Goal: Information Seeking & Learning: Check status

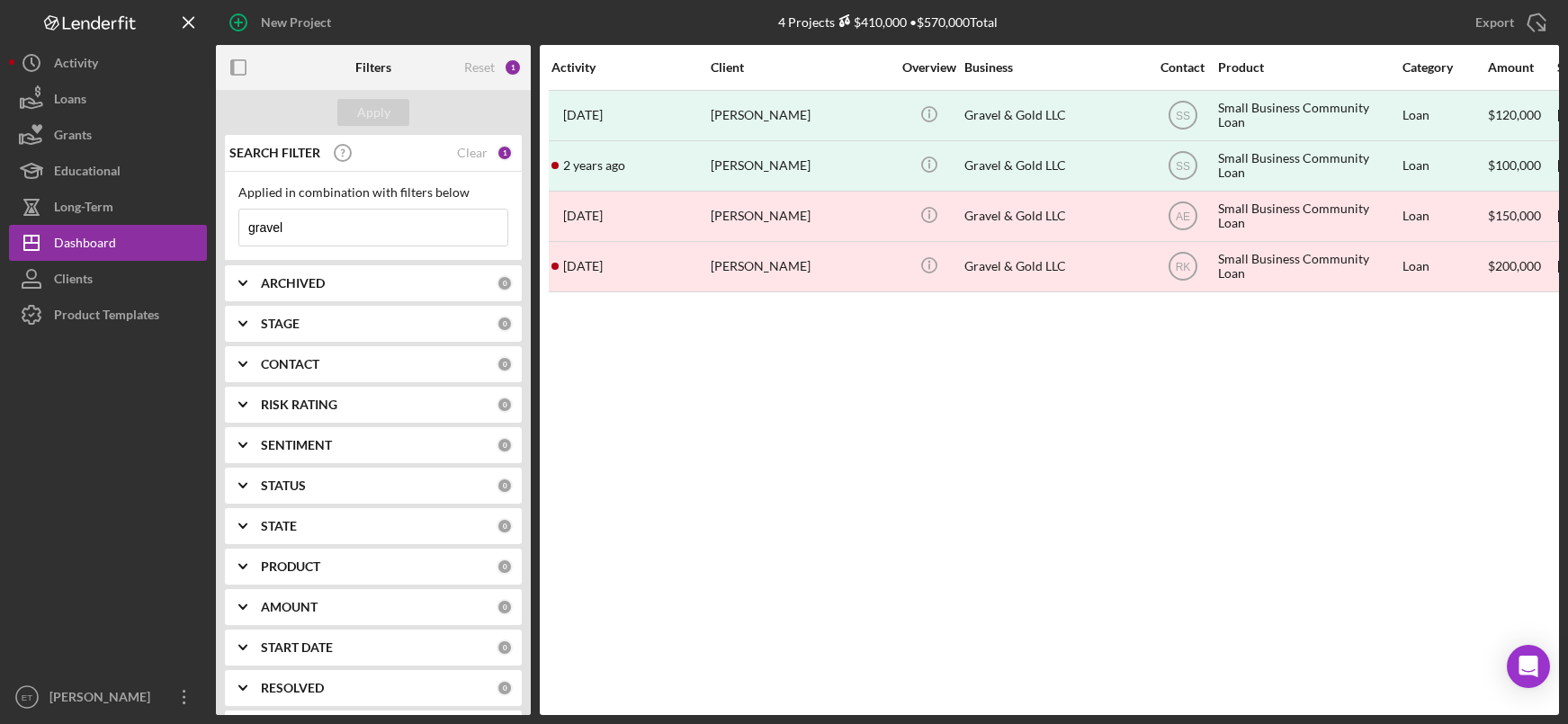
click at [362, 237] on input "gravel" at bounding box center [373, 227] width 268 height 36
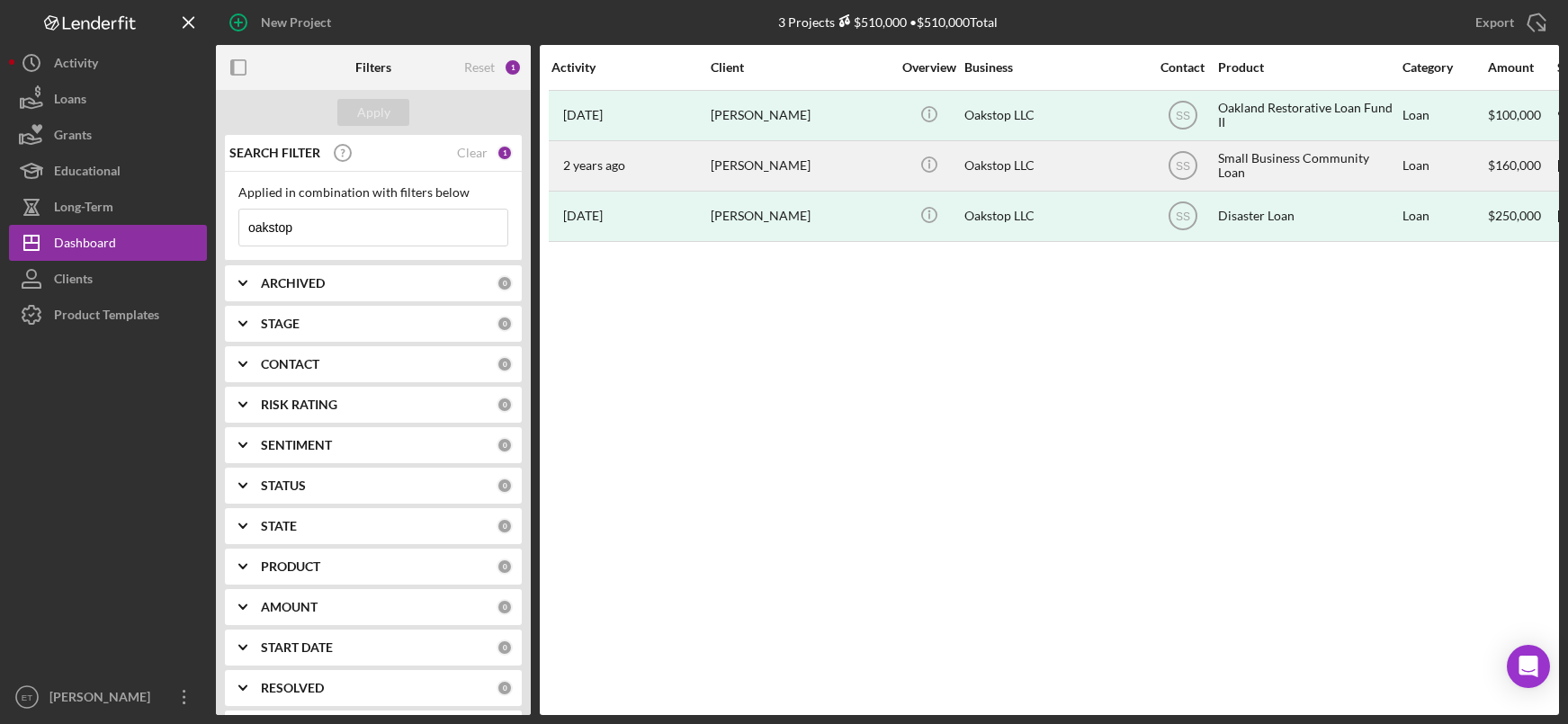
type input "oakstop"
click at [746, 172] on div "Trevor Parham" at bounding box center [800, 165] width 179 height 47
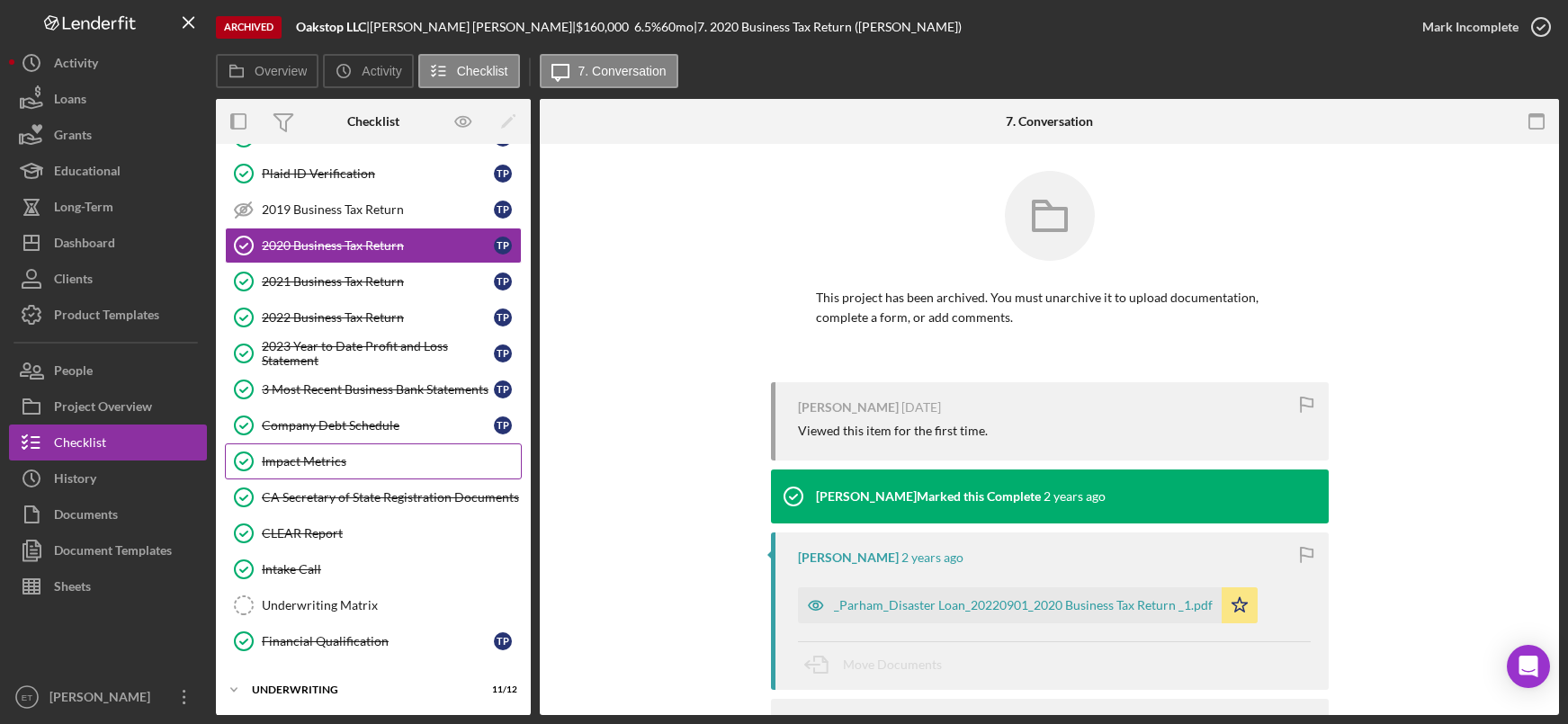
scroll to position [154, 0]
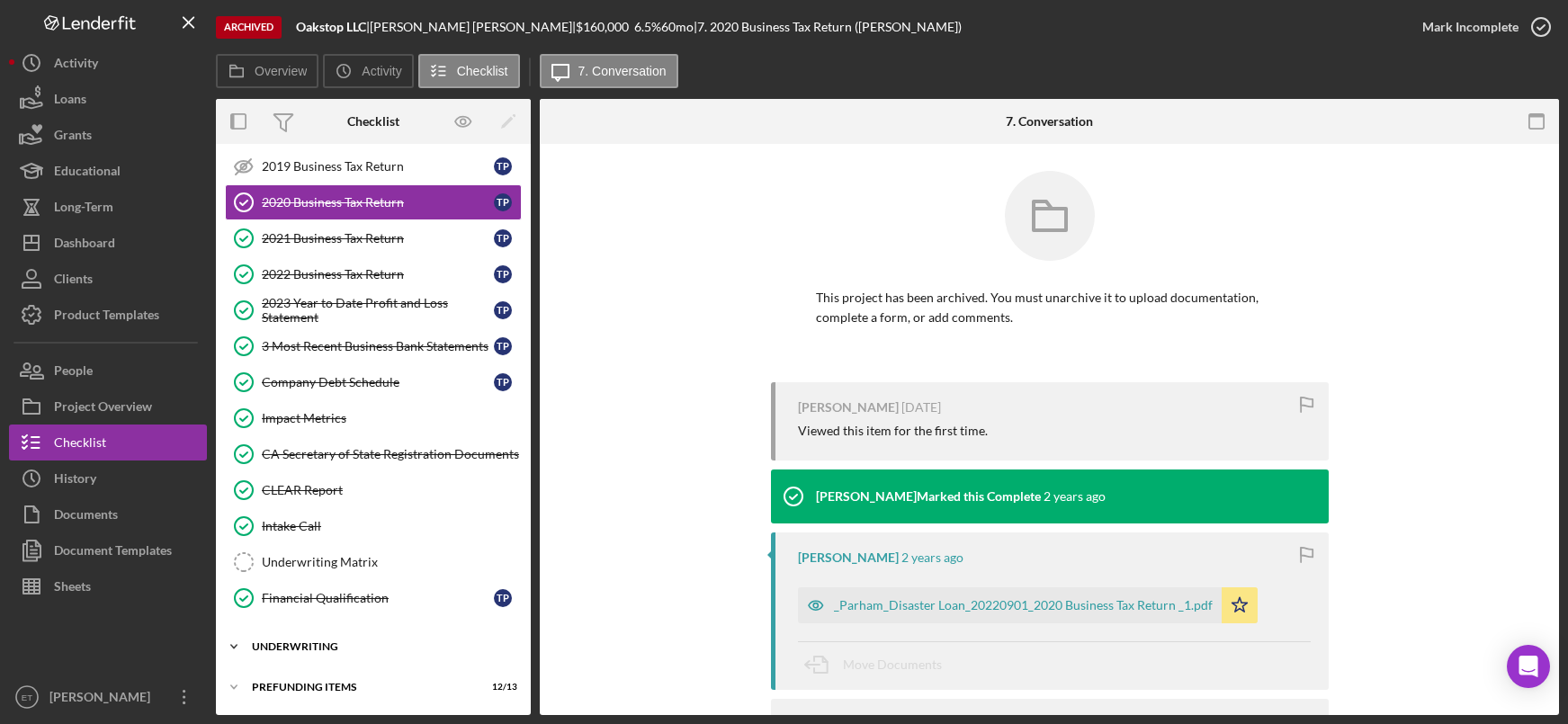
click at [310, 640] on div "Icon/Expander Underwriting 11 / 12" at bounding box center [373, 647] width 315 height 36
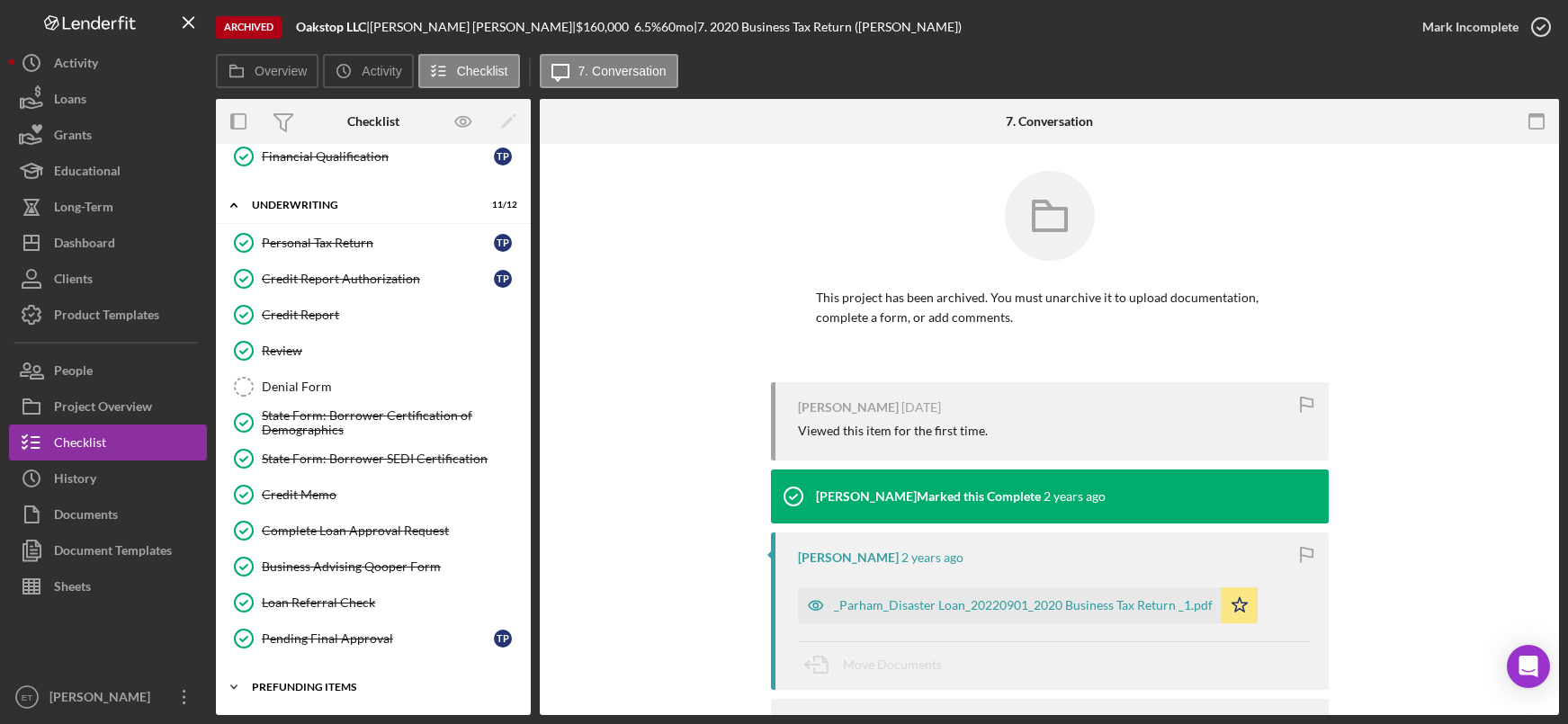
click at [322, 687] on div "Prefunding Items" at bounding box center [380, 686] width 256 height 10
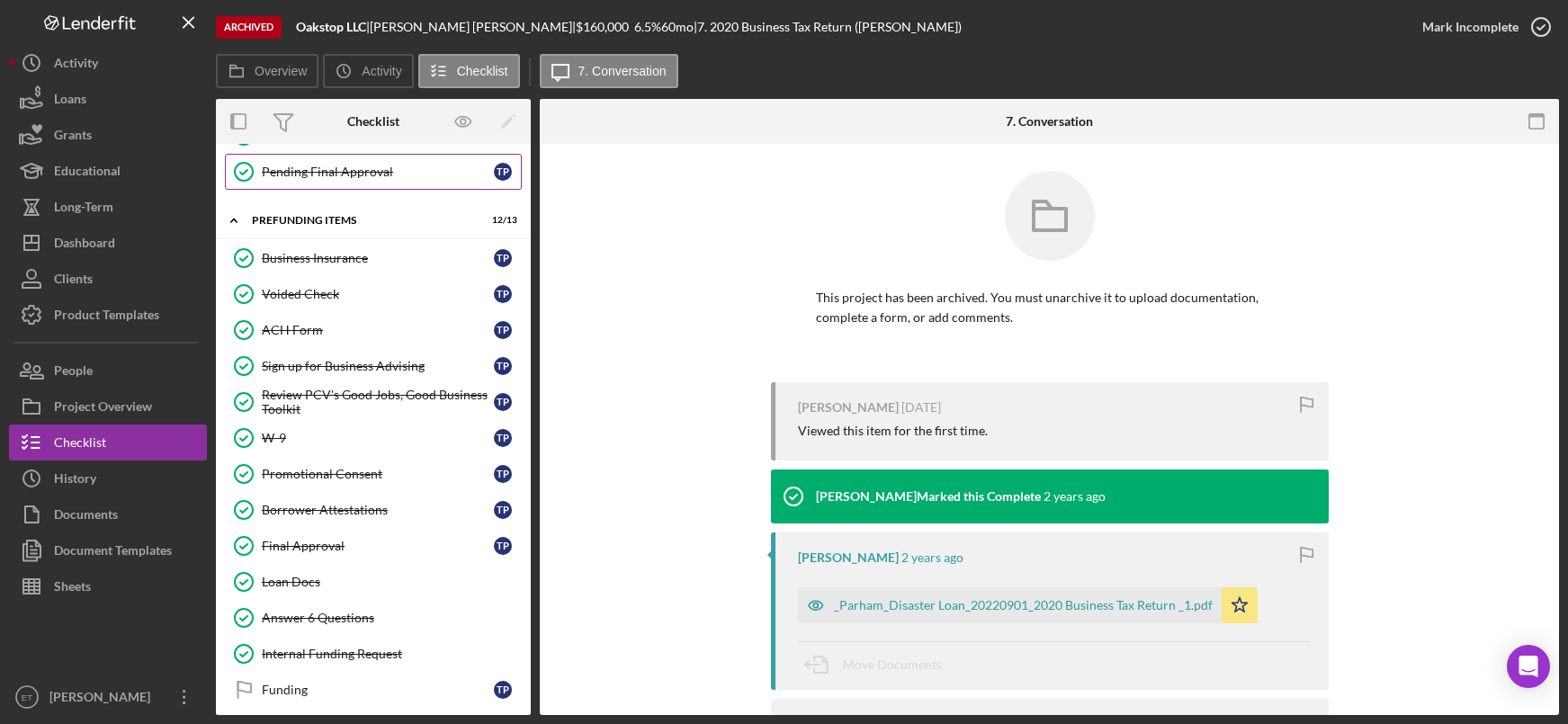
scroll to position [1072, 0]
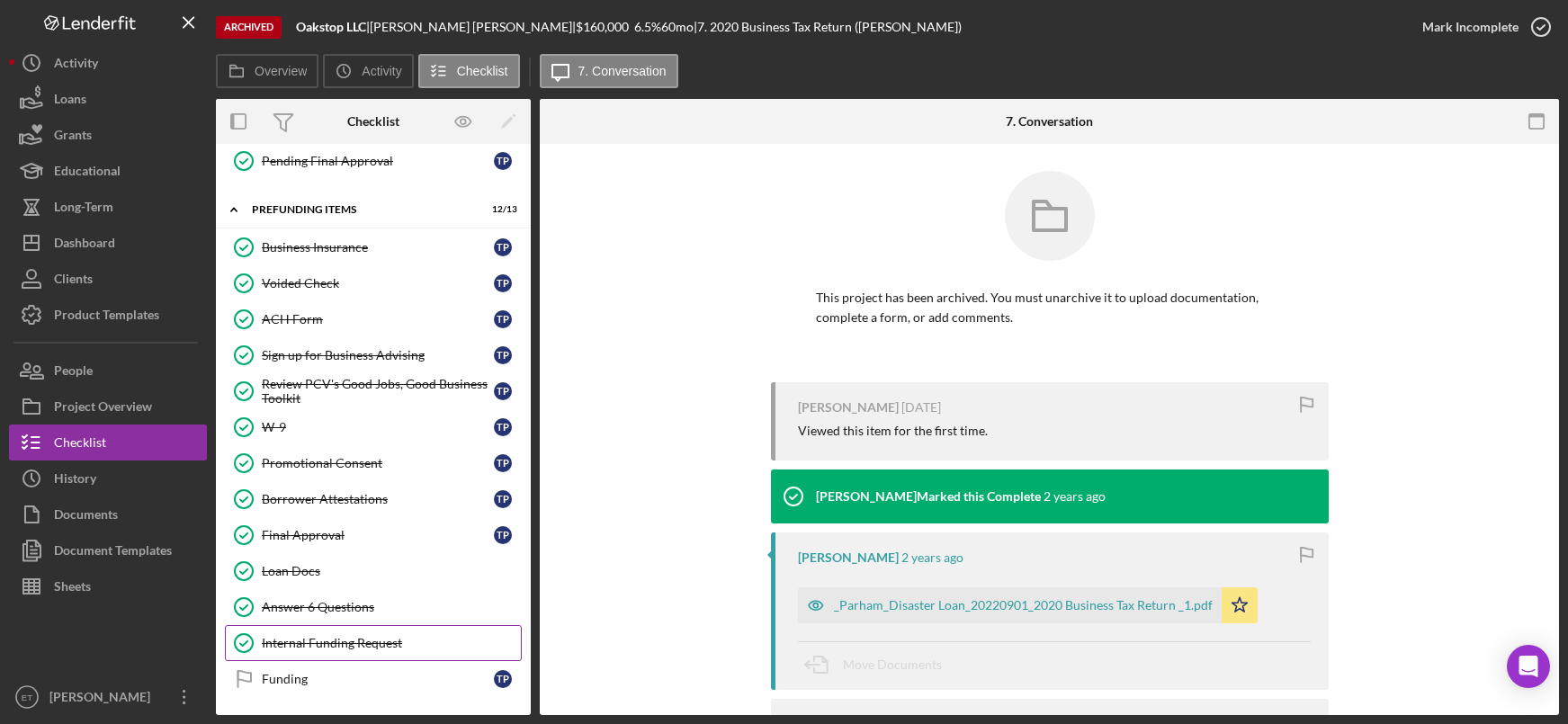
click at [332, 630] on link "Internal Funding Request Internal Funding Request" at bounding box center [373, 643] width 297 height 36
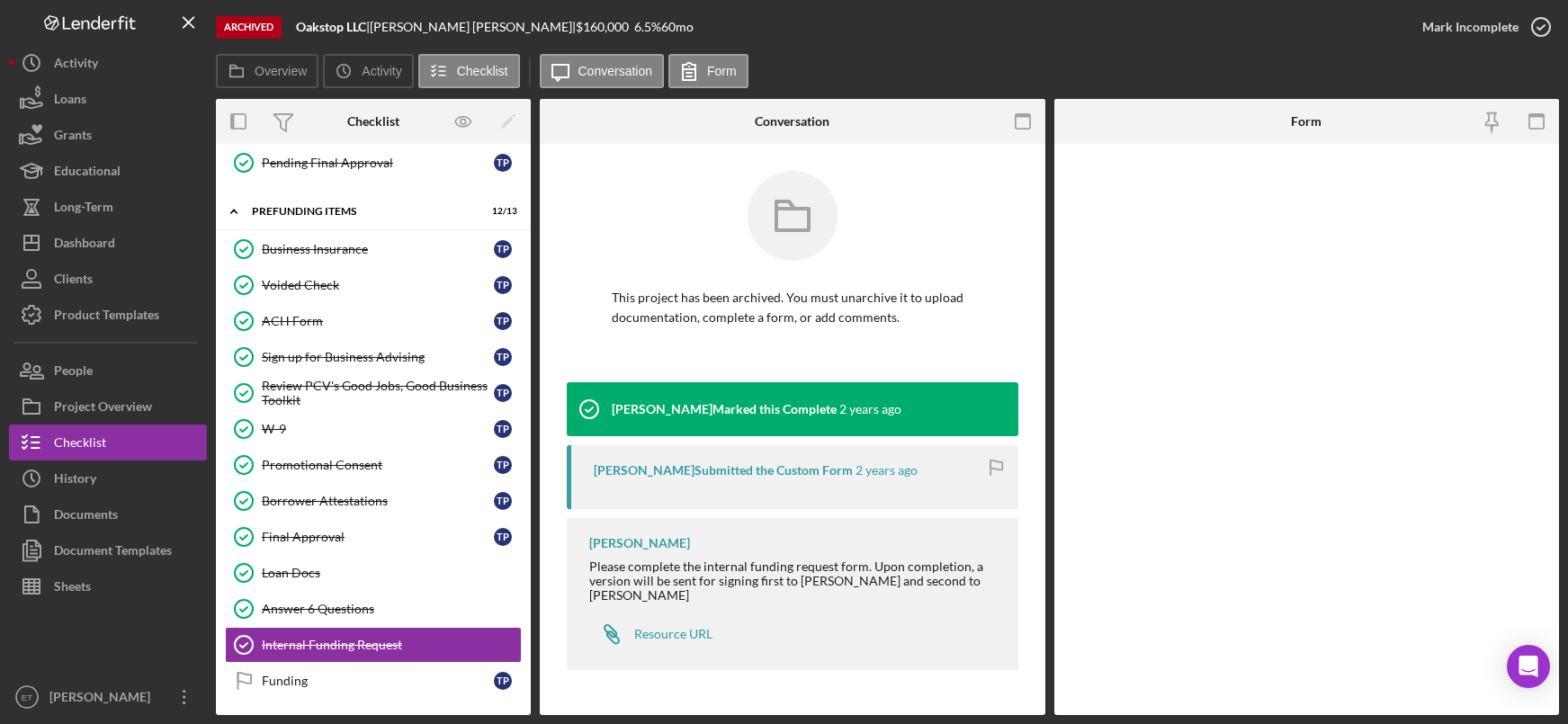
scroll to position [1072, 0]
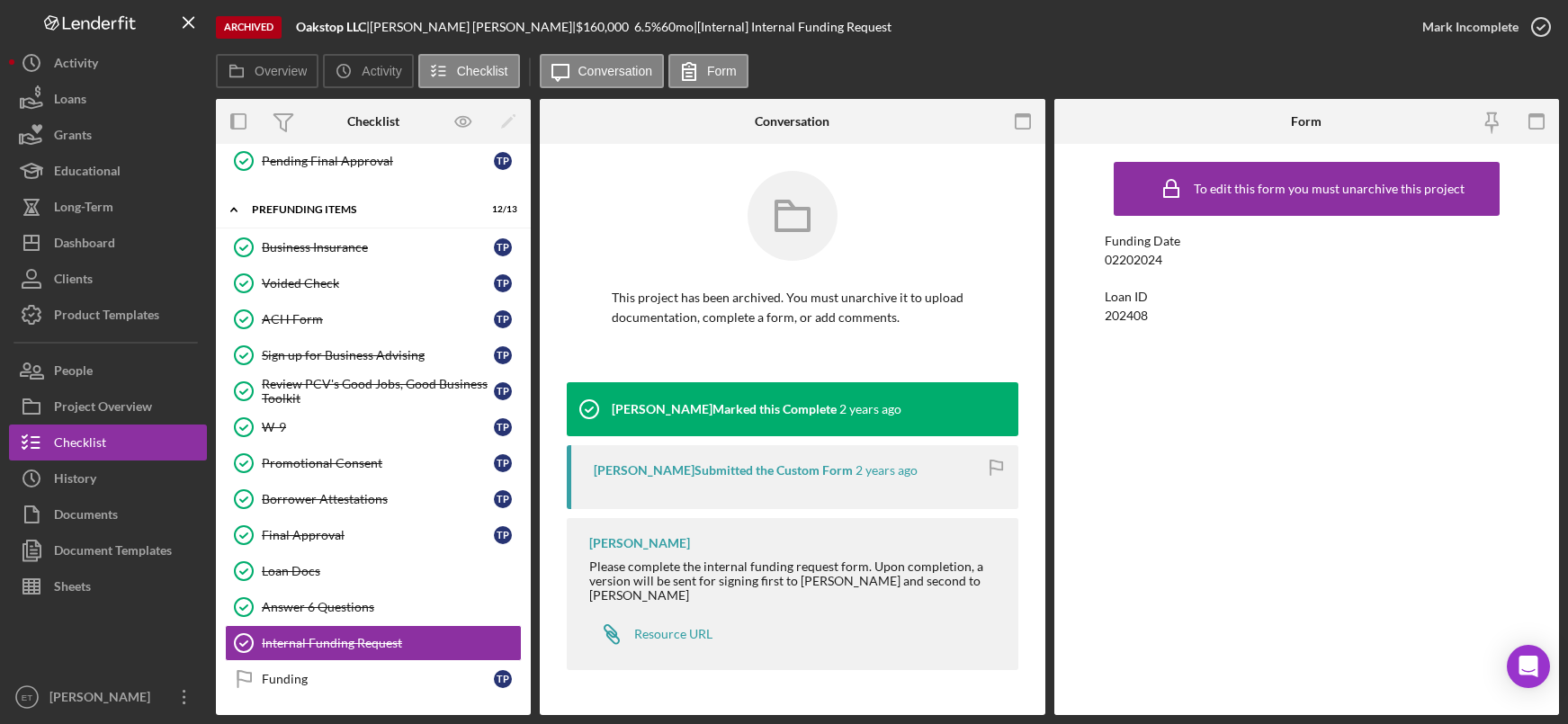
click at [825, 533] on div "Stephanie Simotas Please complete the internal funding request form. Upon compl…" at bounding box center [793, 594] width 452 height 152
drag, startPoint x: 1119, startPoint y: 261, endPoint x: 1156, endPoint y: 266, distance: 37.3
click at [1161, 258] on div "02202024" at bounding box center [1133, 260] width 58 height 14
click at [1121, 319] on div "202408" at bounding box center [1126, 315] width 43 height 14
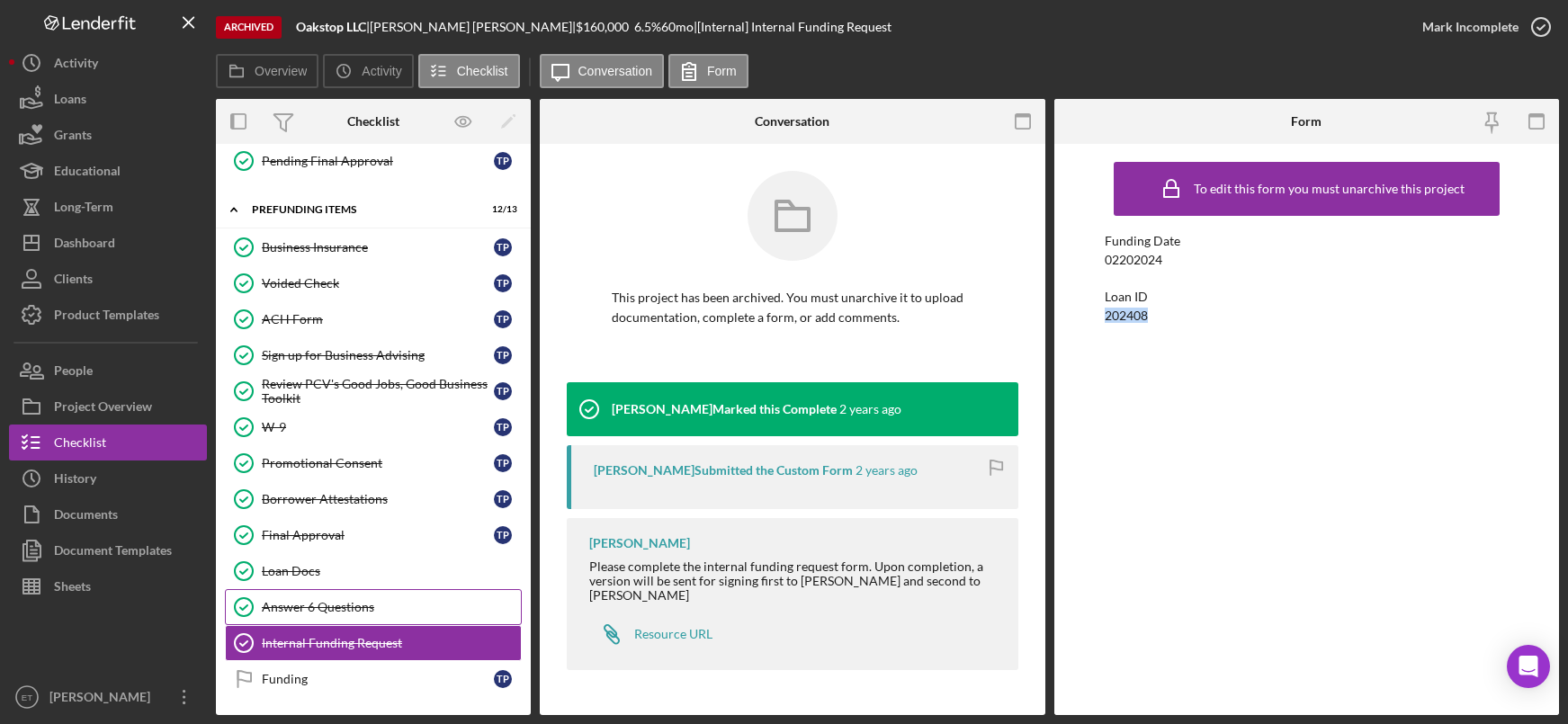
click at [349, 606] on div "Answer 6 Questions" at bounding box center [391, 606] width 259 height 14
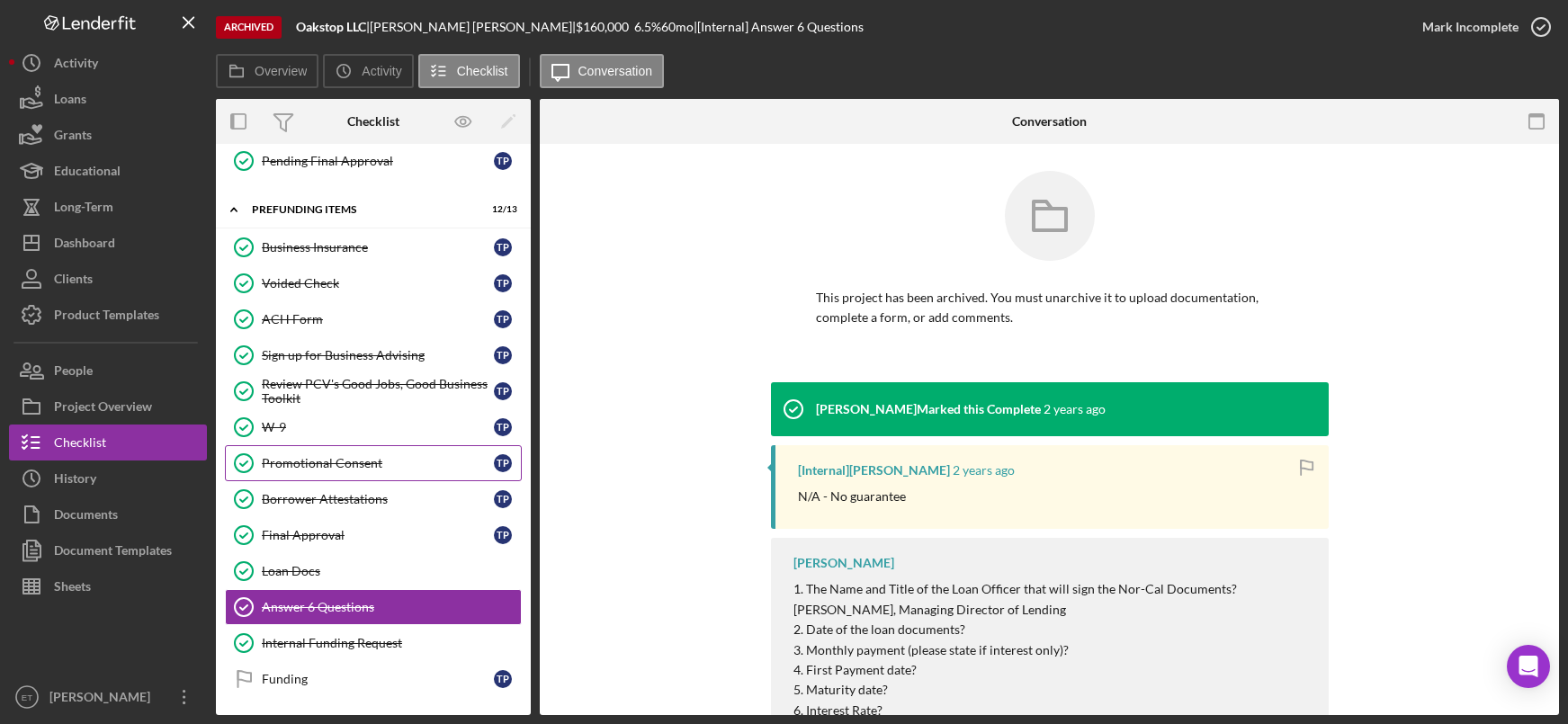
click at [360, 480] on link "Promotional Consent Promotional Consent T P" at bounding box center [373, 463] width 297 height 36
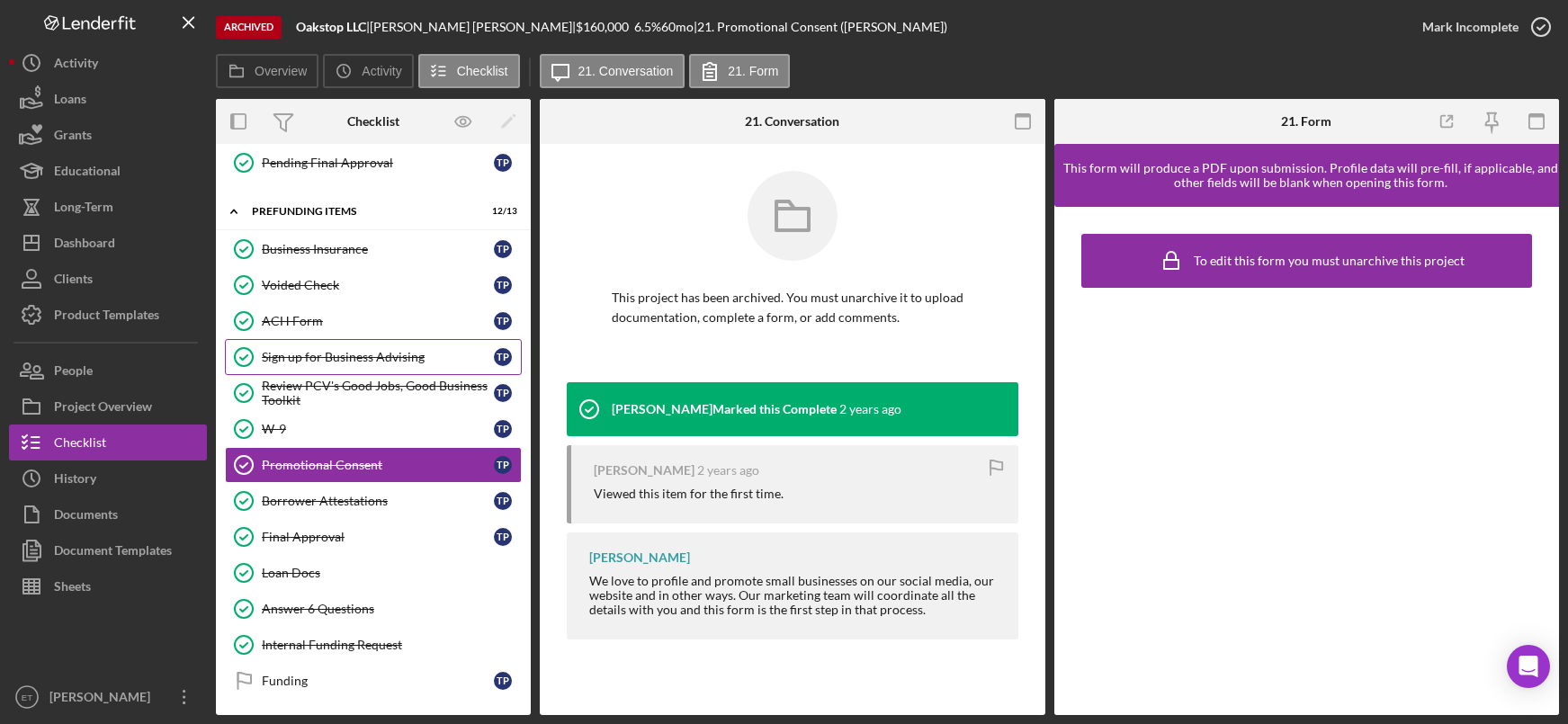
scroll to position [1072, 0]
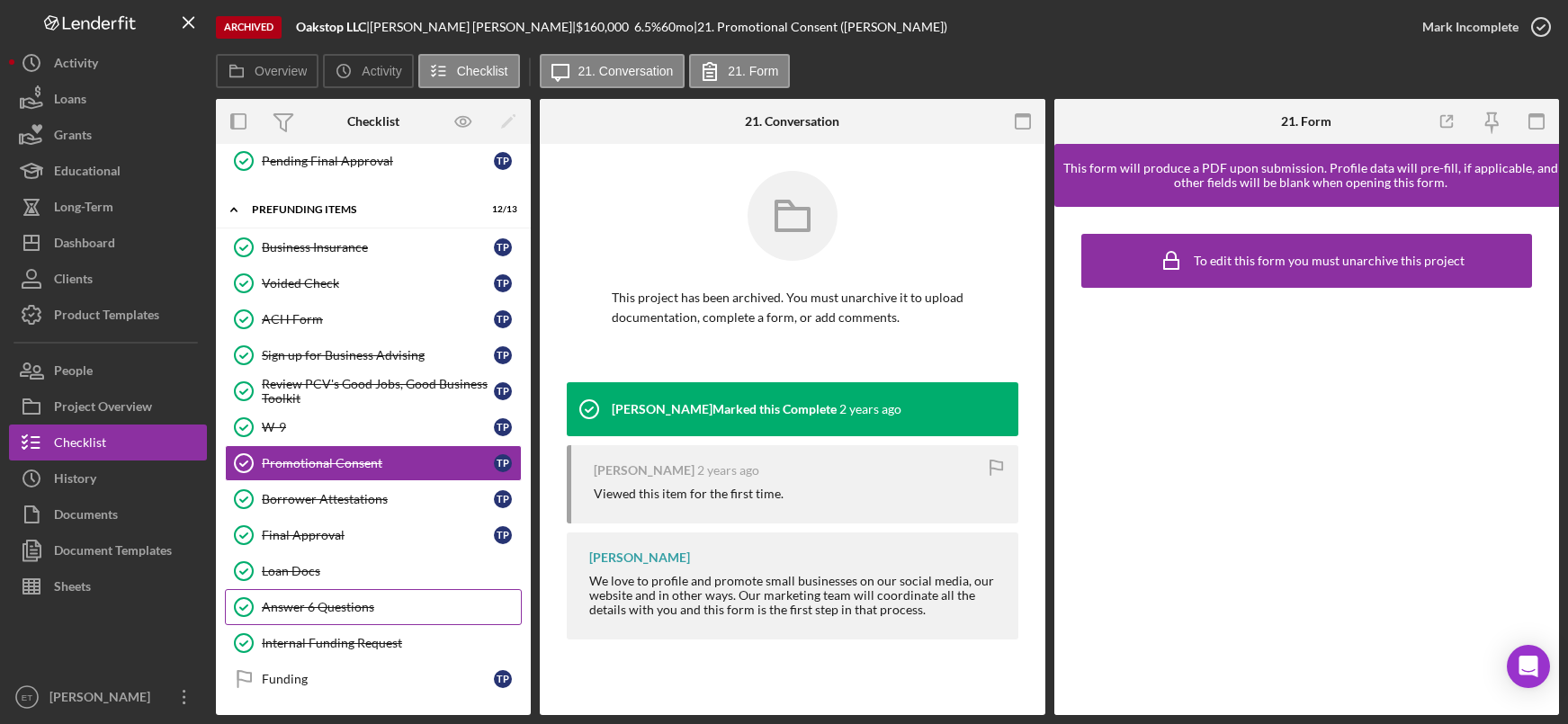
click at [386, 610] on div "Answer 6 Questions" at bounding box center [391, 606] width 259 height 14
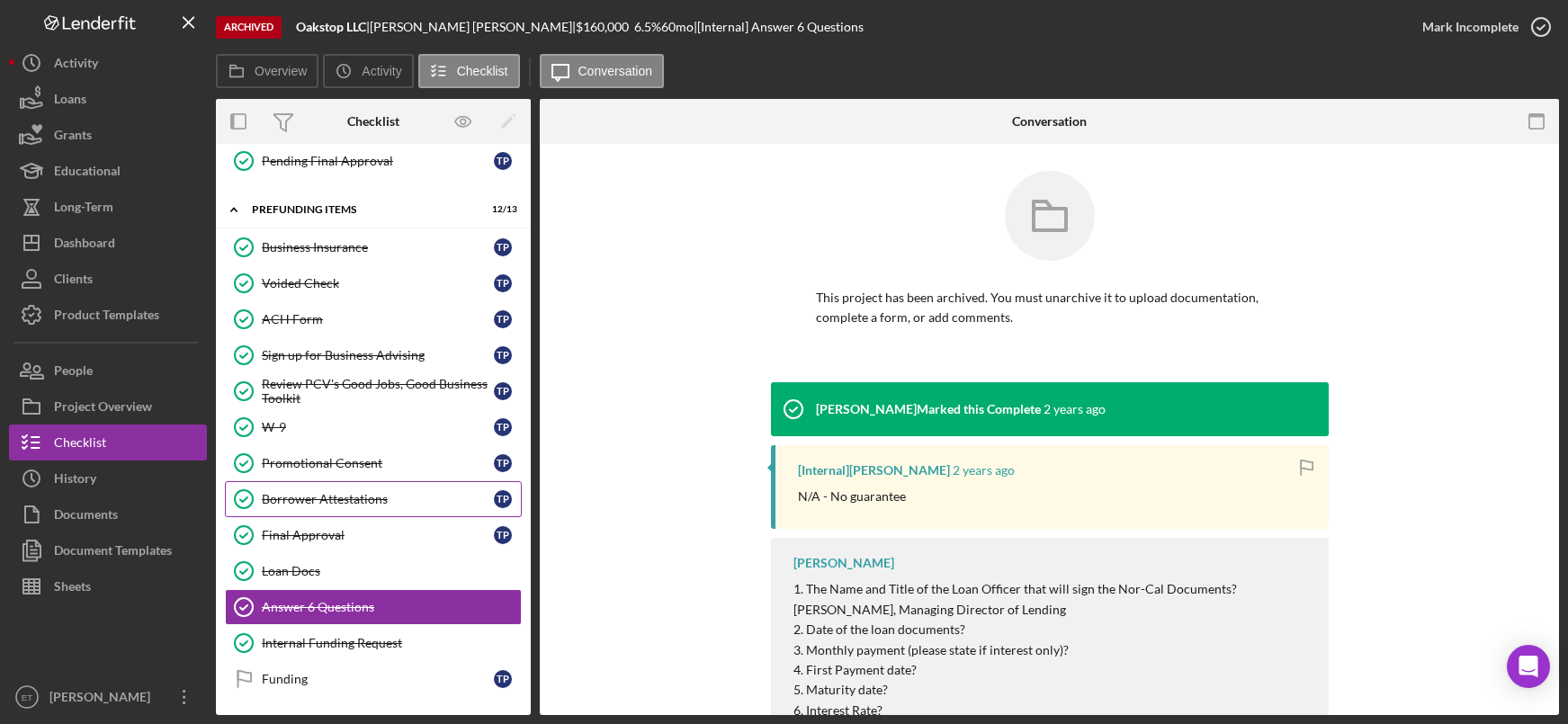
click at [376, 516] on link "Borrower Attestations Borrower Attestations T P" at bounding box center [373, 498] width 297 height 36
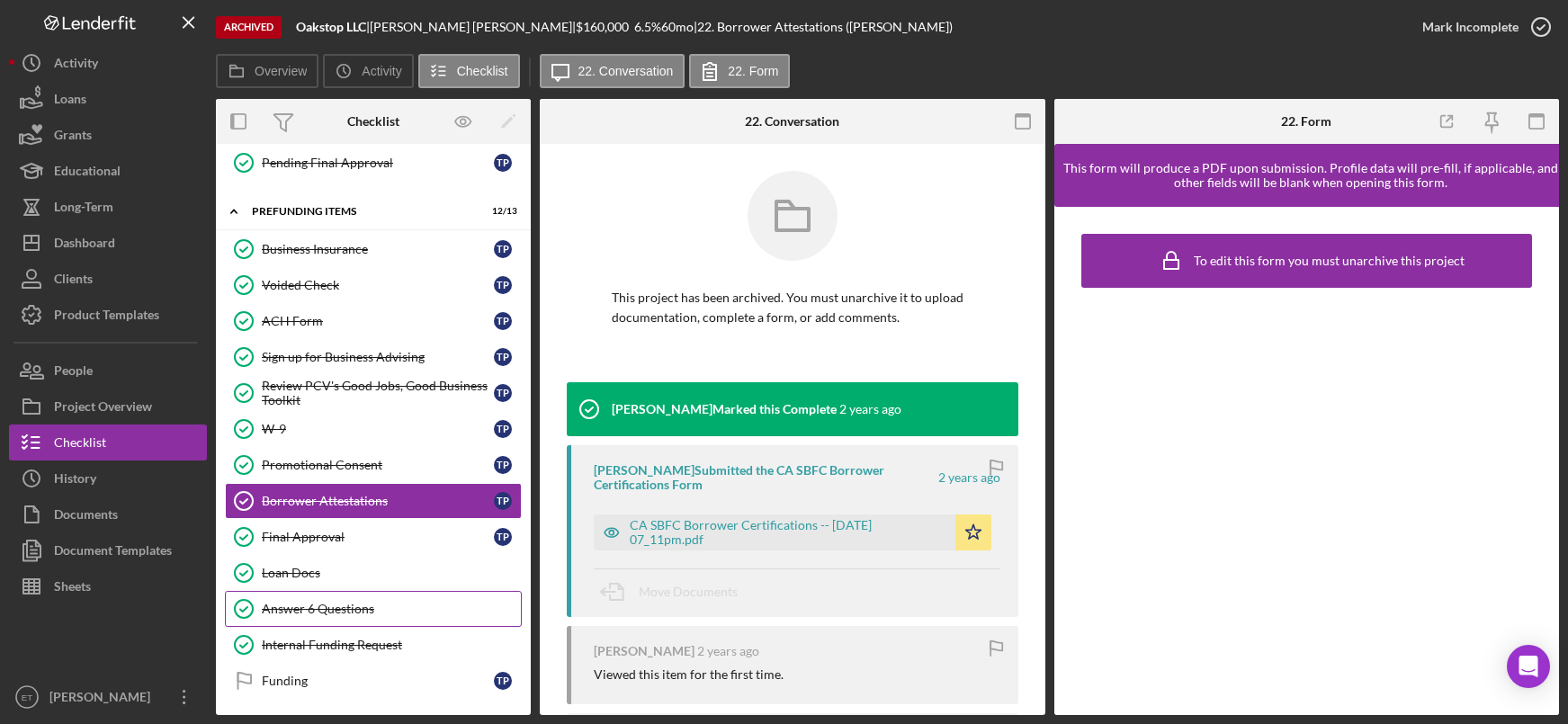
scroll to position [1072, 0]
click at [389, 562] on link "Loan Docs Loan Docs" at bounding box center [373, 571] width 297 height 36
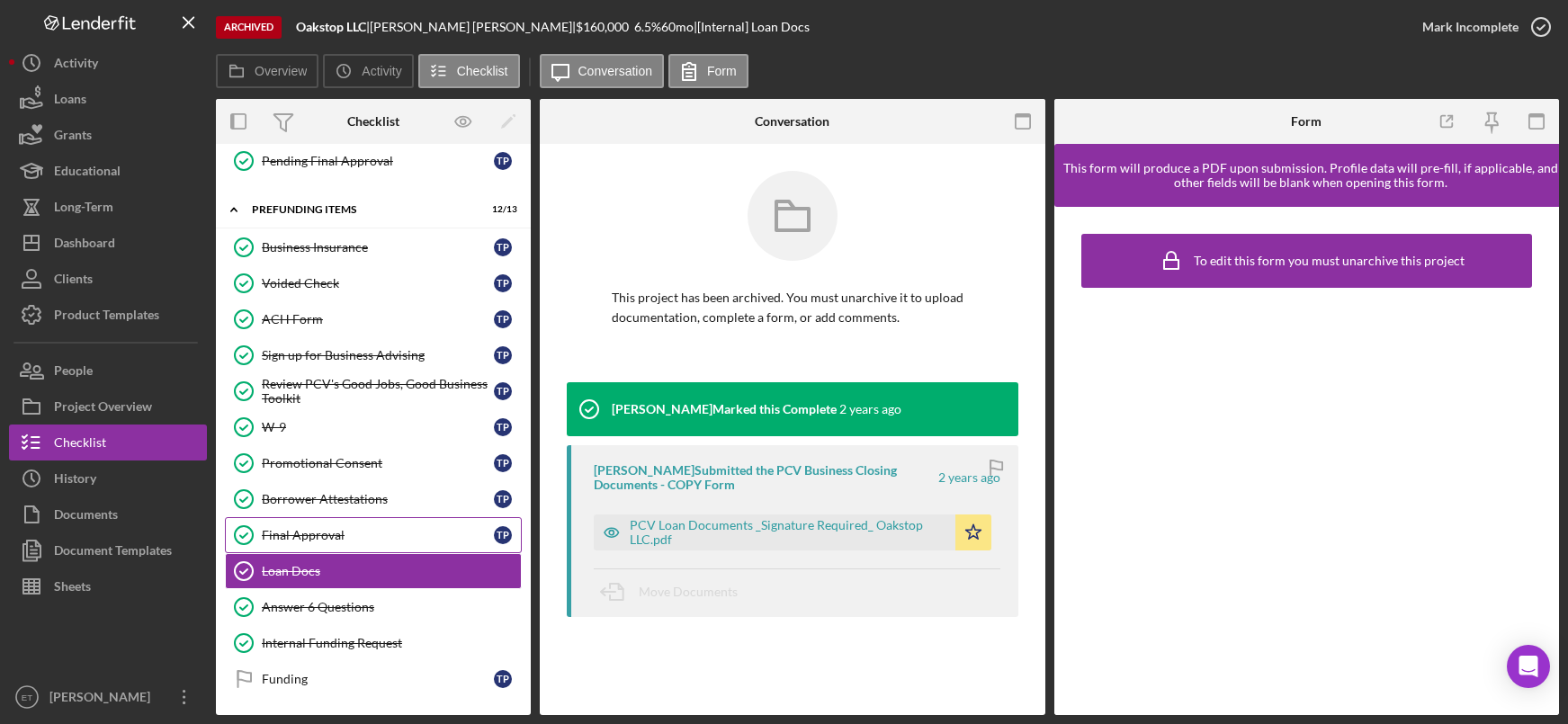
click at [368, 522] on link "Final Approval Final Approval T P" at bounding box center [373, 535] width 297 height 36
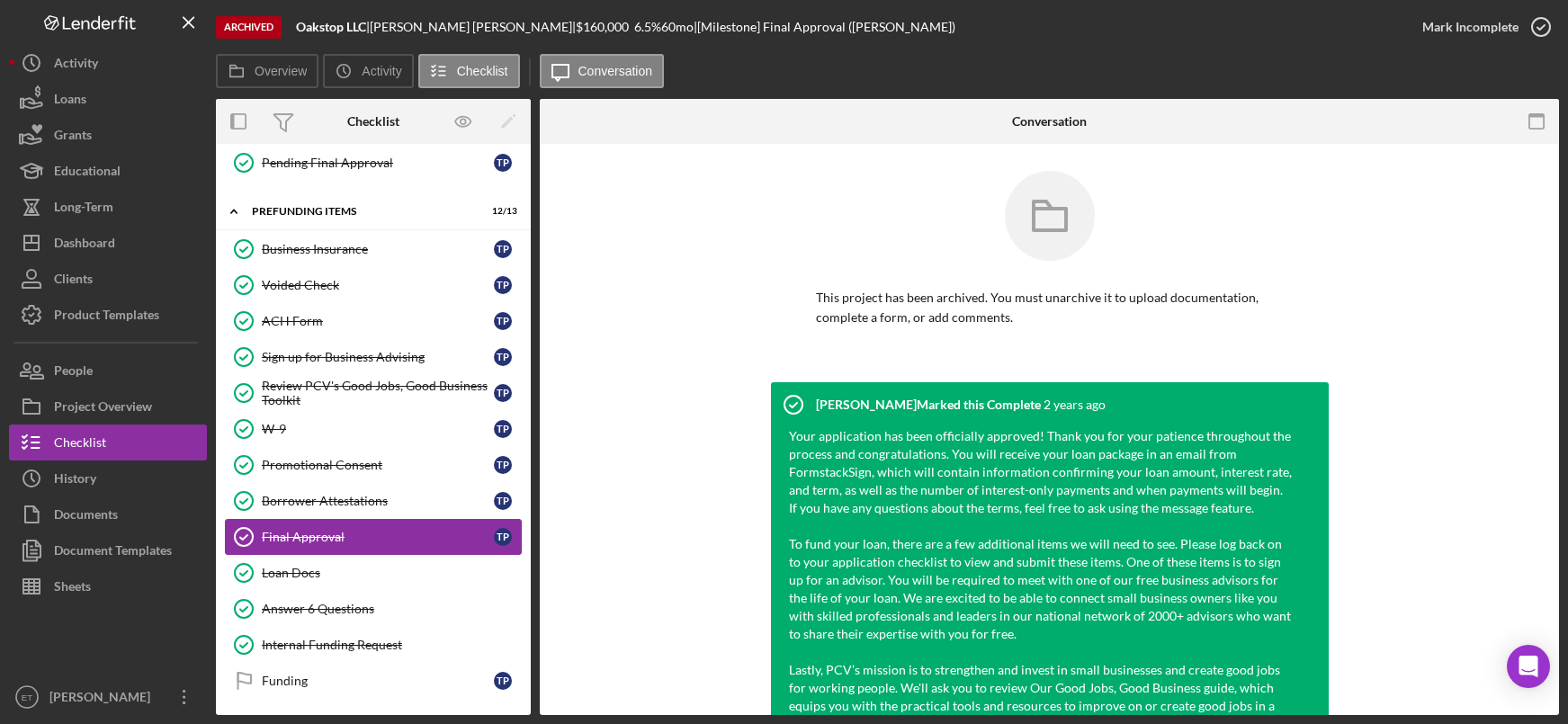
scroll to position [1072, 0]
click at [362, 575] on div "Loan Docs" at bounding box center [391, 570] width 259 height 14
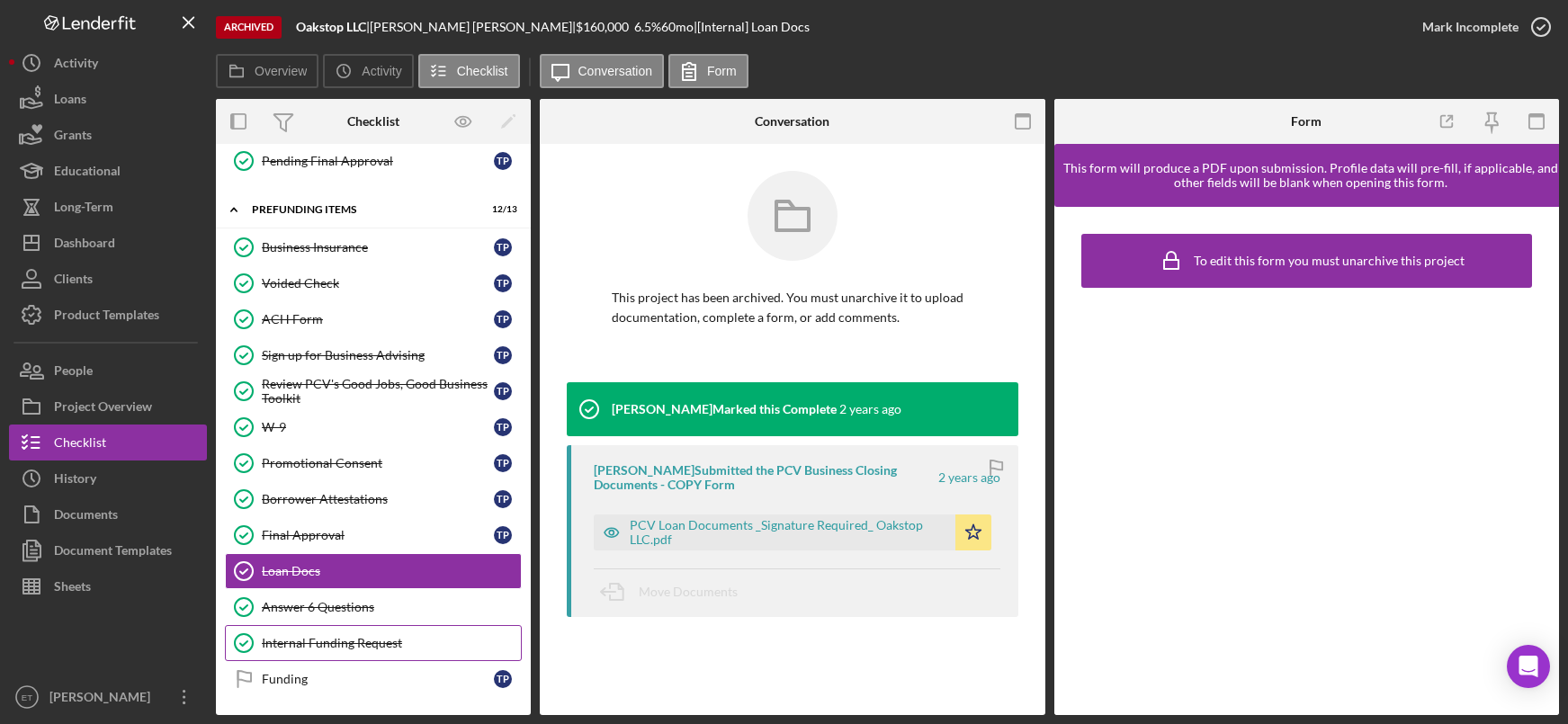
click at [324, 638] on div "Internal Funding Request" at bounding box center [391, 642] width 259 height 14
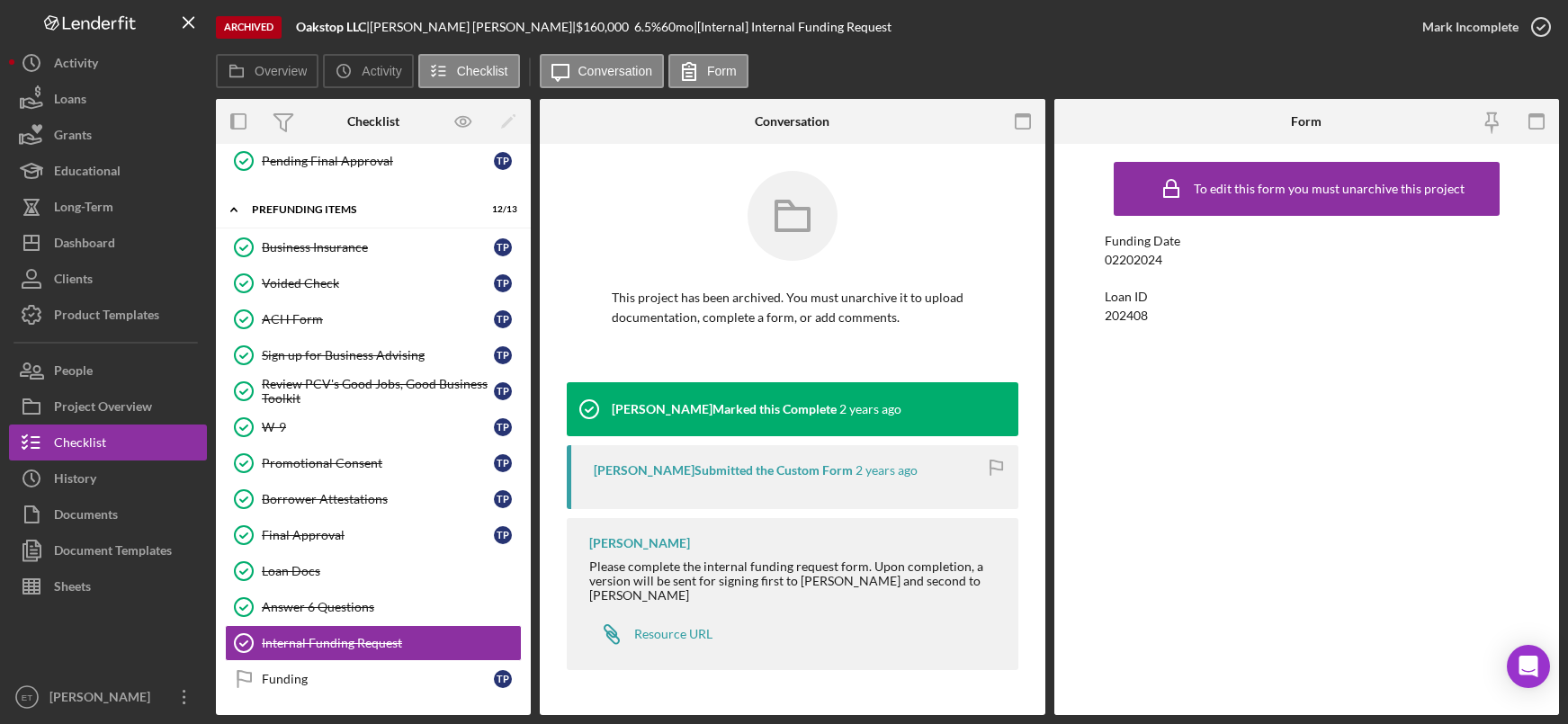
click at [1236, 408] on div "To edit this form you must unarchive this project Funding Date 02202024 Loan ID…" at bounding box center [1306, 429] width 404 height 553
click at [404, 618] on link "Answer 6 Questions Answer 6 Questions" at bounding box center [373, 607] width 297 height 36
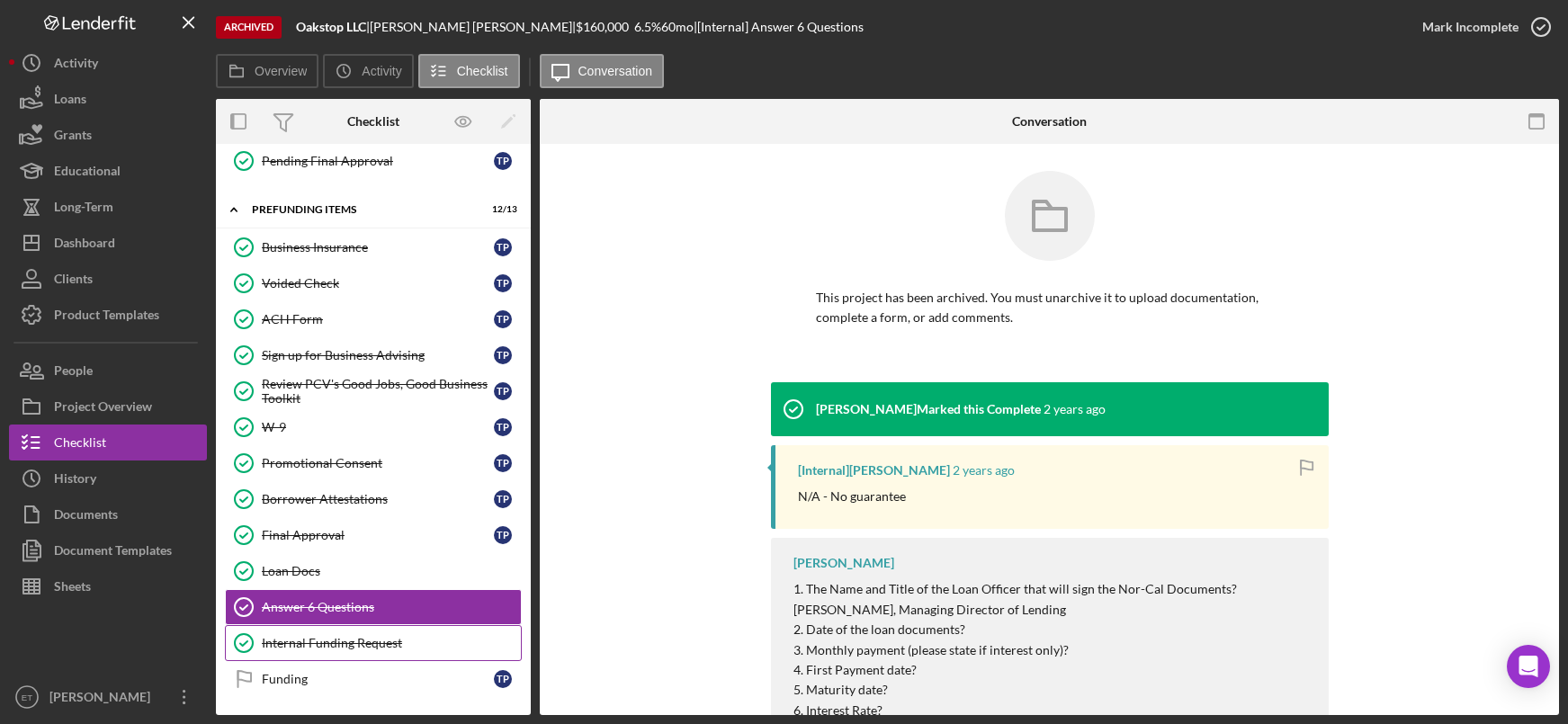
click at [400, 639] on div "Internal Funding Request" at bounding box center [391, 642] width 259 height 14
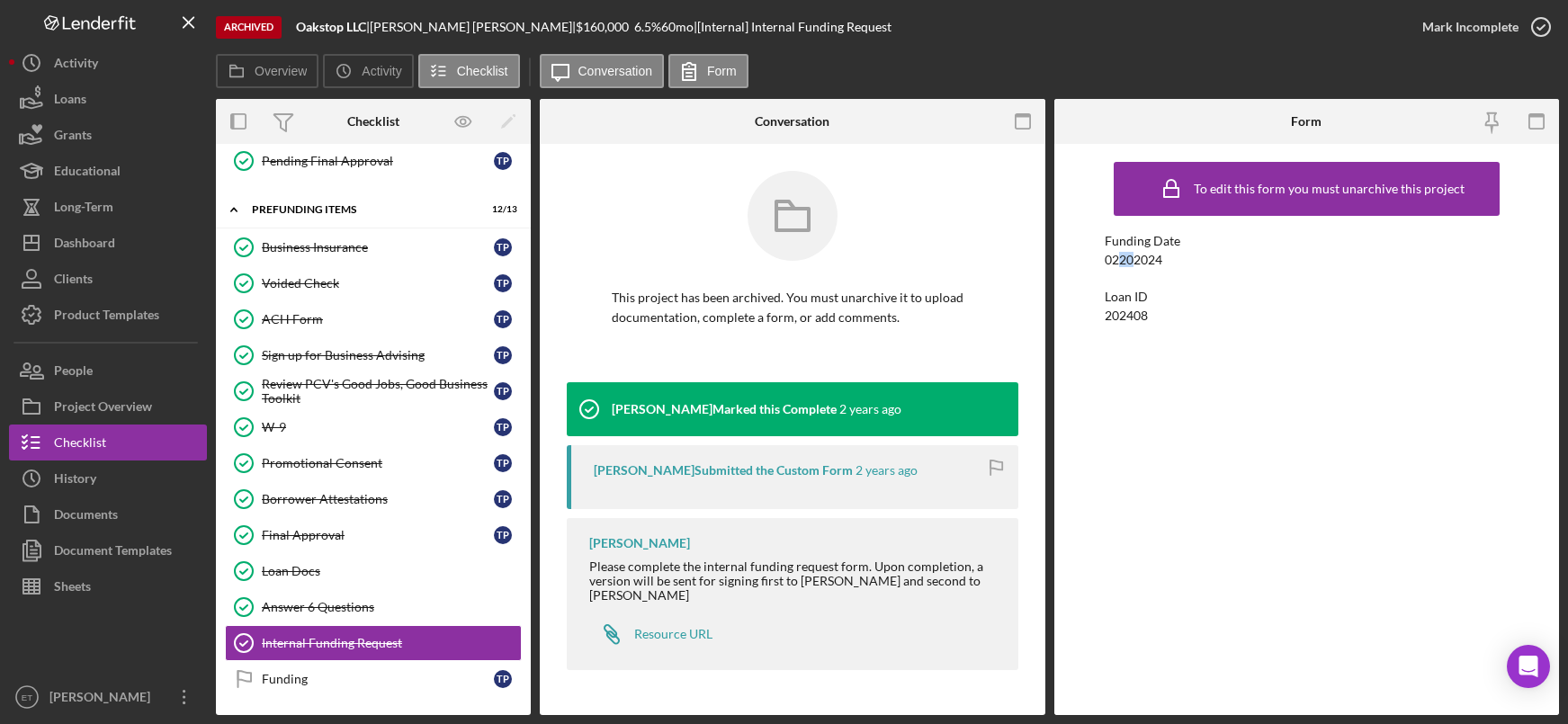
drag, startPoint x: 1118, startPoint y: 261, endPoint x: 1133, endPoint y: 259, distance: 15.1
click at [1133, 259] on div "02202024" at bounding box center [1133, 260] width 58 height 14
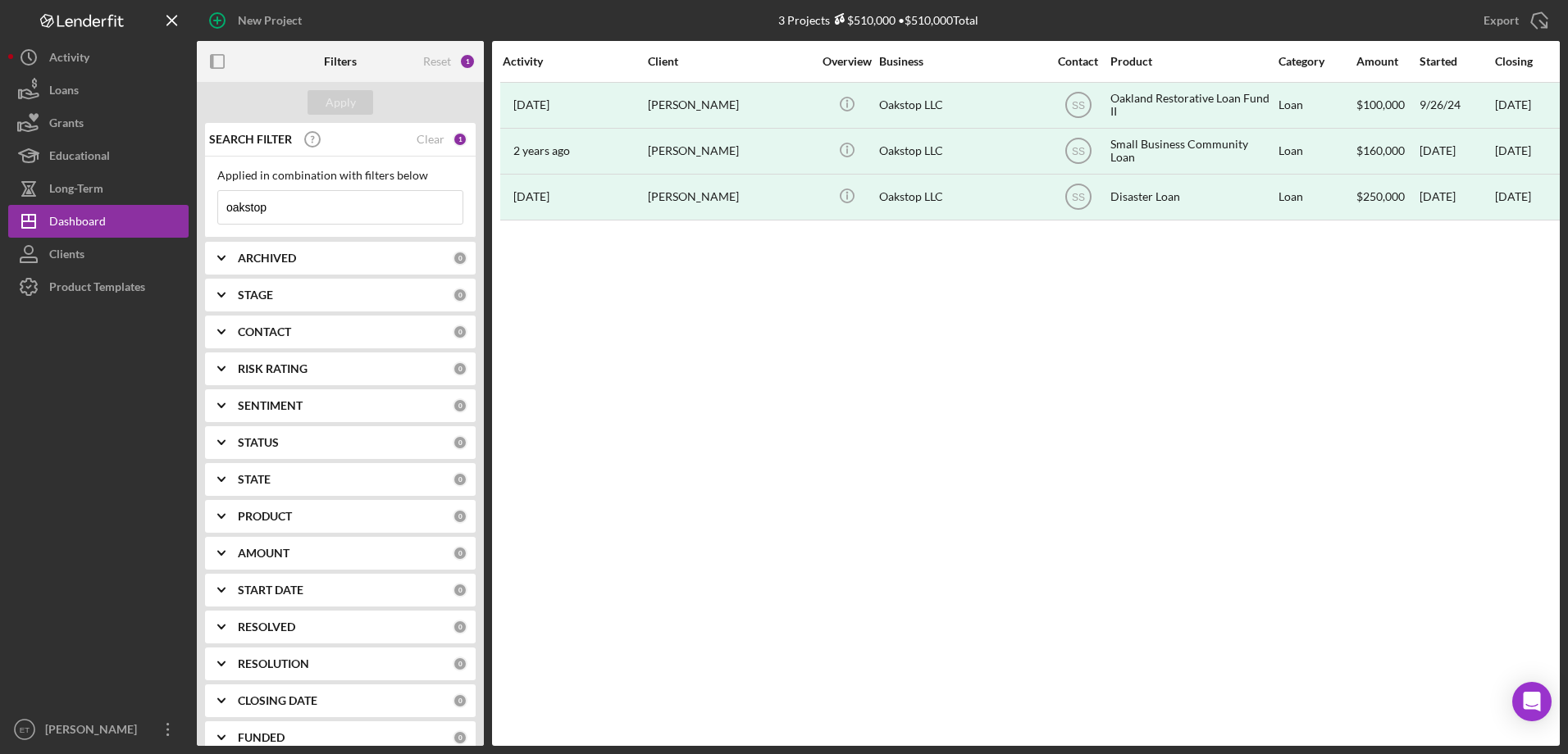
click at [335, 211] on input "oakstop" at bounding box center [340, 207] width 245 height 33
click at [337, 103] on div "Apply" at bounding box center [340, 102] width 30 height 25
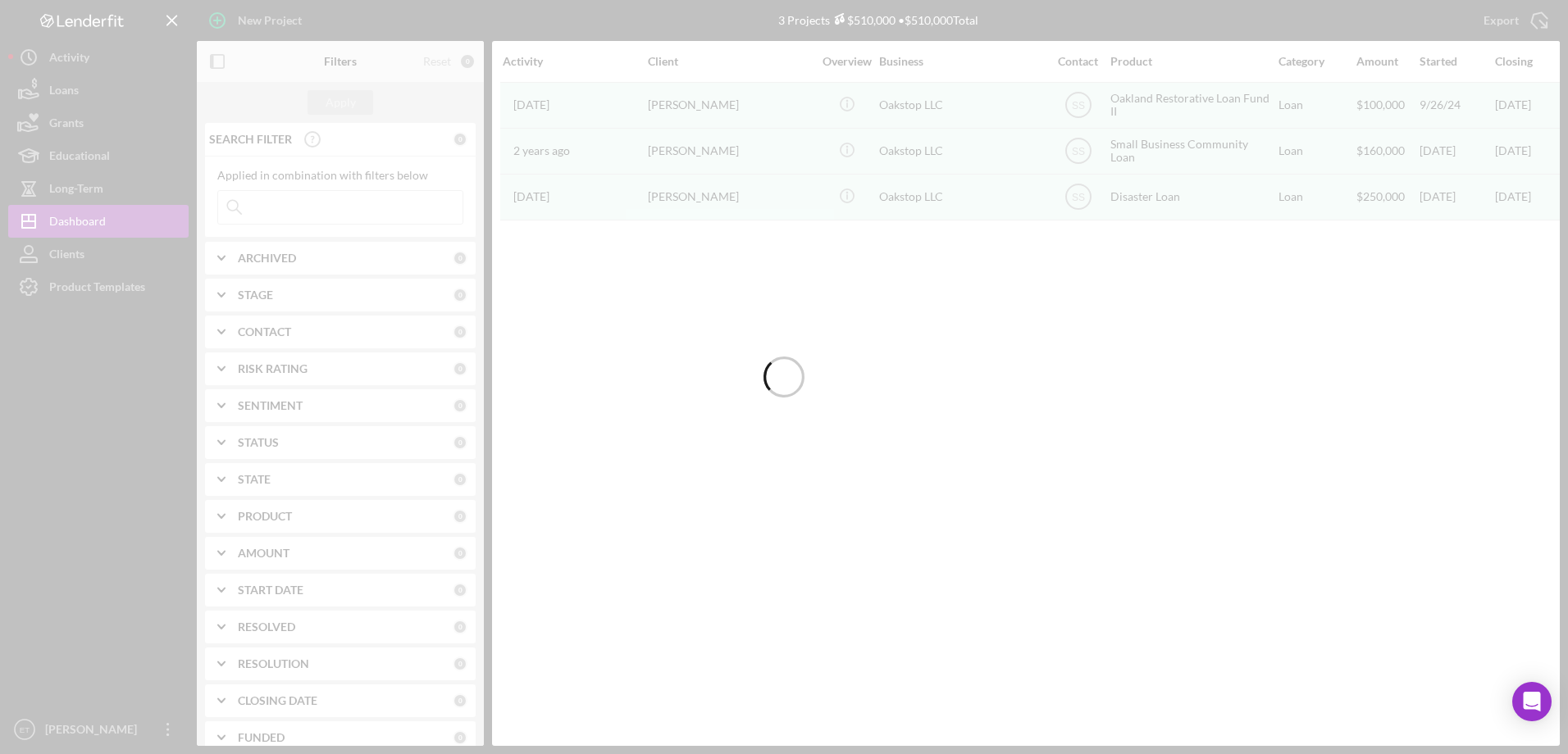
click at [85, 119] on div at bounding box center [784, 377] width 1568 height 754
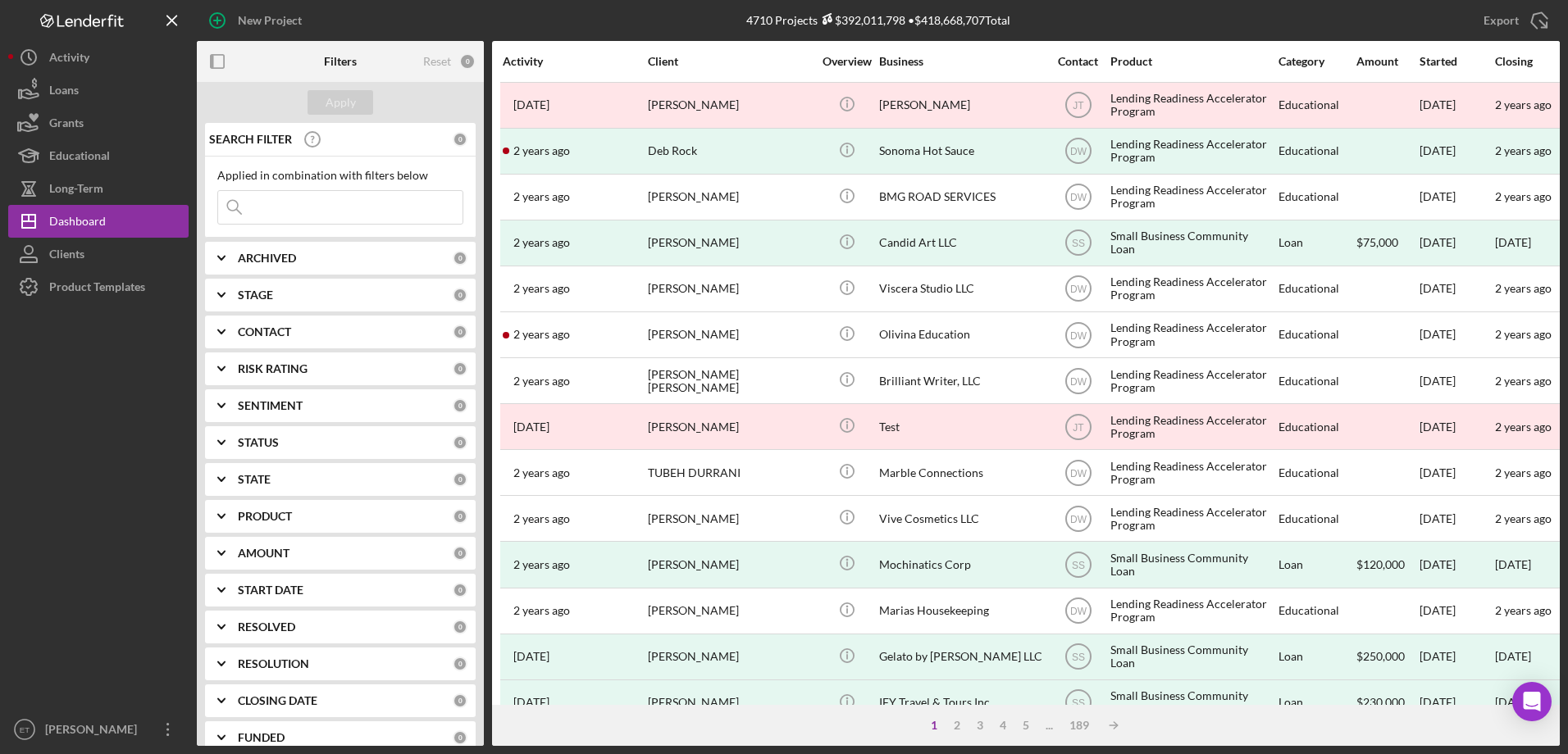
click at [96, 95] on button "Loans" at bounding box center [99, 90] width 181 height 33
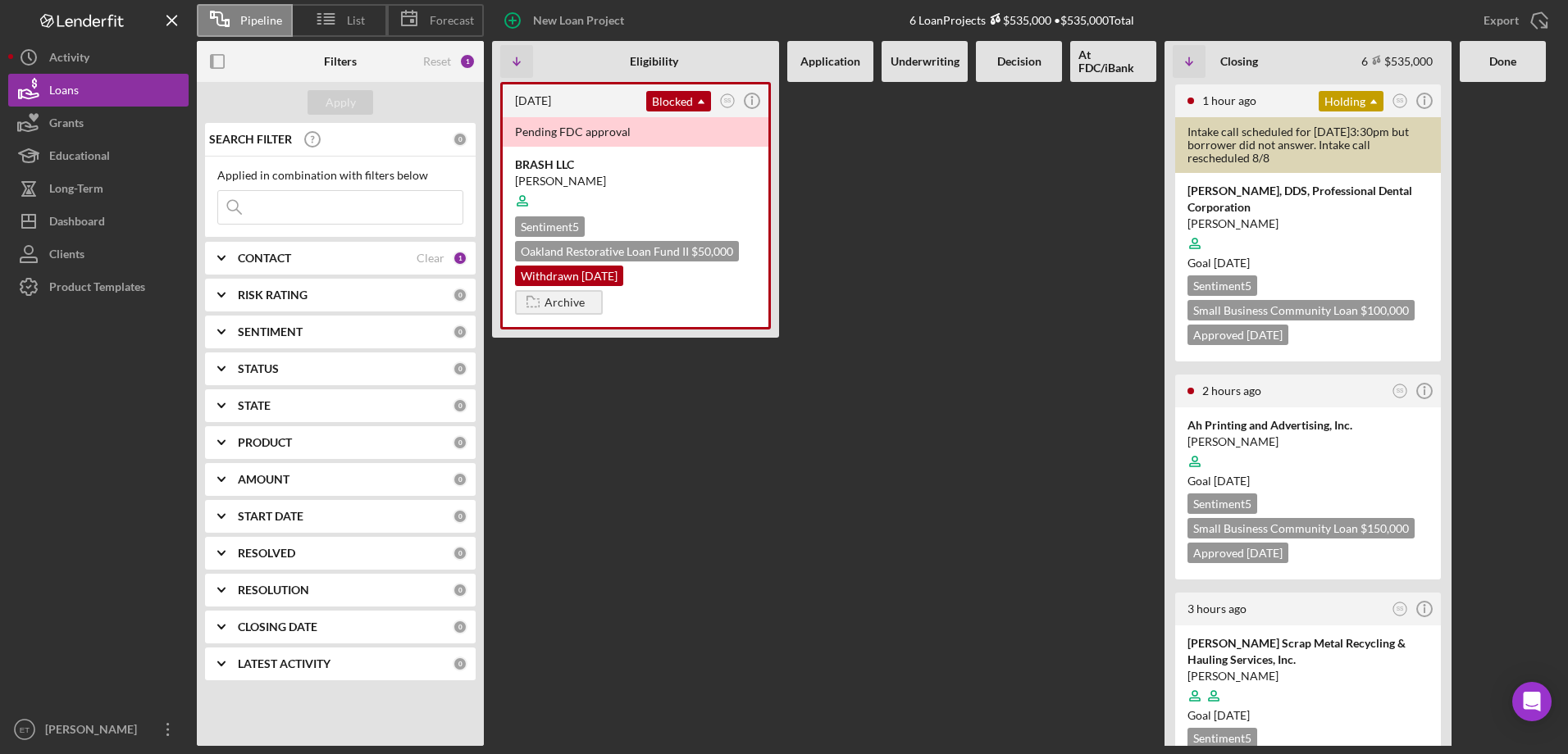
click at [319, 203] on input at bounding box center [340, 207] width 245 height 33
click at [292, 198] on input at bounding box center [340, 207] width 245 height 33
click at [112, 418] on div at bounding box center [99, 508] width 181 height 410
click at [420, 259] on div "Clear" at bounding box center [431, 257] width 28 height 13
click at [270, 445] on b "PRODUCT" at bounding box center [264, 442] width 54 height 13
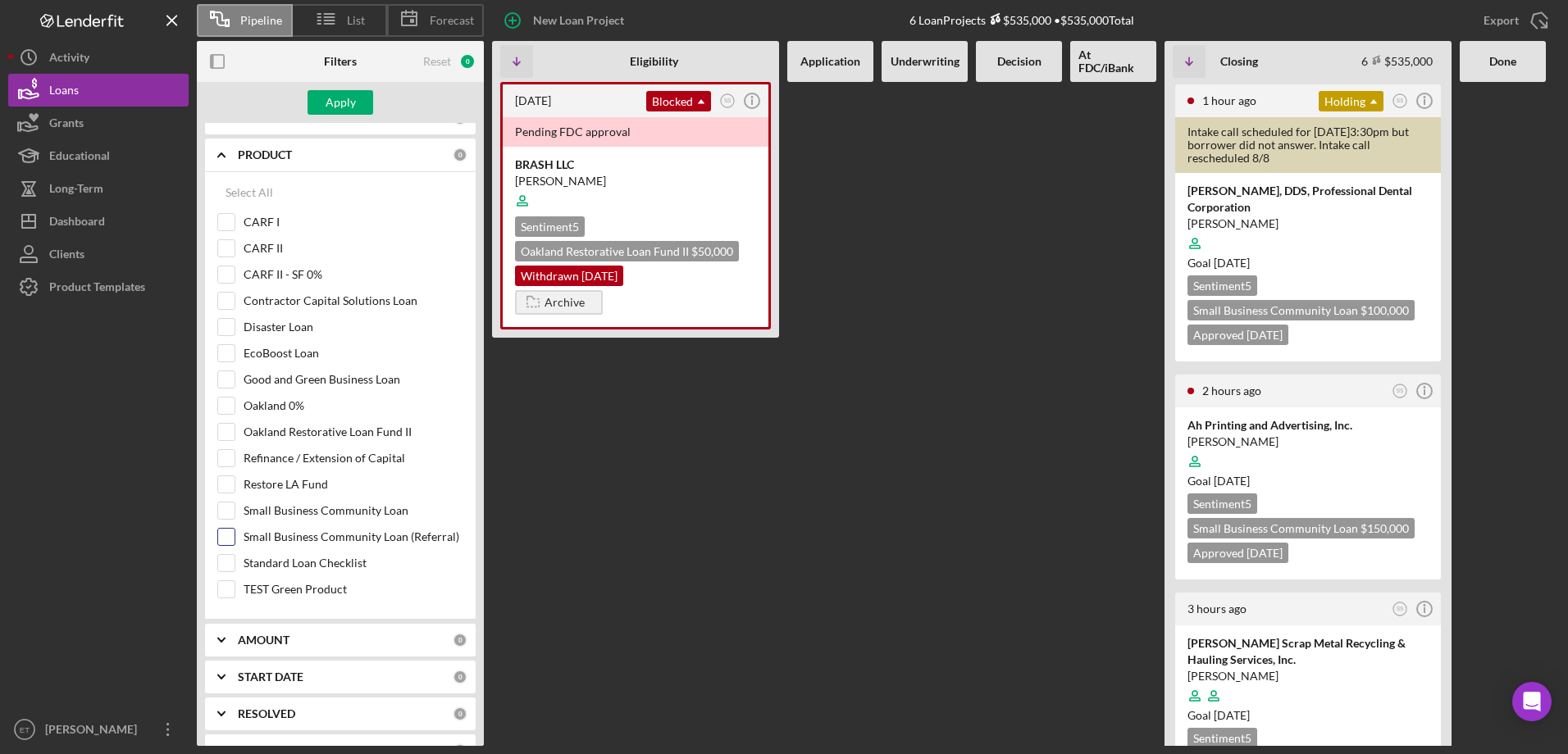
scroll to position [328, 0]
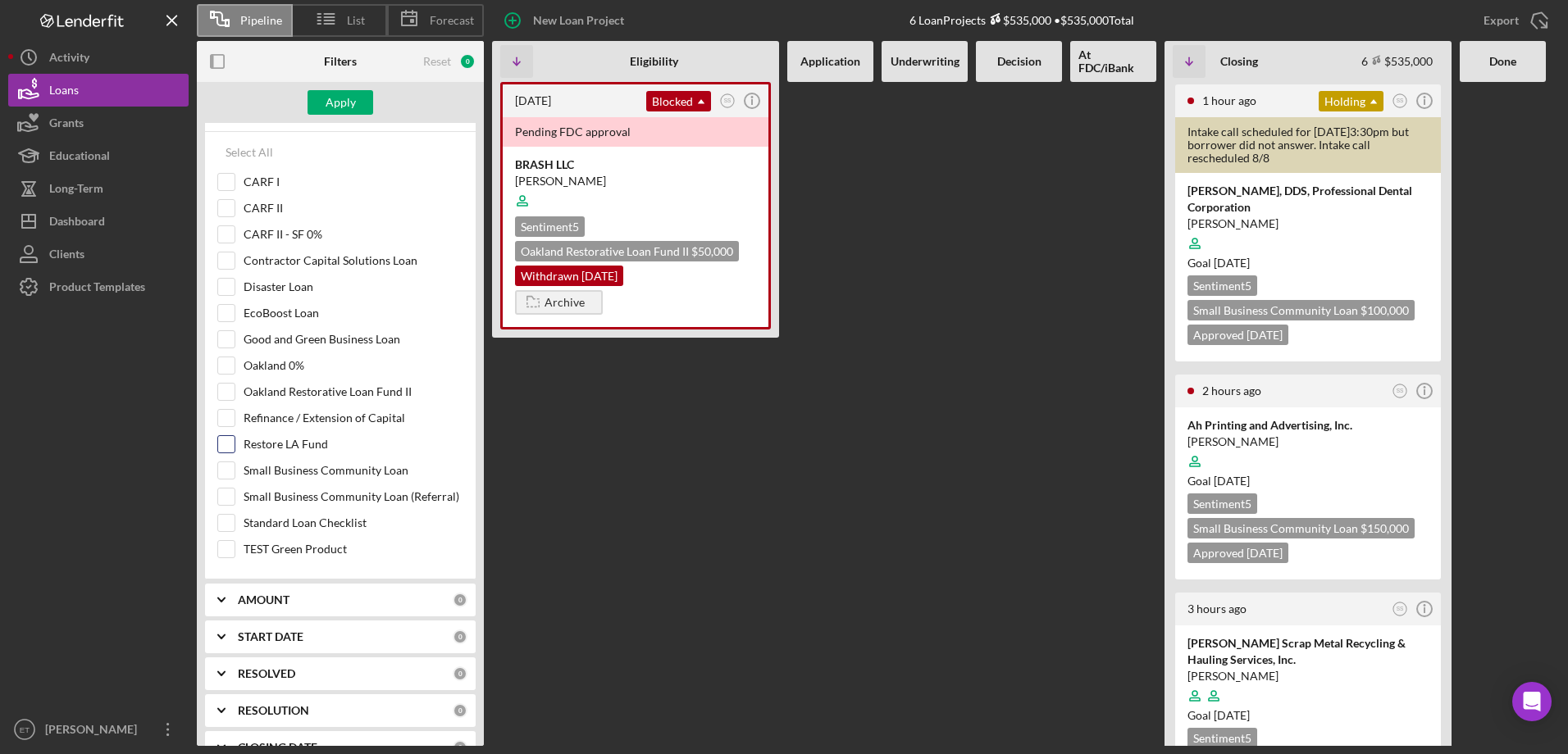
click at [300, 448] on label "Restore LA Fund" at bounding box center [353, 444] width 220 height 16
click at [234, 448] on input "Restore LA Fund" at bounding box center [226, 444] width 16 height 16
checkbox input "true"
click at [339, 99] on div "Apply" at bounding box center [340, 102] width 30 height 25
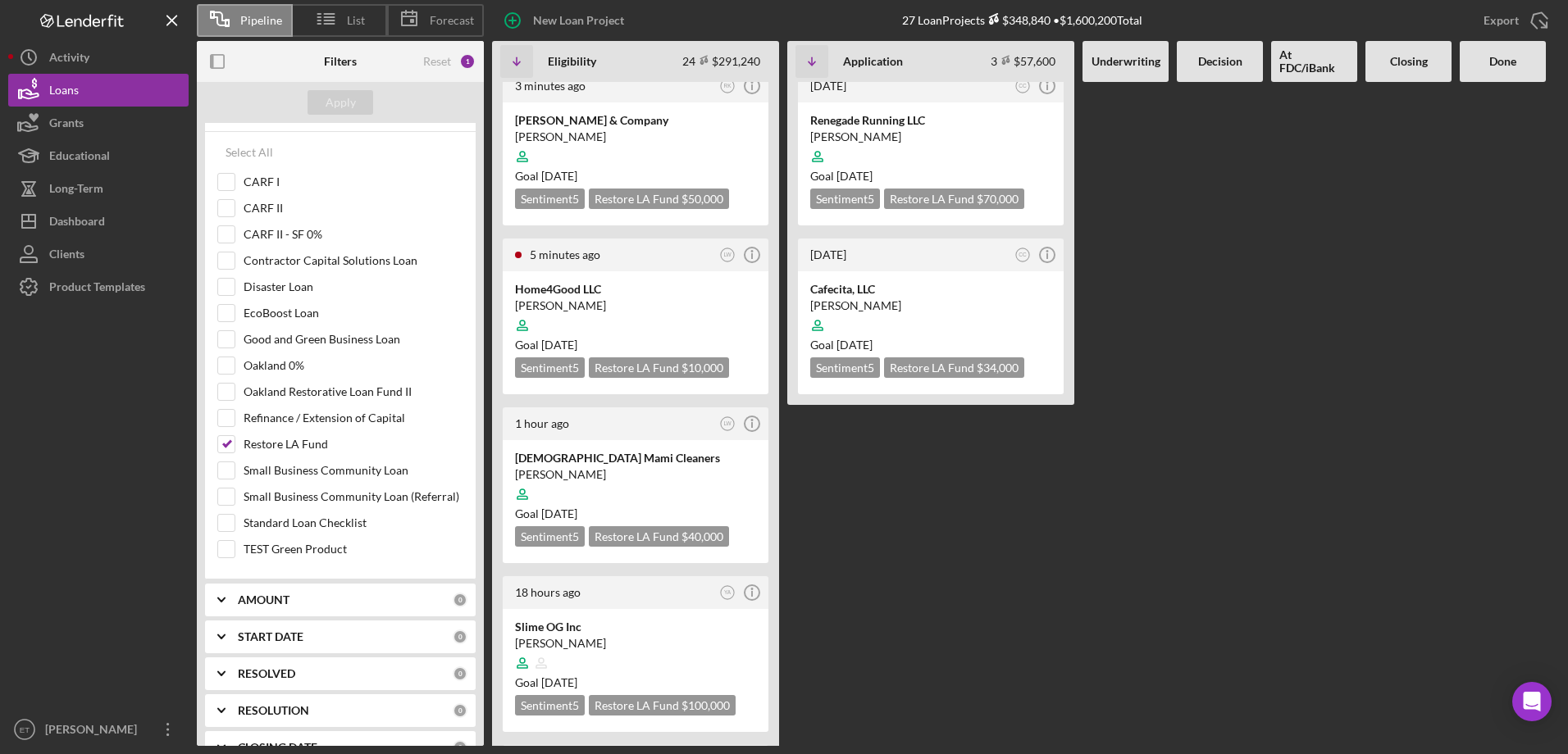
scroll to position [82, 0]
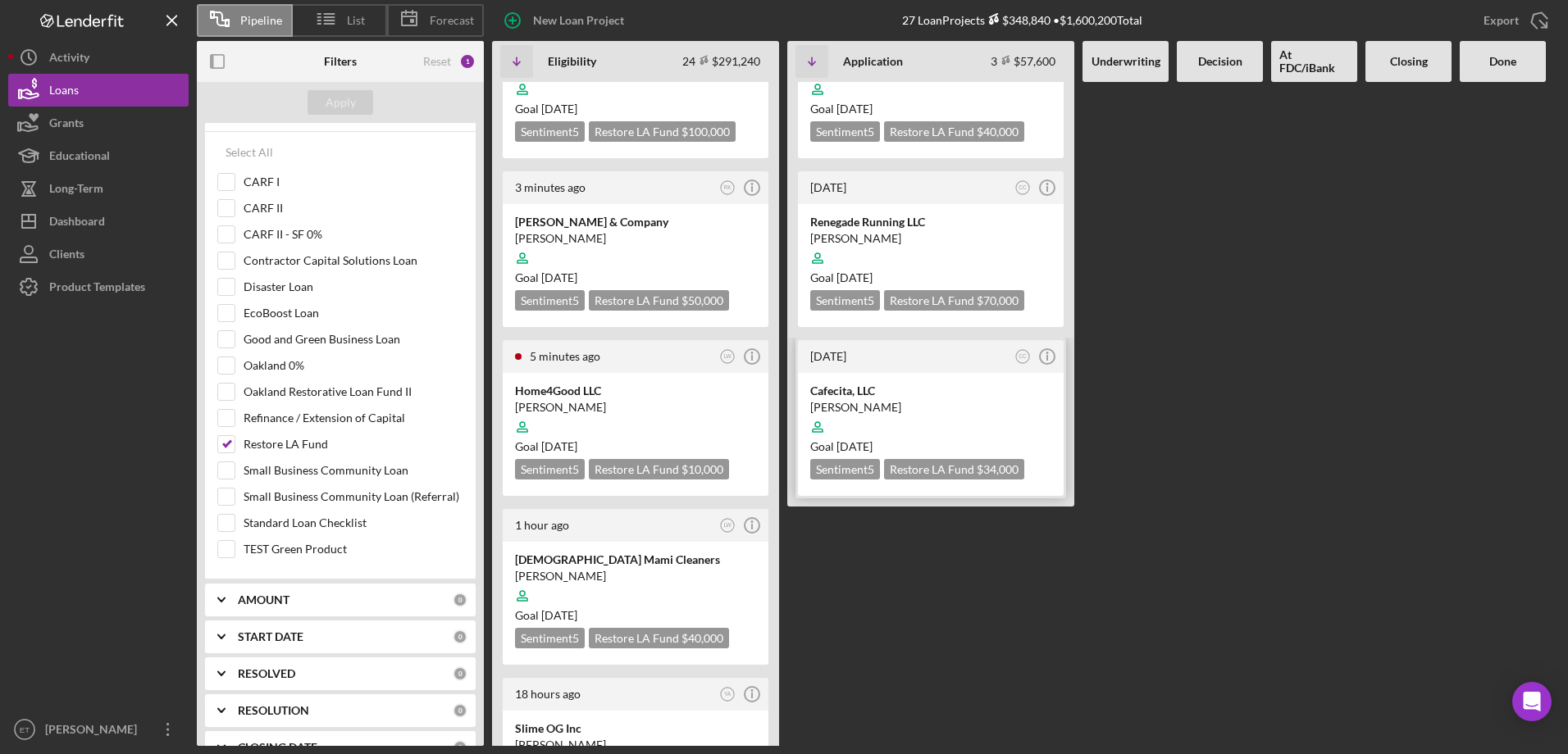
click at [962, 411] on div at bounding box center [931, 427] width 241 height 31
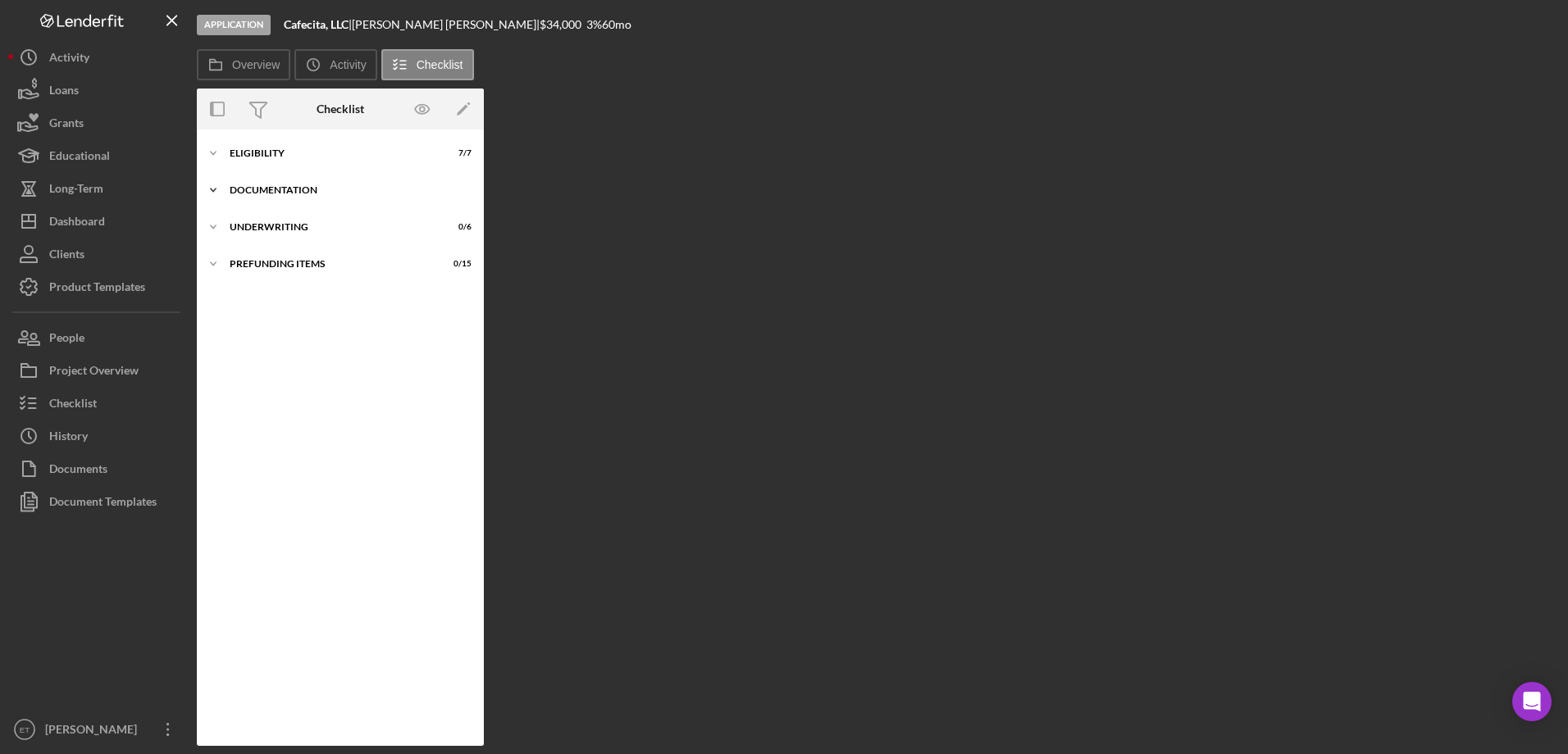
click at [266, 198] on div "Icon/Expander Documentation 0 / 20" at bounding box center [340, 190] width 287 height 33
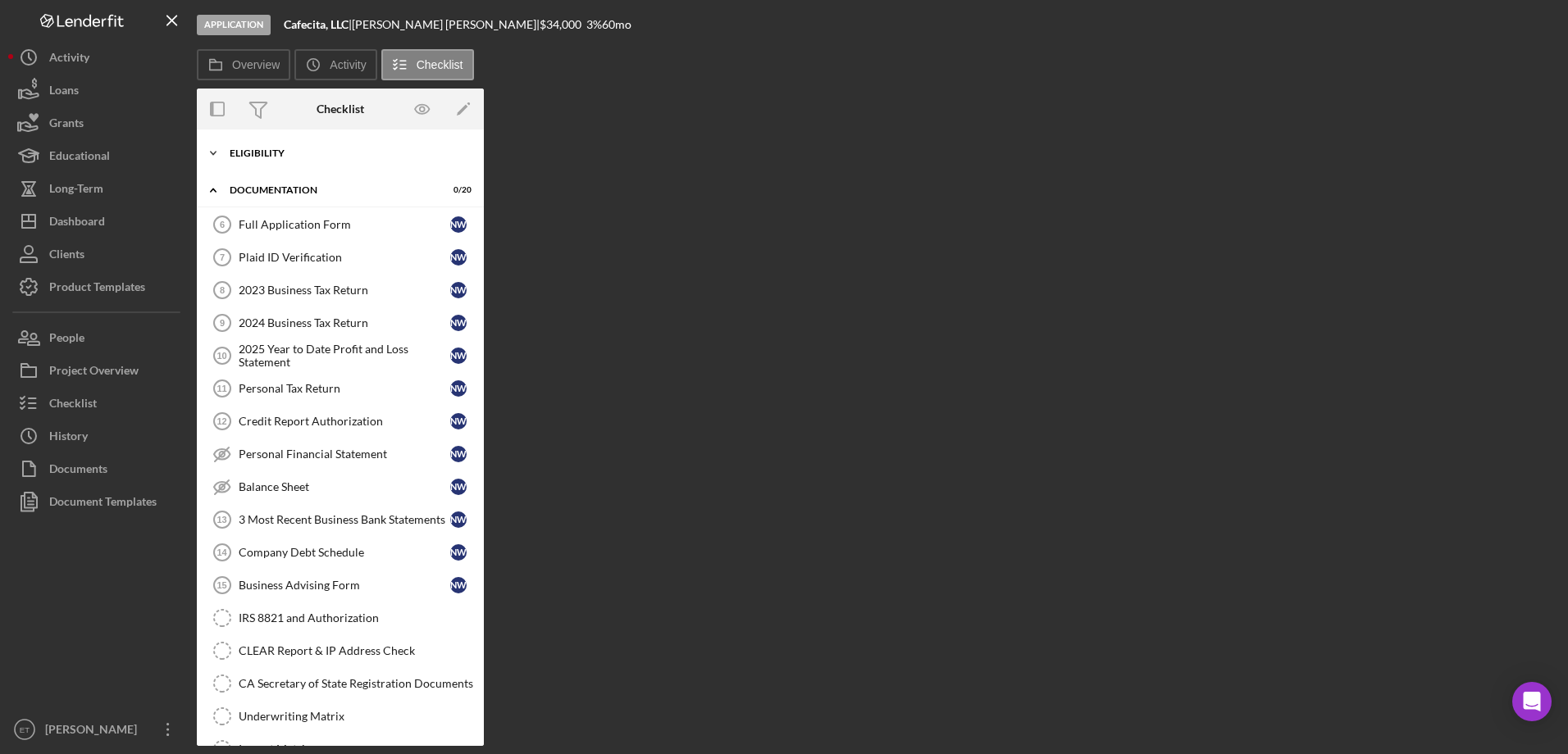
click at [263, 155] on div "Eligibility" at bounding box center [346, 152] width 233 height 9
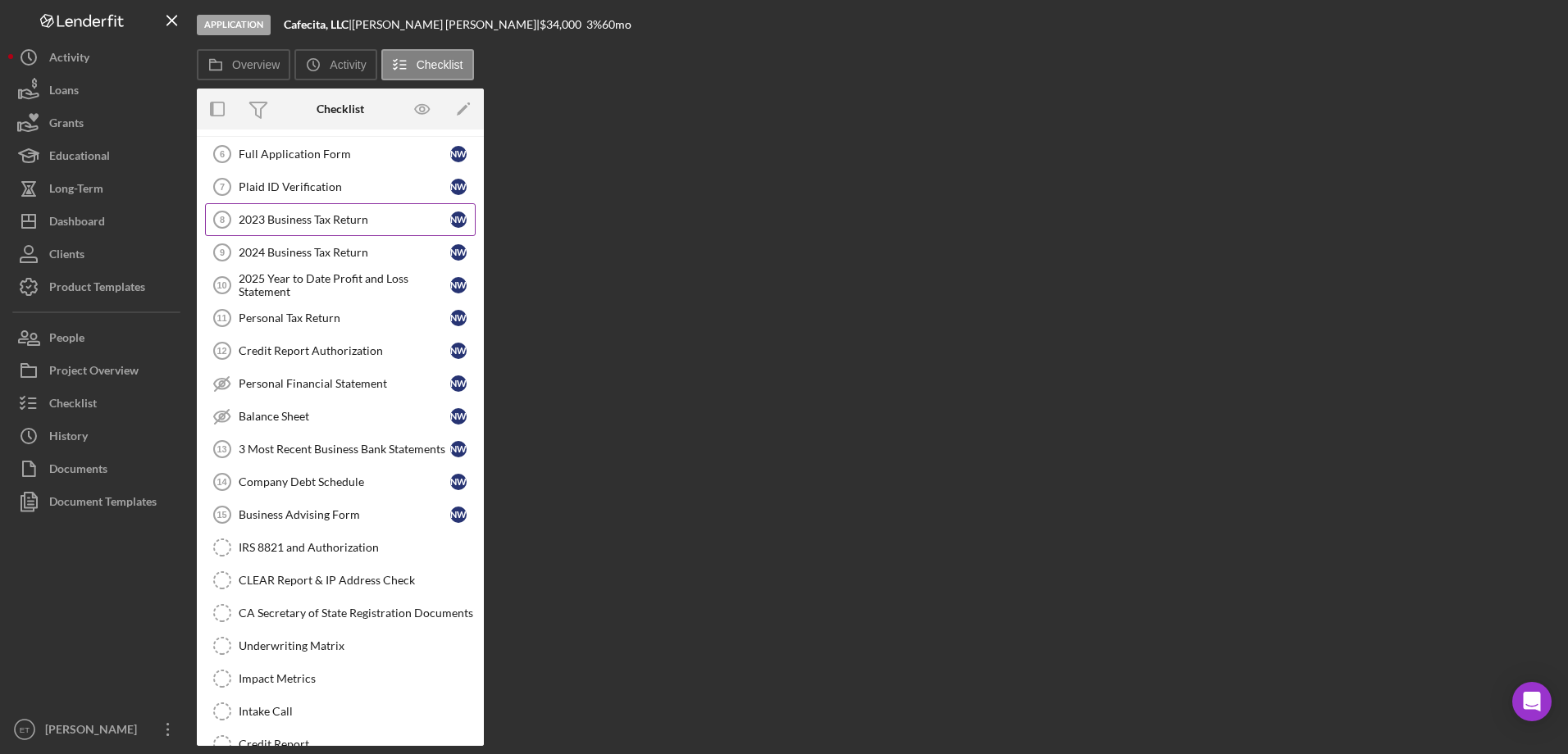
scroll to position [447, 0]
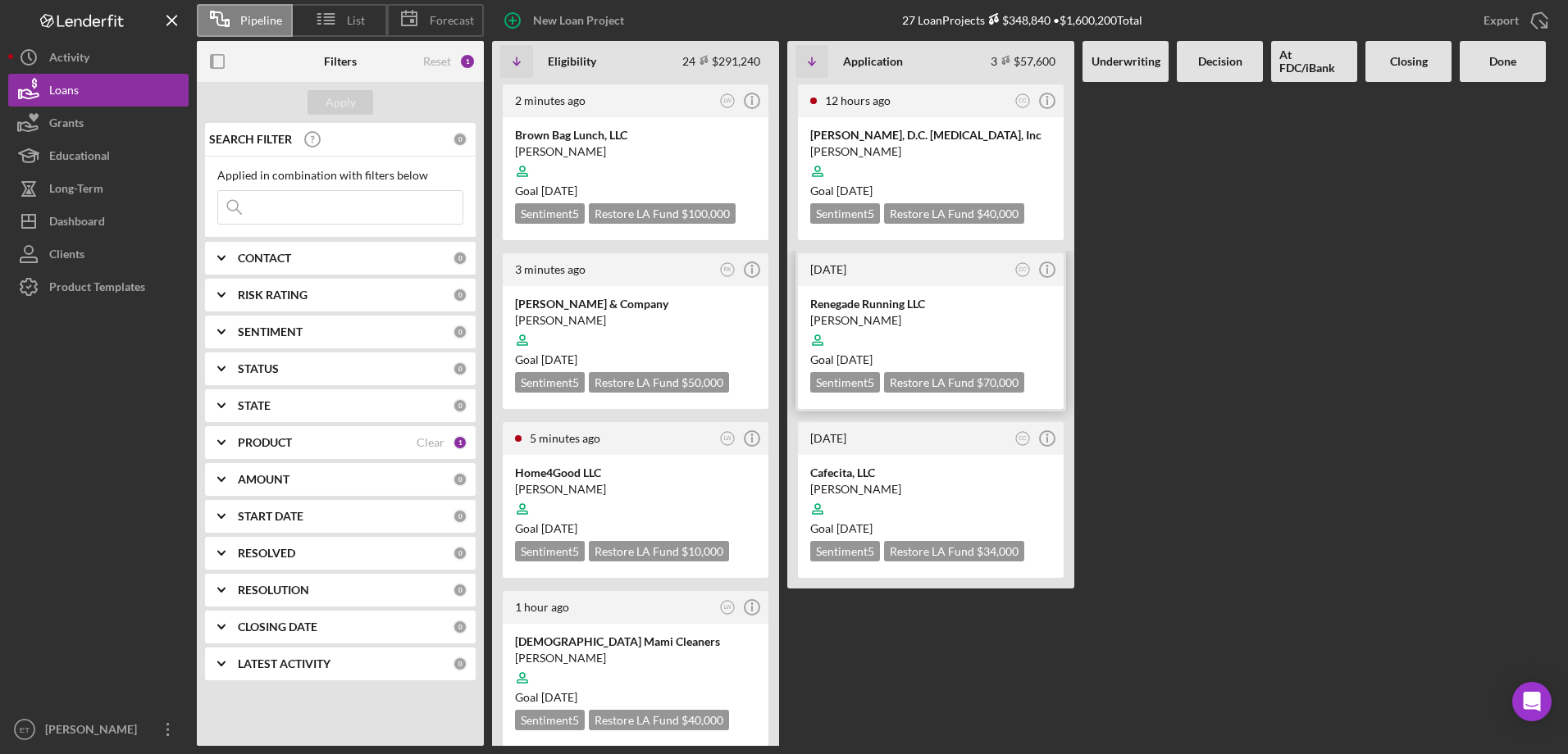
click at [934, 318] on div "Victor Diaz" at bounding box center [931, 320] width 241 height 16
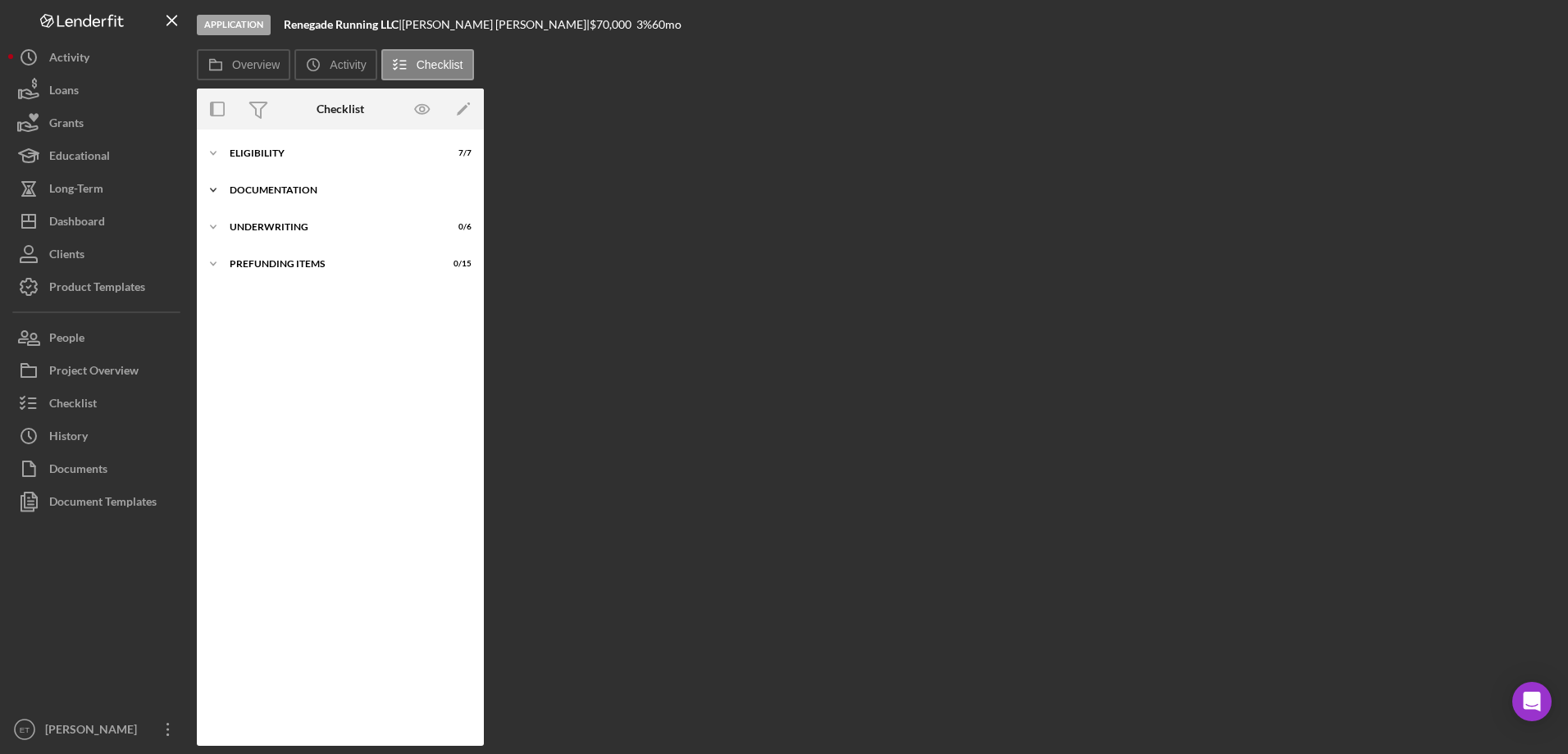
click at [271, 182] on div "Icon/Expander Documentation 12 / 20" at bounding box center [340, 190] width 287 height 33
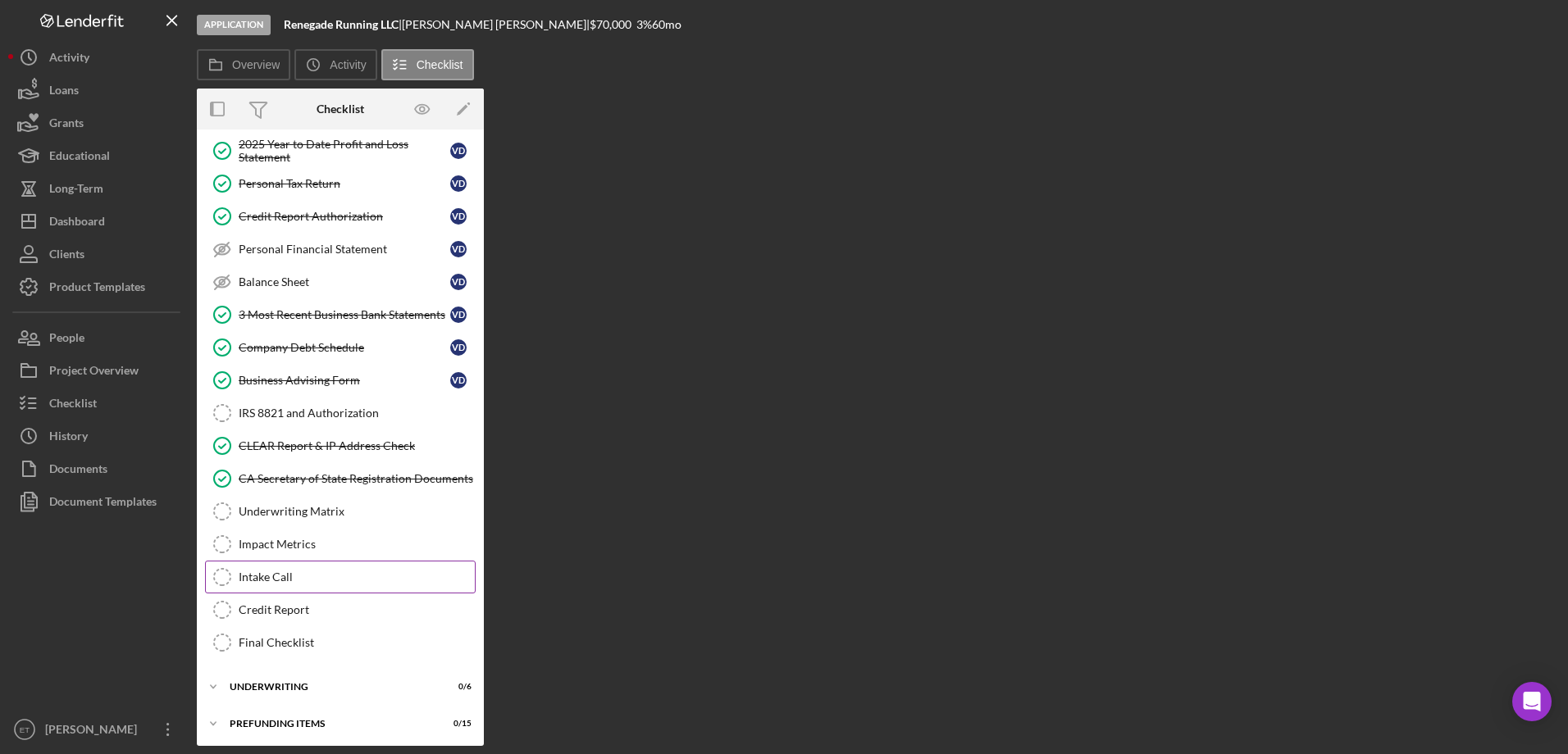
scroll to position [208, 0]
click at [271, 683] on div "Underwriting" at bounding box center [346, 683] width 233 height 9
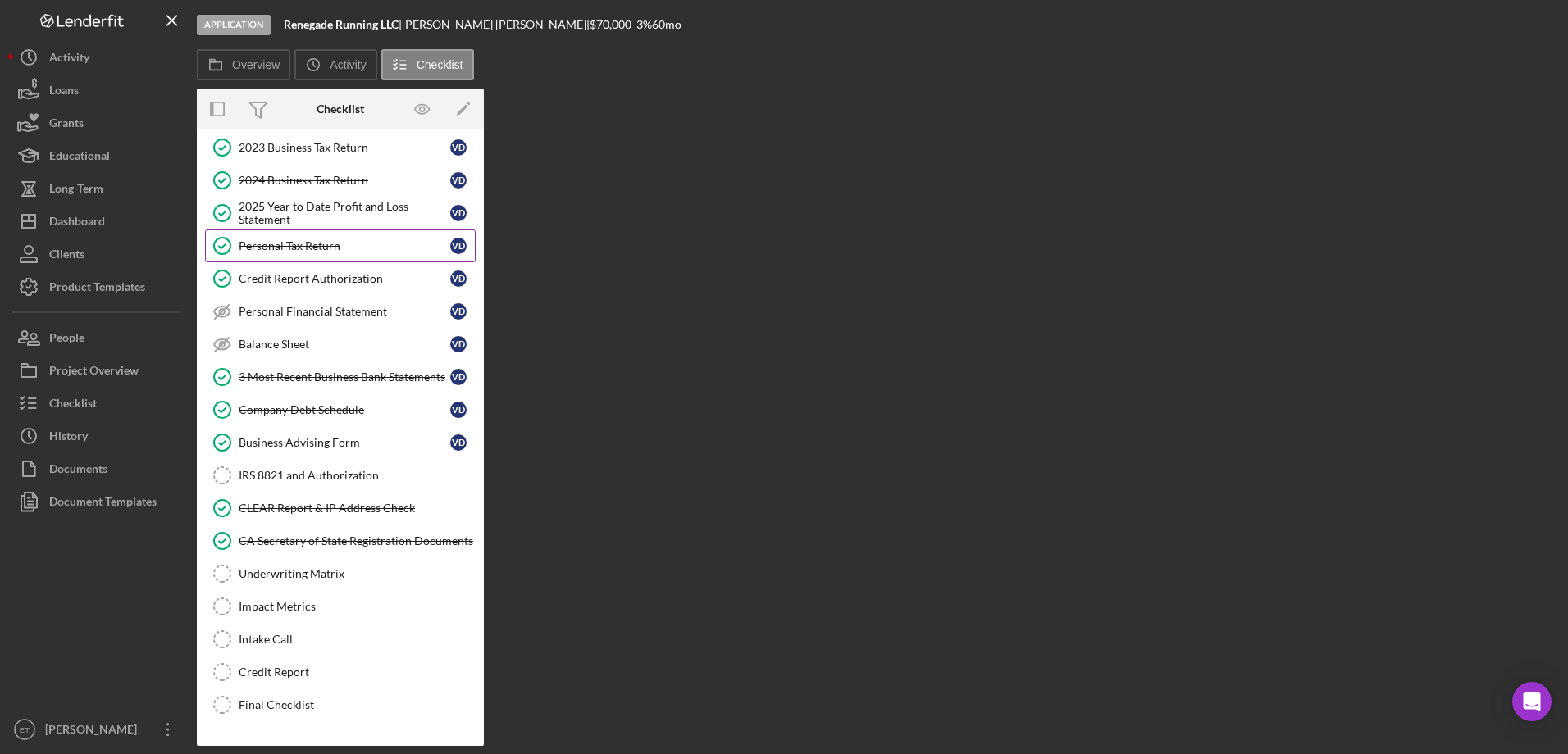
scroll to position [0, 0]
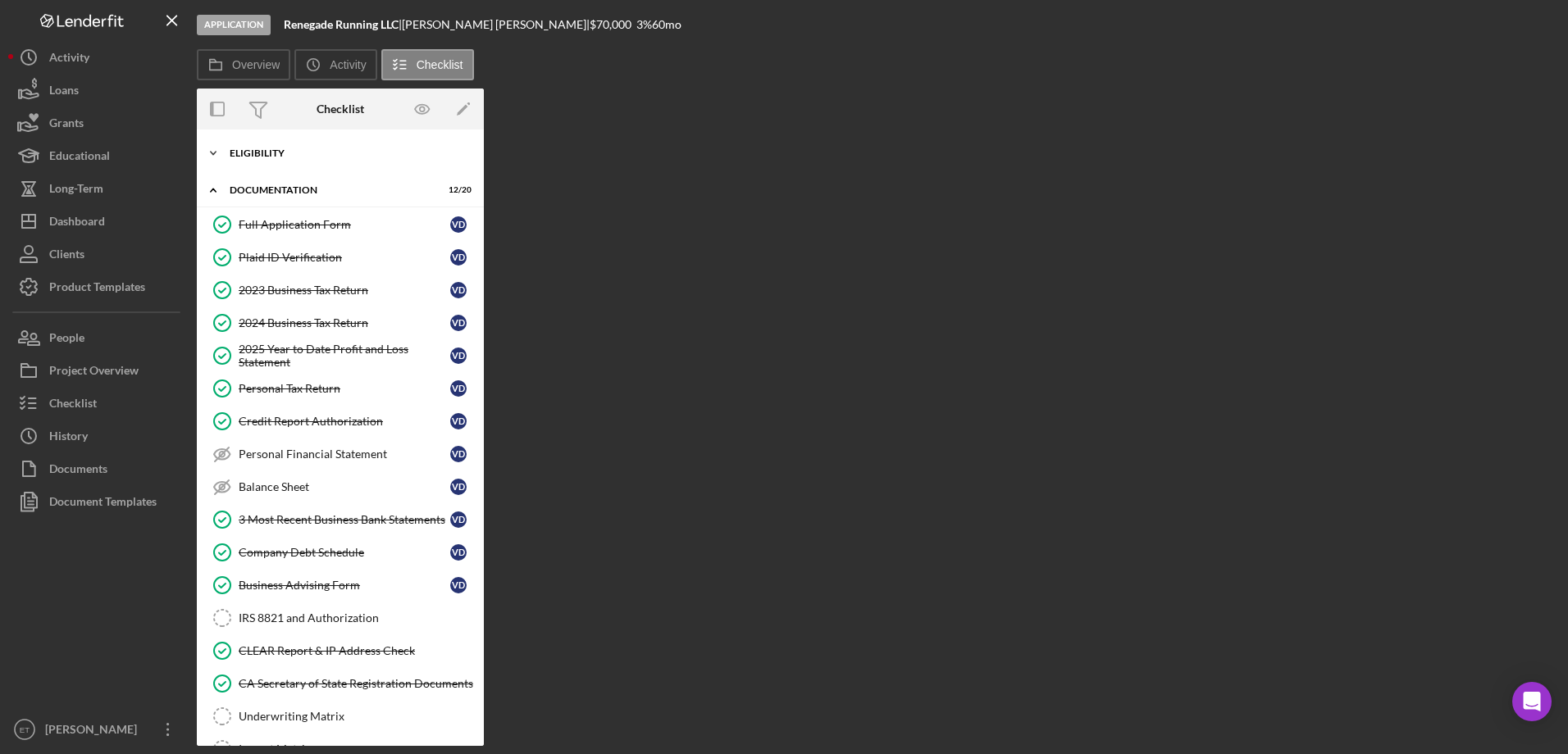
click at [274, 155] on div "Eligibility" at bounding box center [346, 152] width 233 height 9
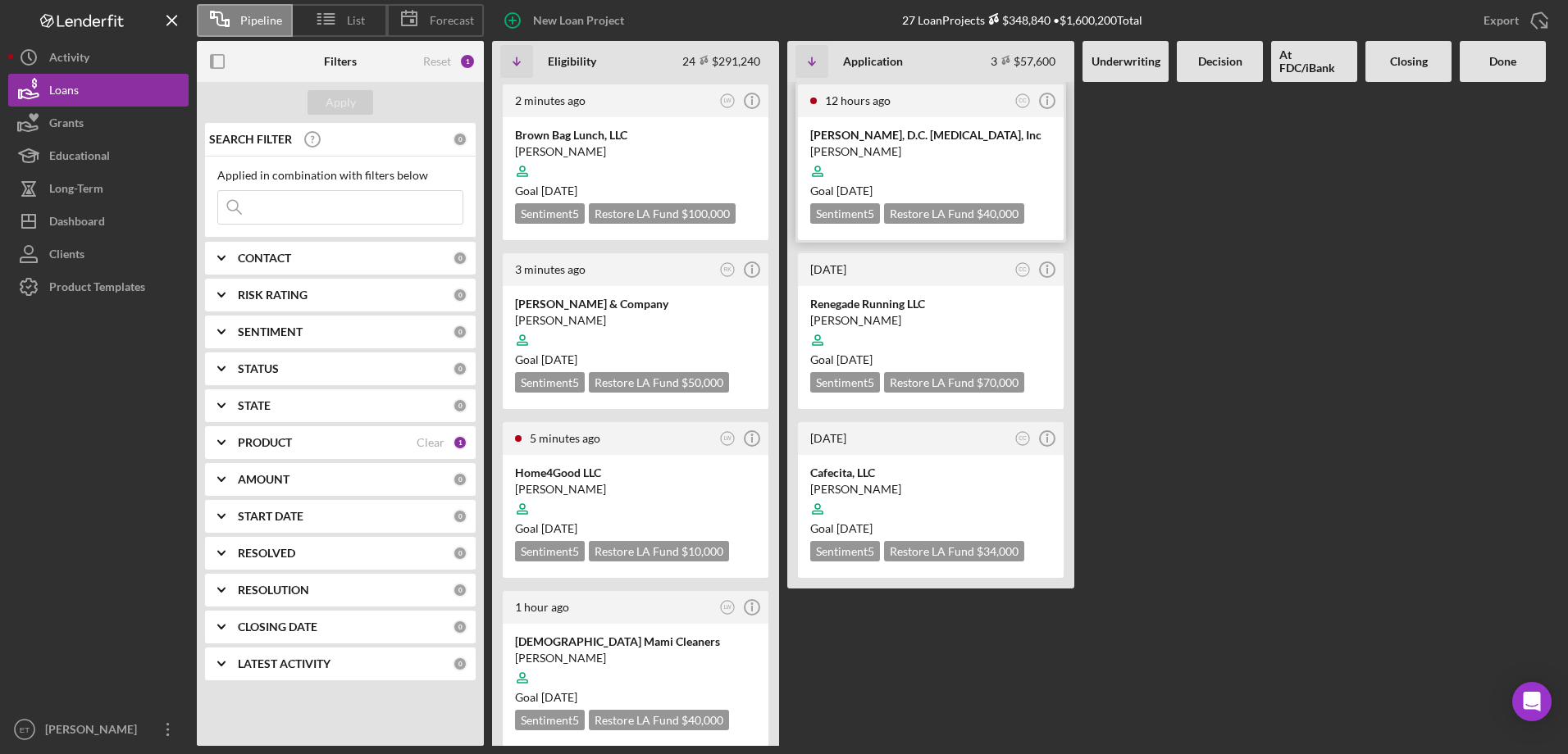
click at [909, 161] on div at bounding box center [931, 171] width 241 height 31
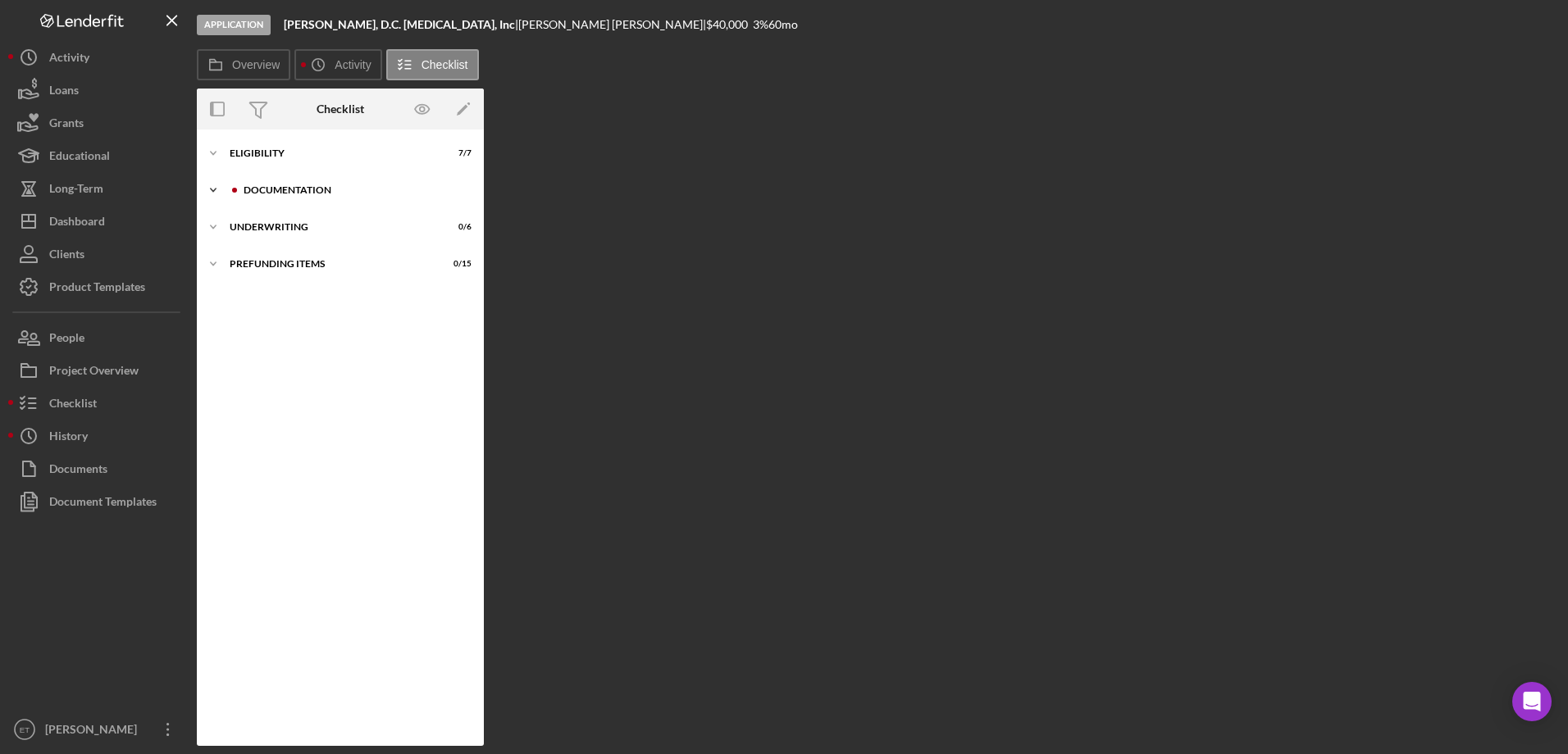
click at [271, 179] on div "Icon/Expander Documentation 11 / 20" at bounding box center [340, 190] width 287 height 33
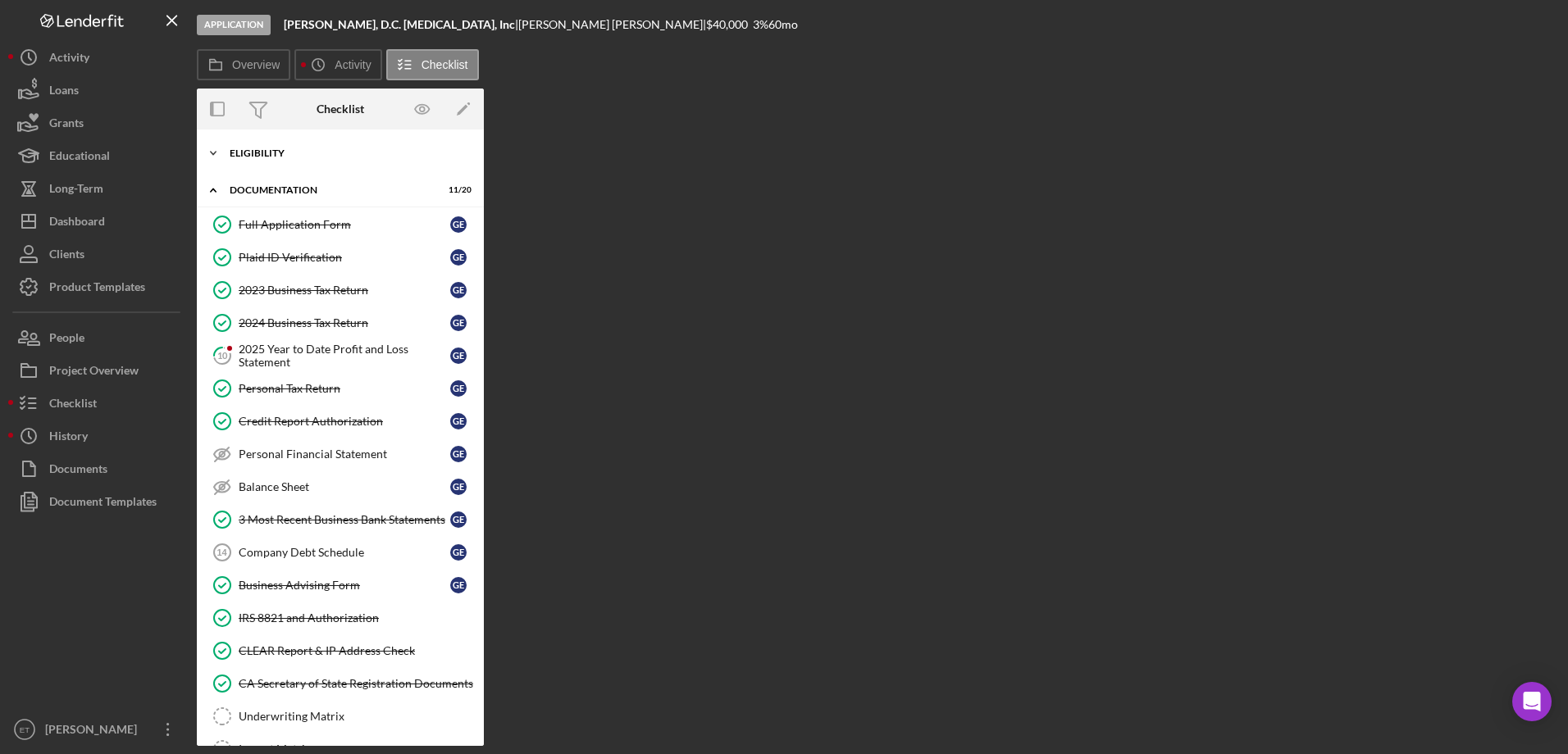
click at [266, 152] on div "Eligibility" at bounding box center [346, 152] width 233 height 9
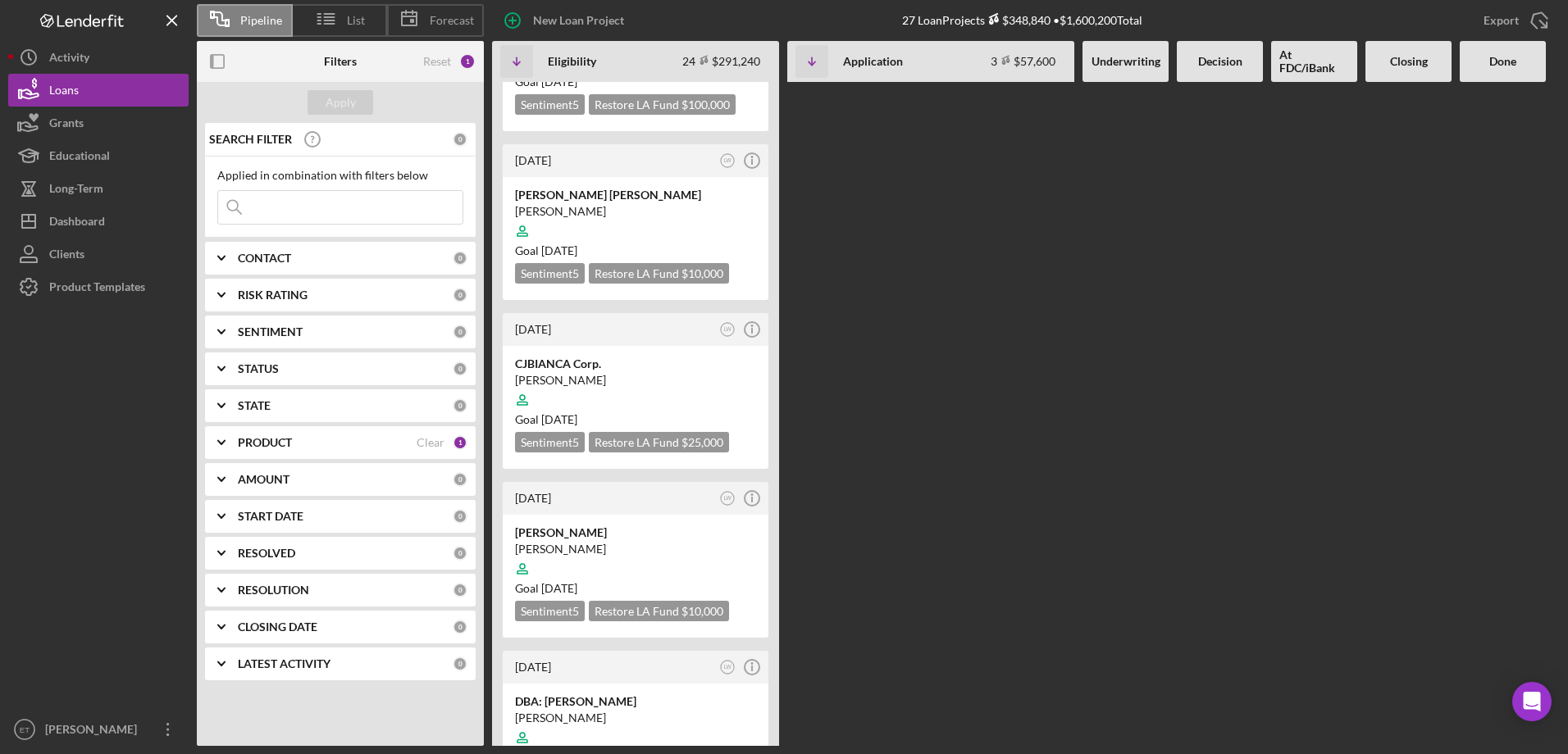
scroll to position [3389, 0]
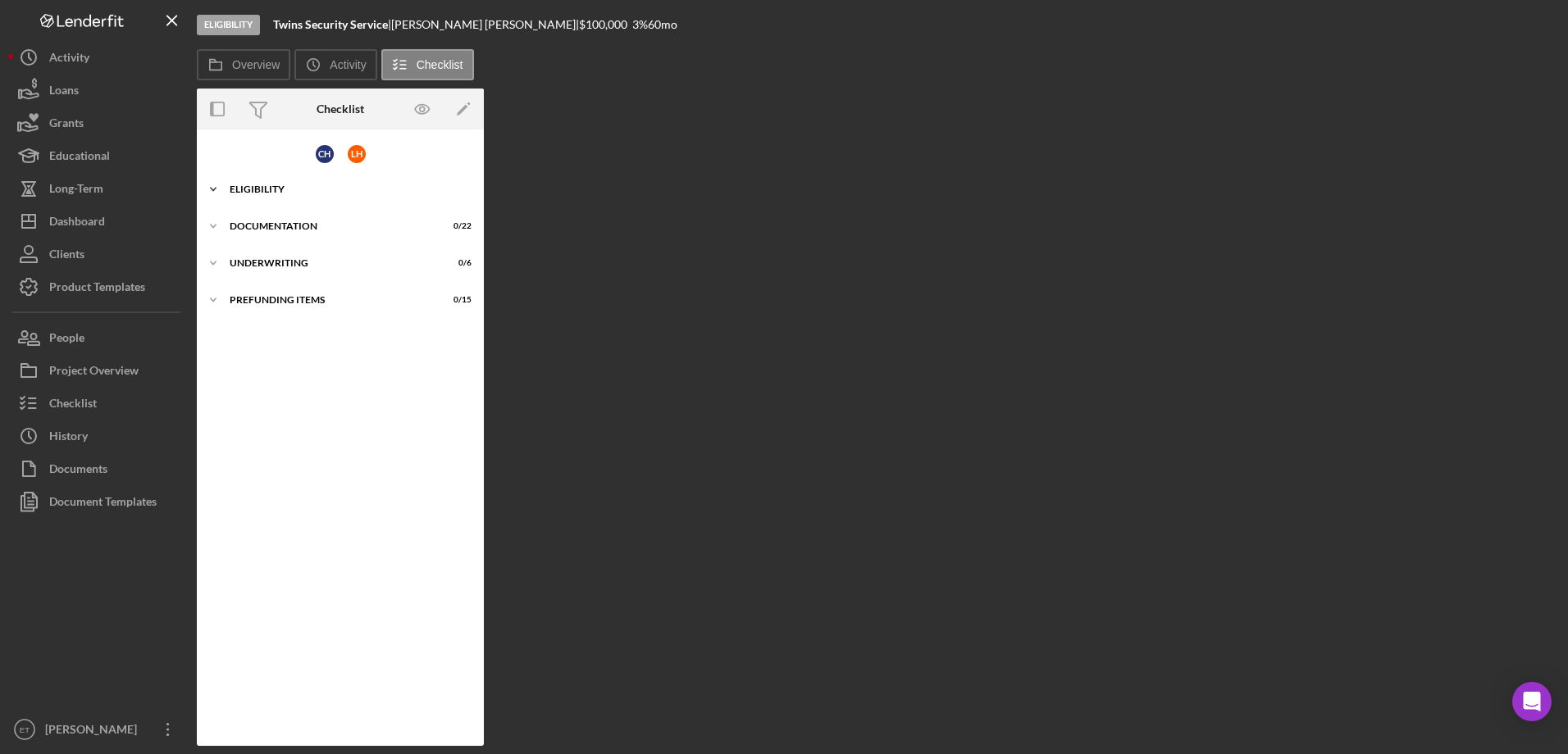
click at [263, 182] on div "Icon/Expander Eligibility 6 / 8" at bounding box center [340, 189] width 287 height 33
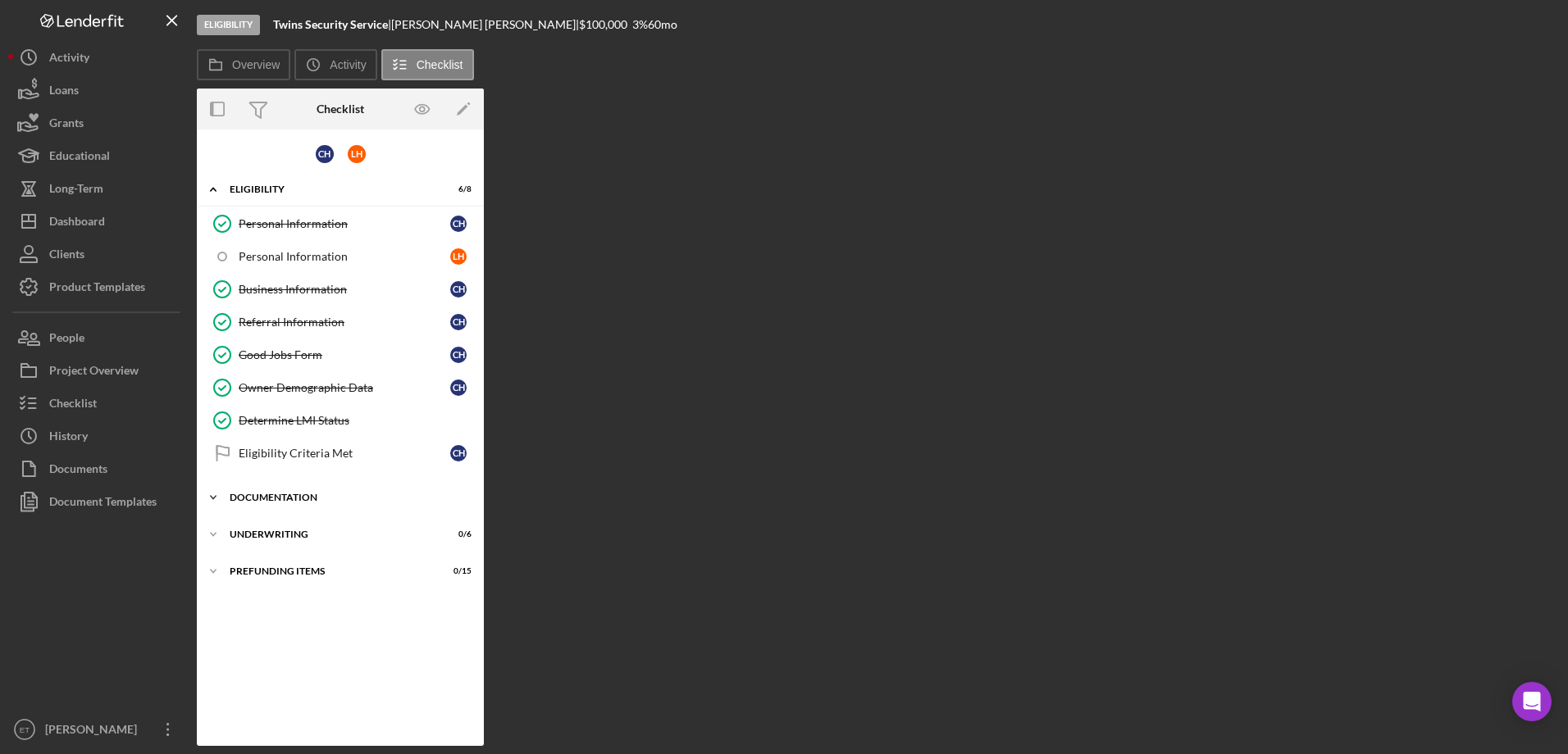
click at [274, 500] on div "Documentation" at bounding box center [346, 497] width 233 height 9
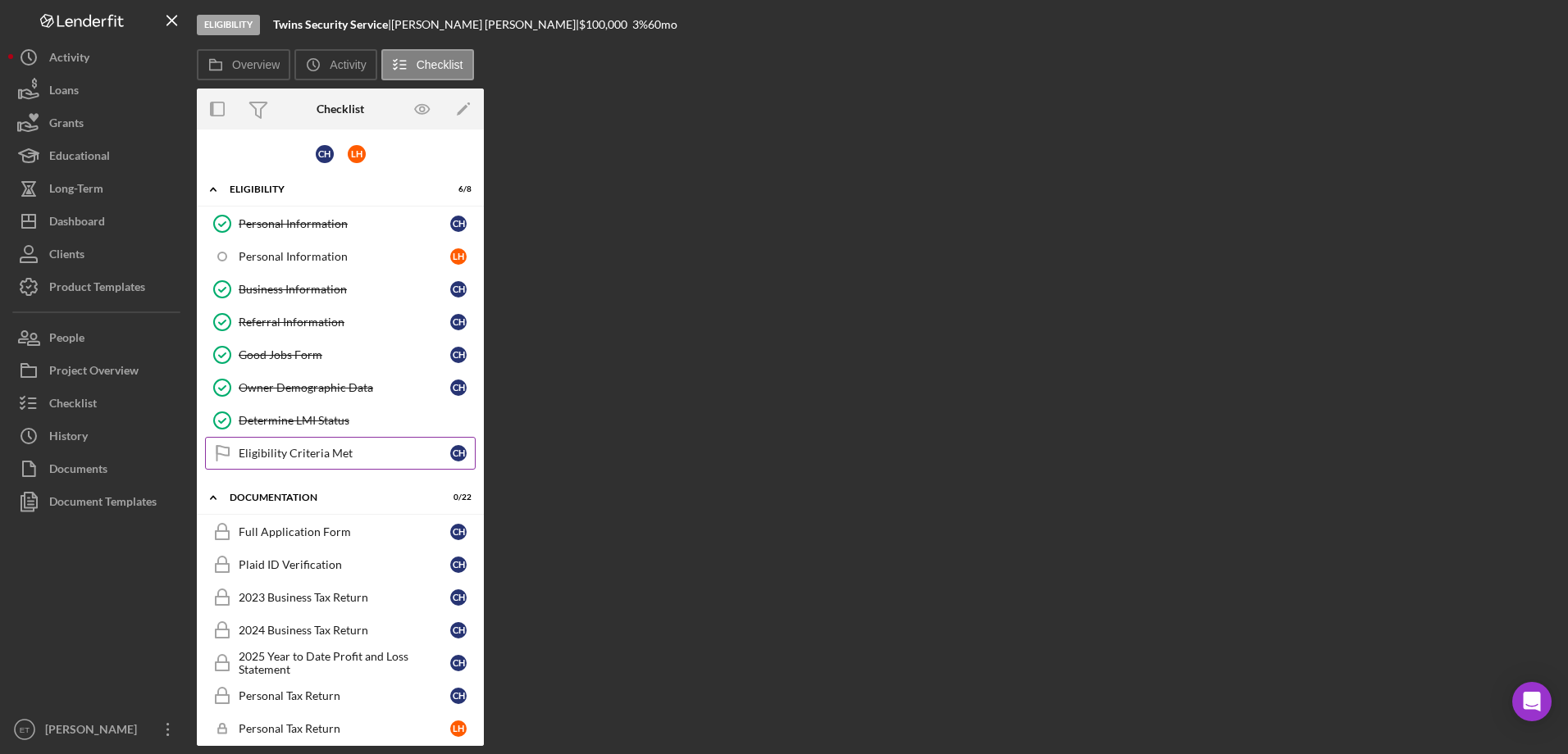
click at [298, 459] on div "Eligibility Criteria Met" at bounding box center [344, 453] width 212 height 13
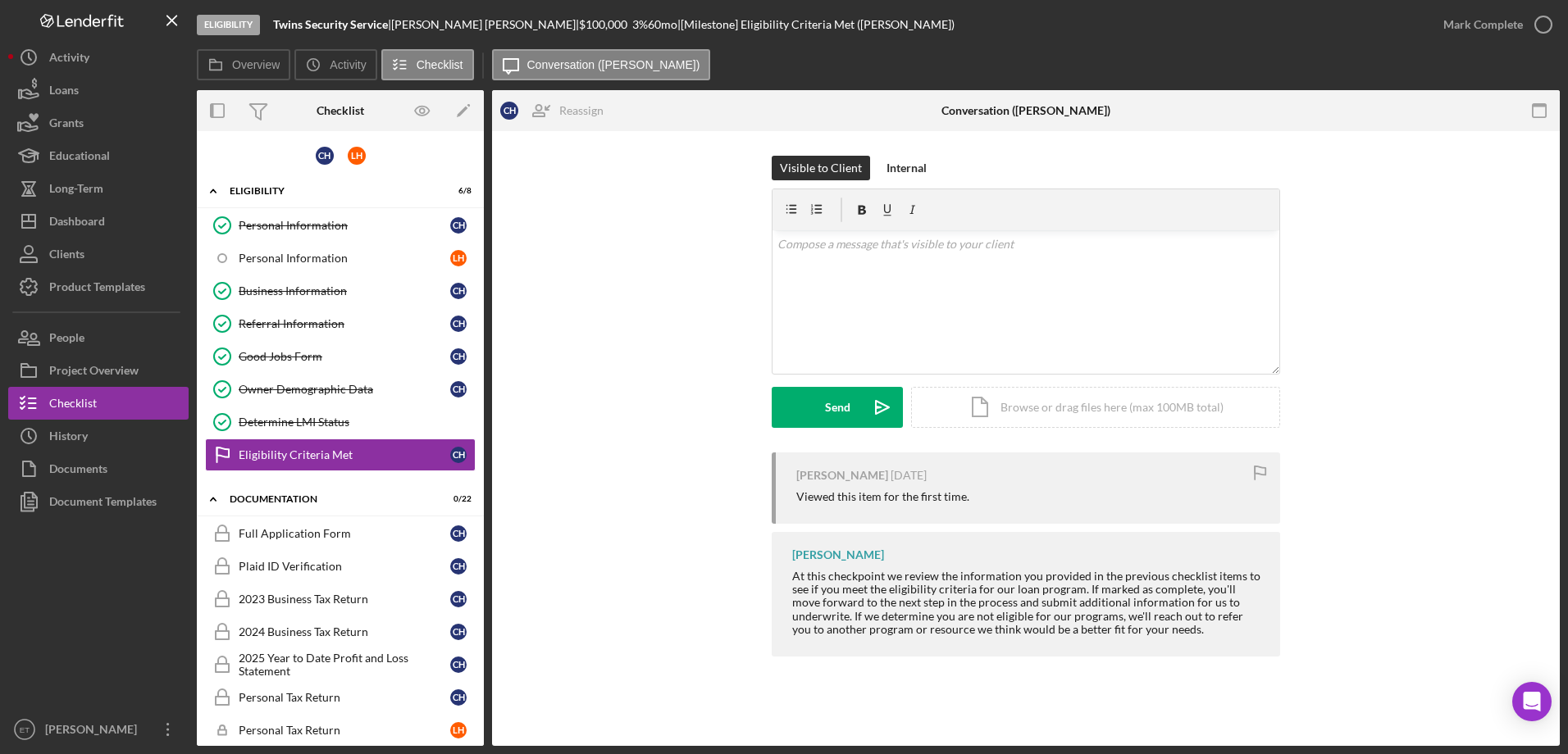
click at [374, 27] on b "Twins Security Service" at bounding box center [330, 24] width 115 height 14
copy div "Twins Security Service |"
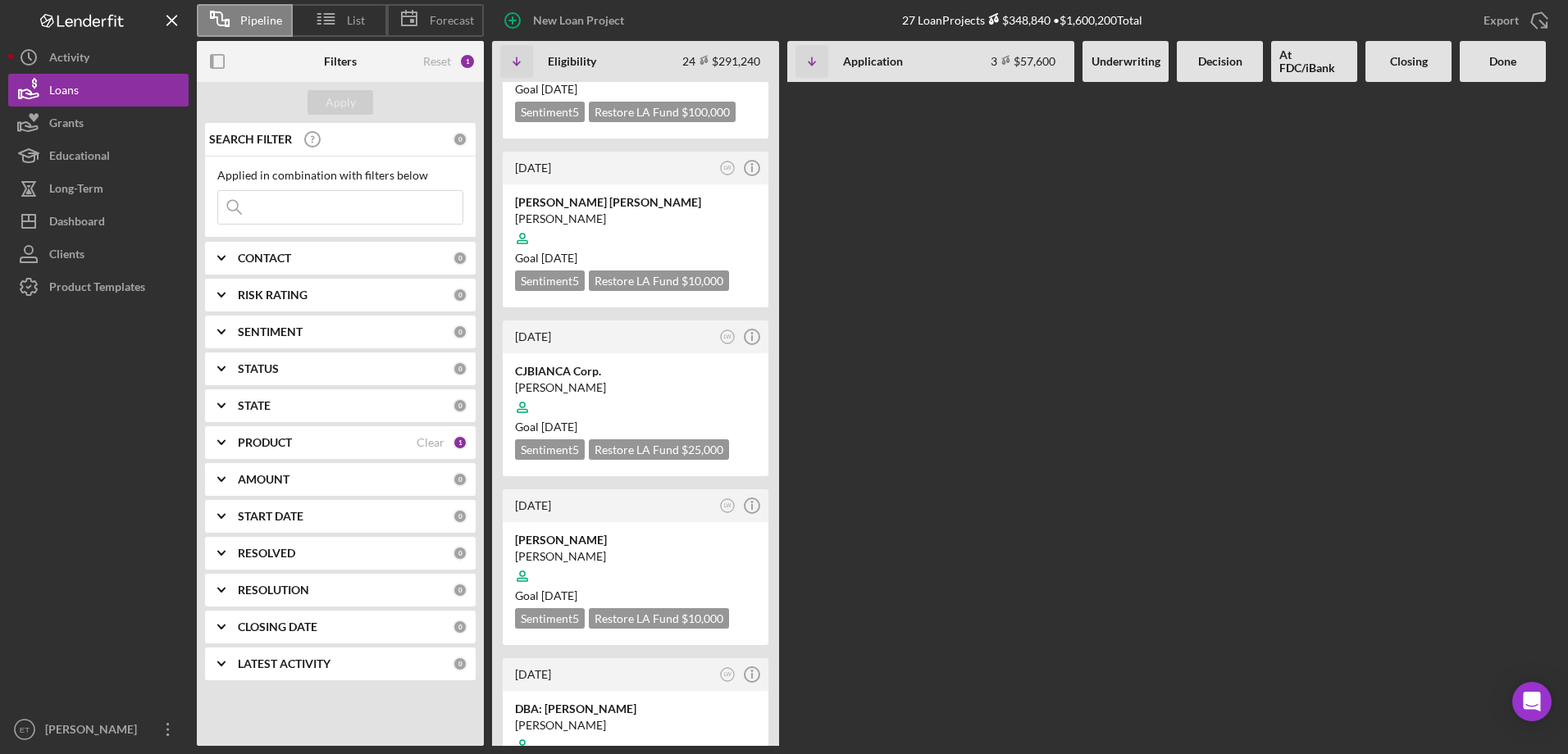
scroll to position [3389, 0]
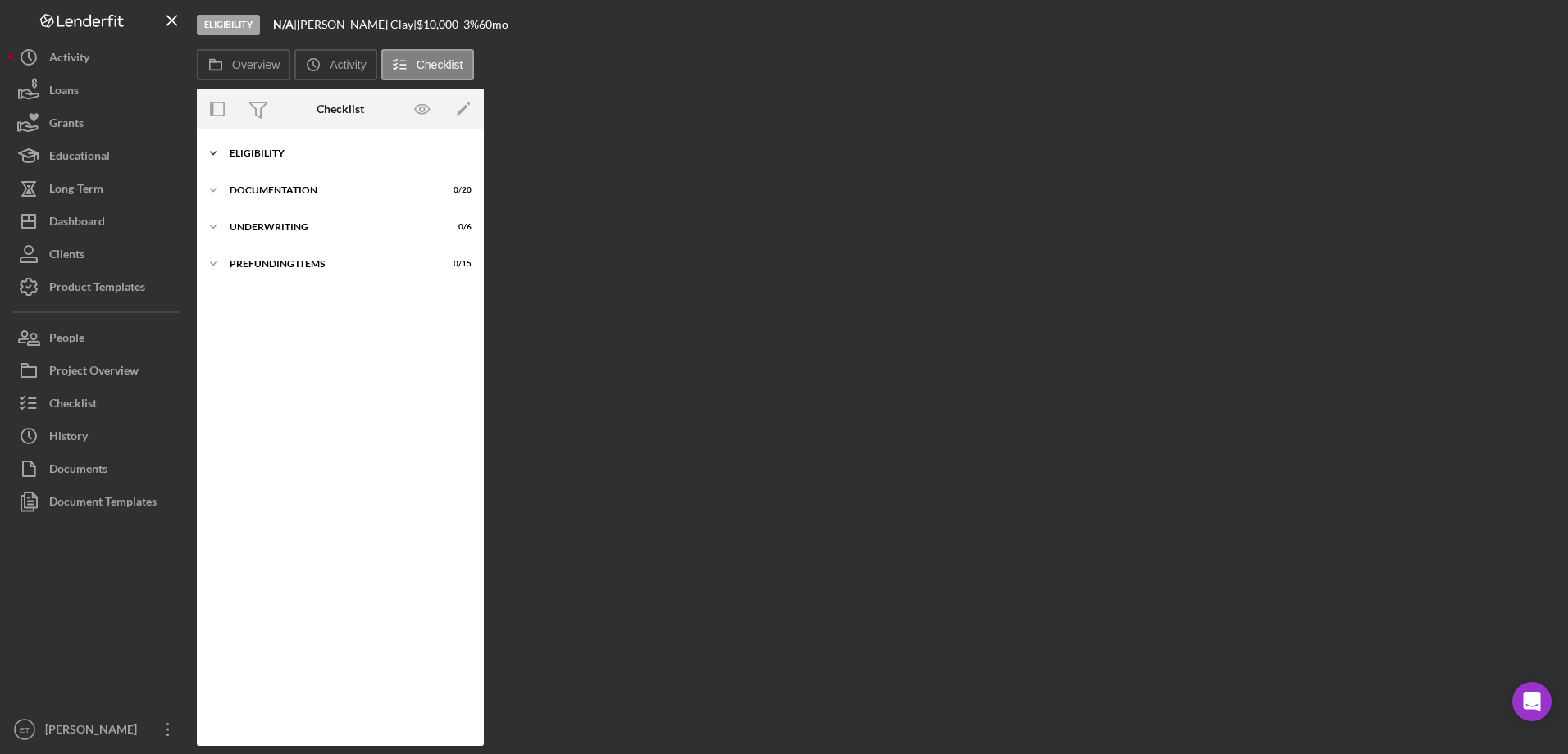
click at [260, 164] on div "Icon/Expander Eligibility 0 / 7" at bounding box center [340, 153] width 287 height 33
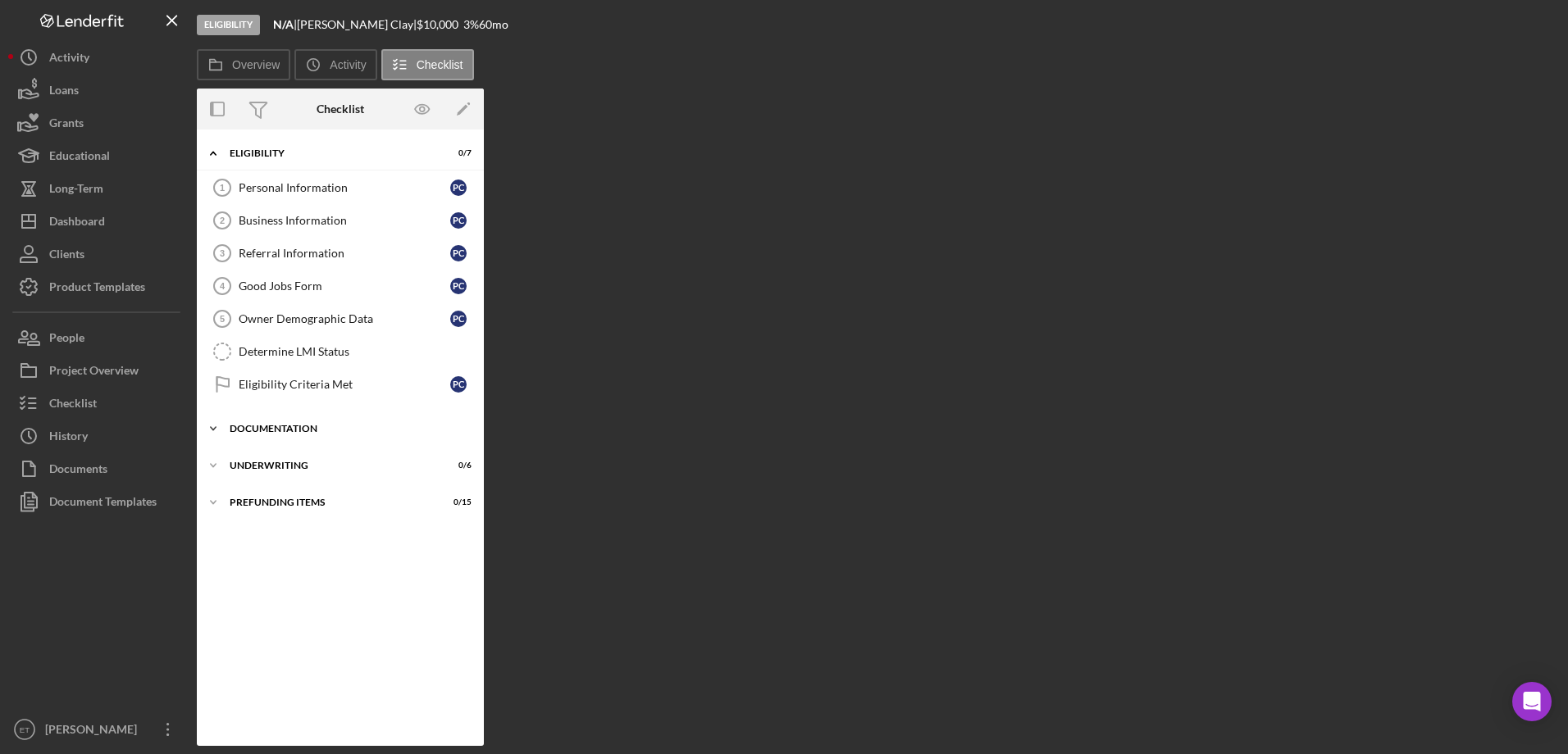
click at [264, 421] on div "Icon/Expander Documentation 0 / 20" at bounding box center [340, 429] width 287 height 33
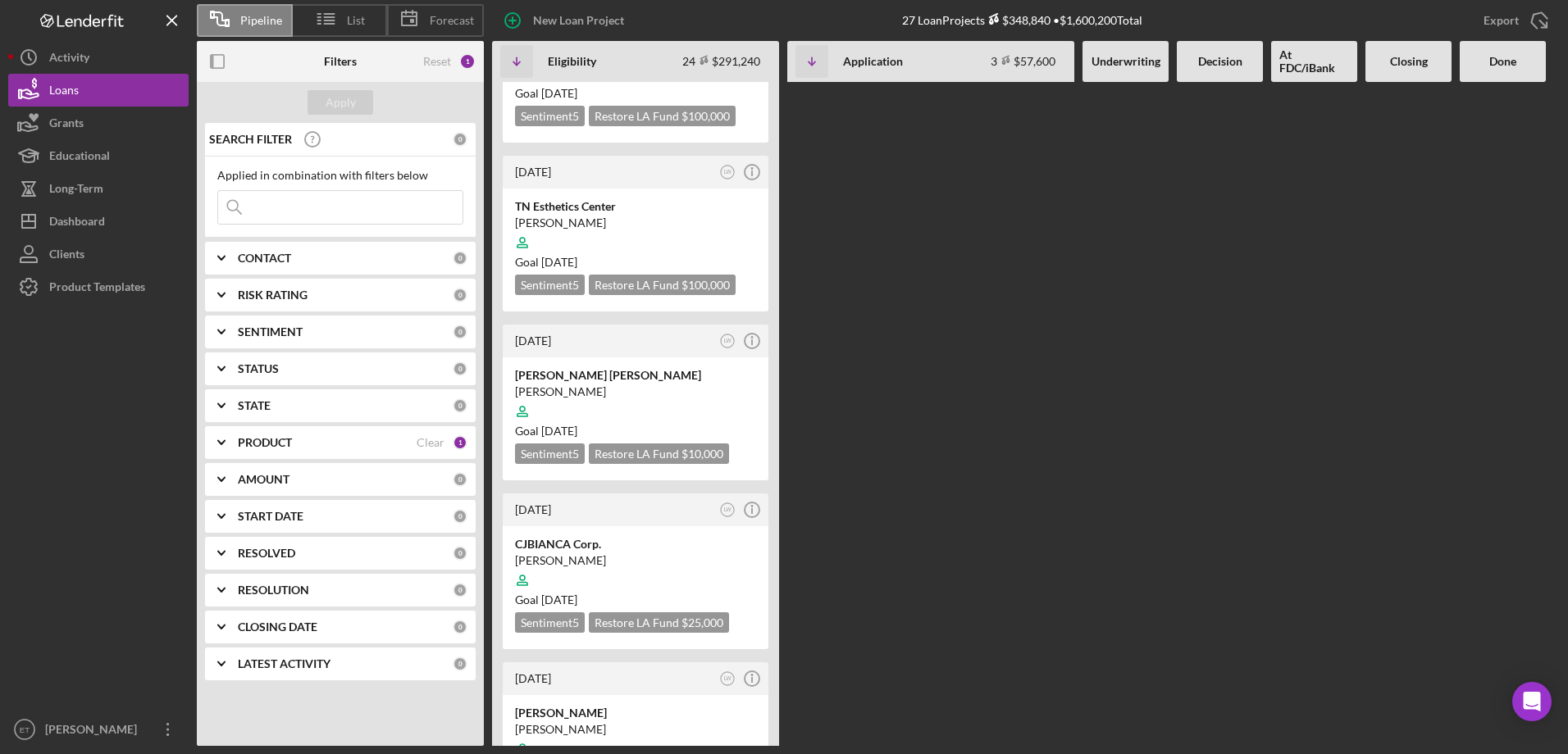
scroll to position [3389, 0]
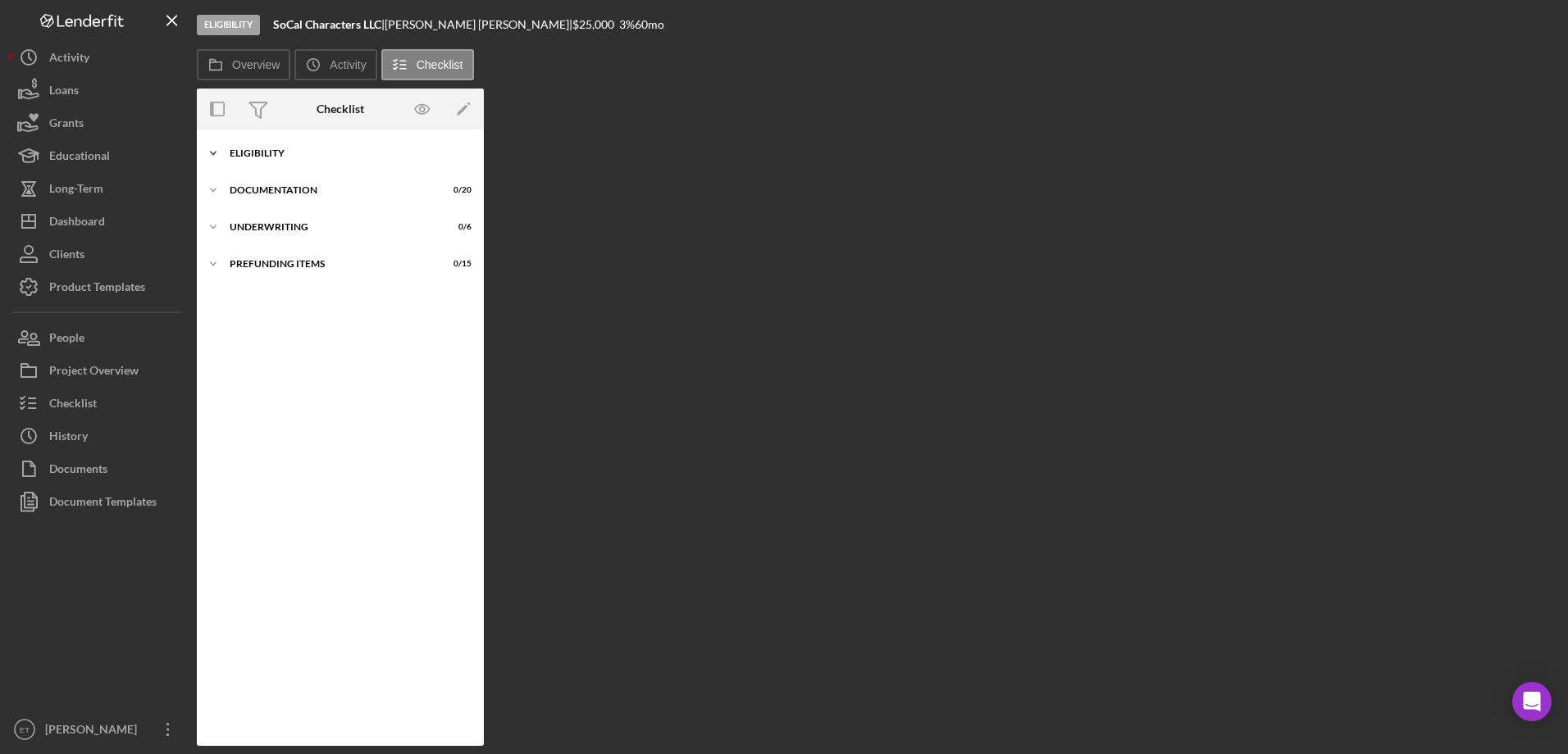
click at [264, 160] on div "Icon/Expander Eligibility 0 / 7" at bounding box center [340, 153] width 287 height 33
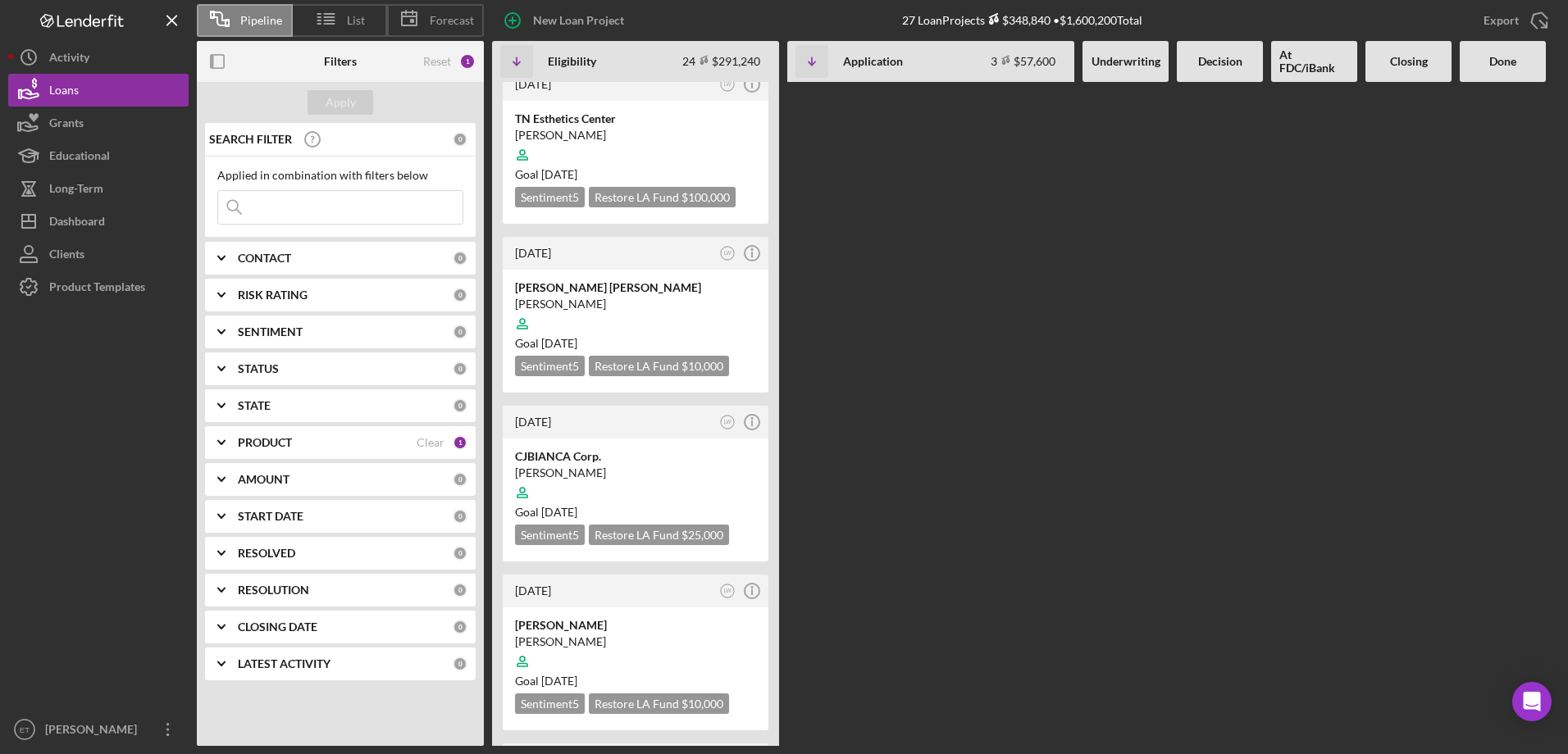
scroll to position [3224, 0]
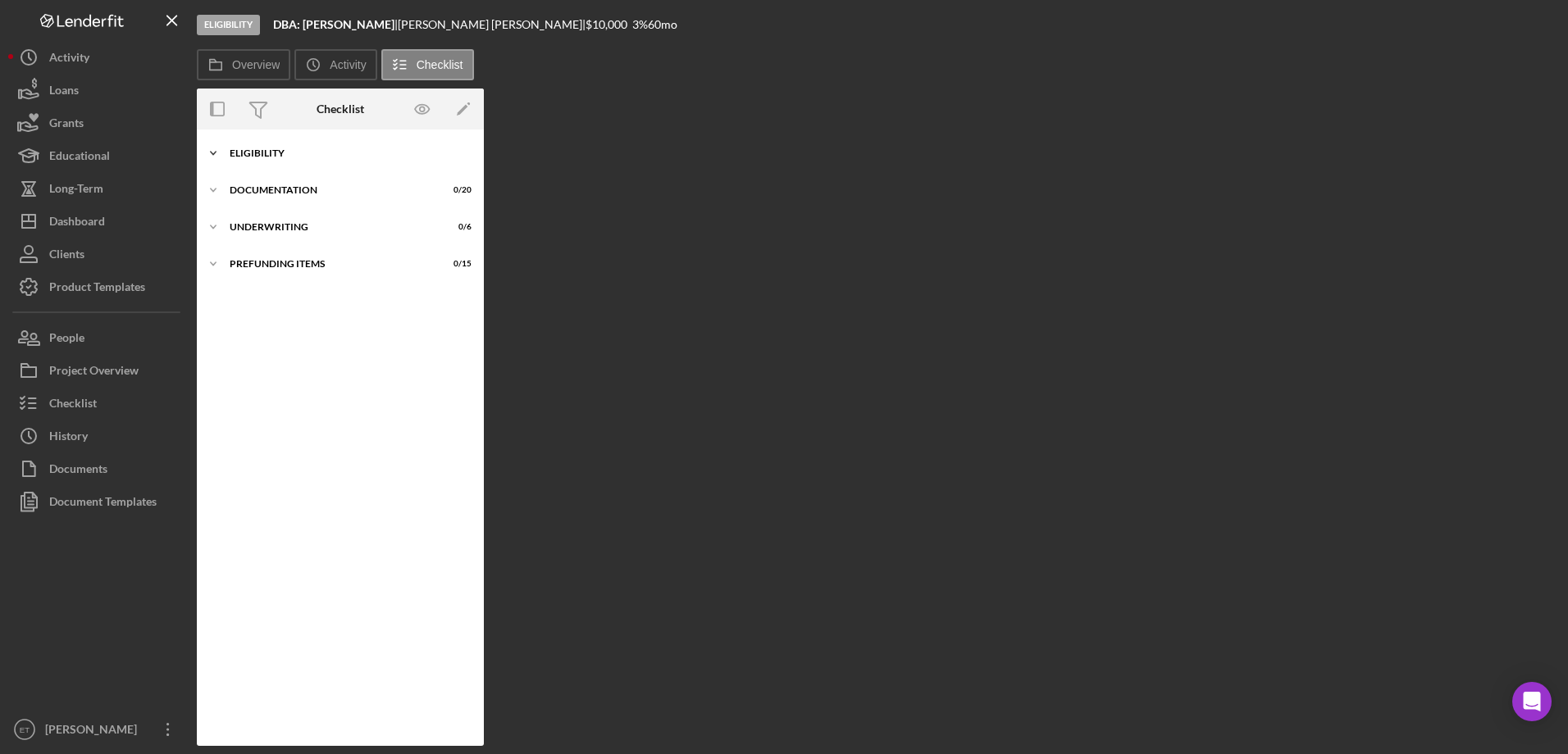
click at [265, 147] on div "Icon/Expander Eligibility 0 / 7" at bounding box center [340, 153] width 287 height 33
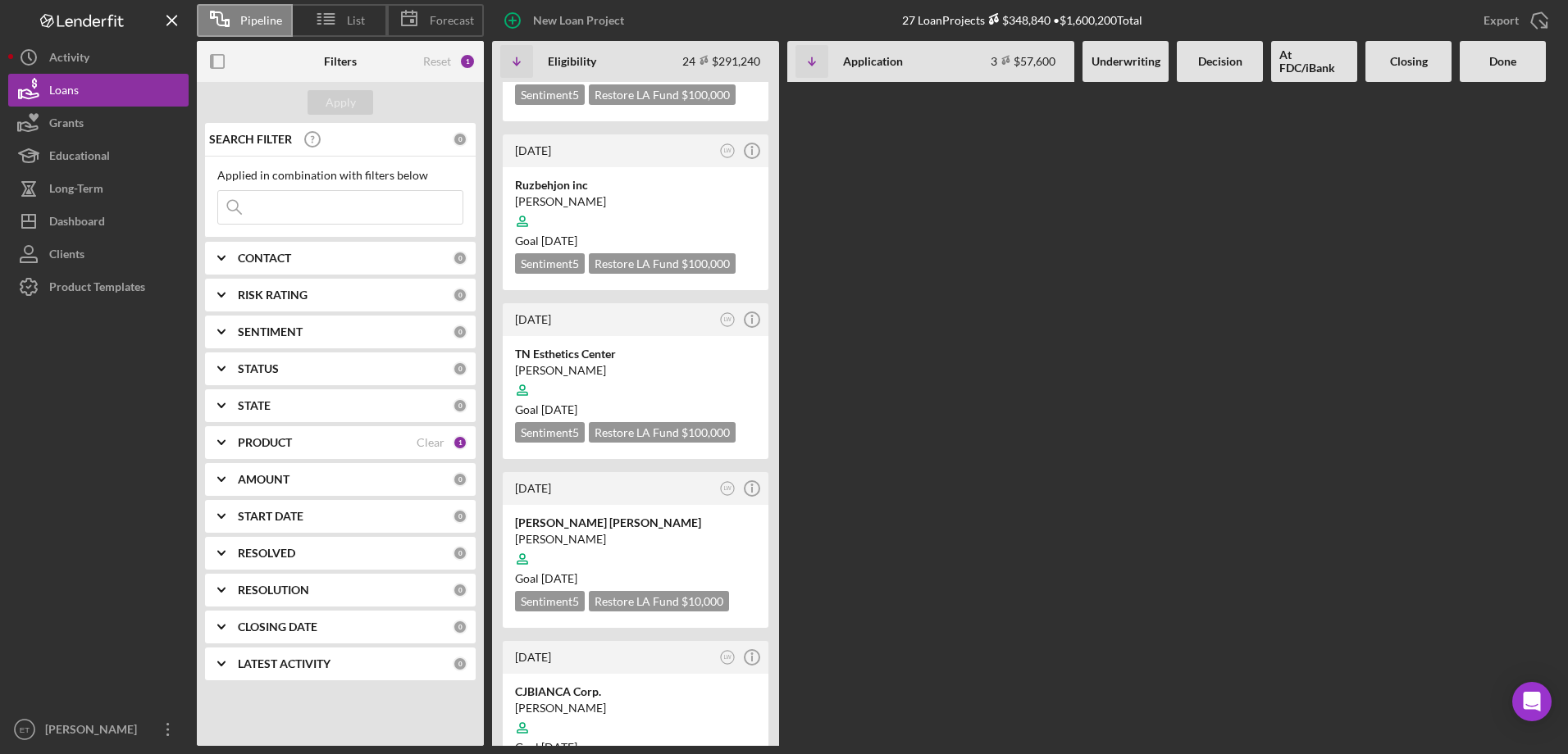
scroll to position [2979, 0]
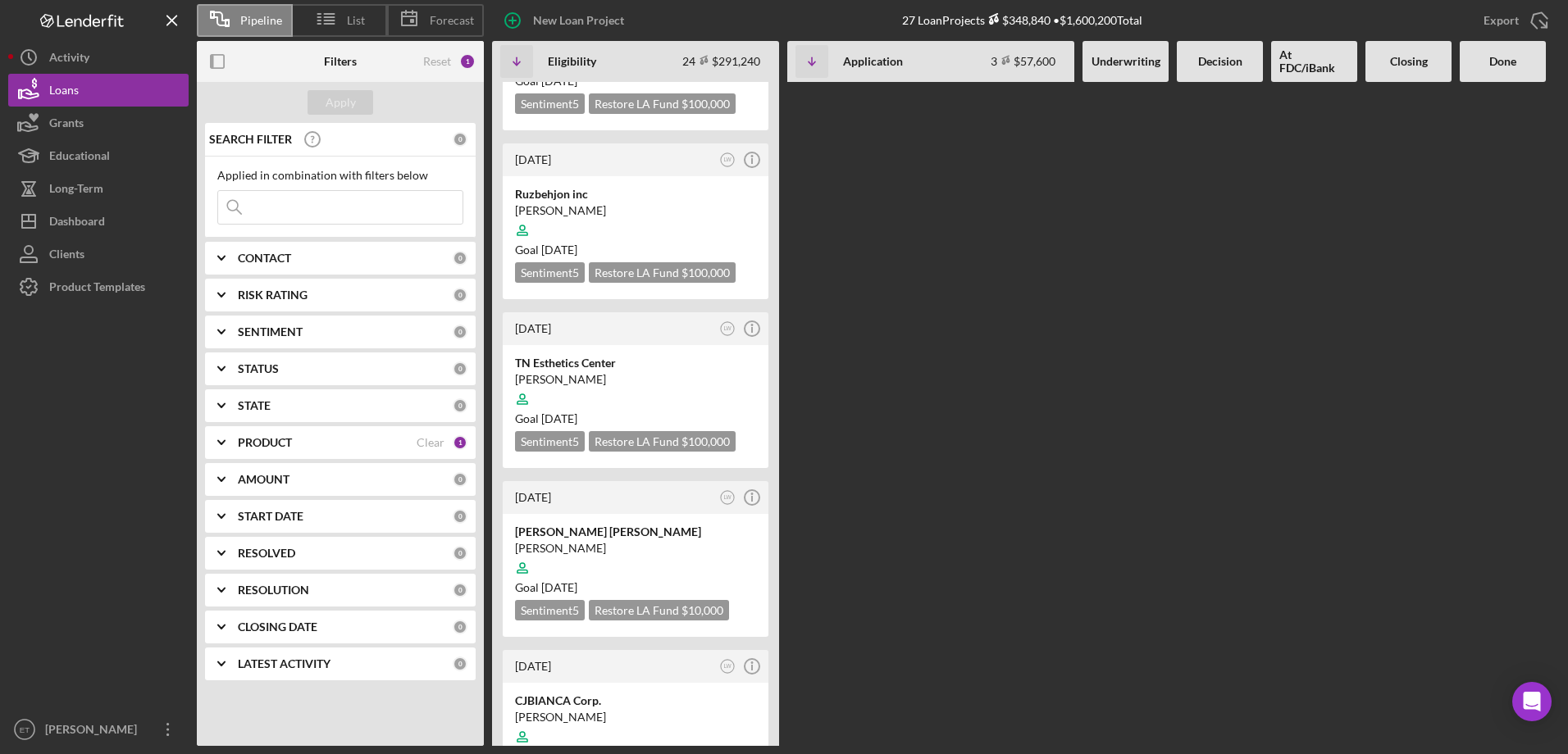
click at [567, 693] on div "CJBIANCA Corp." at bounding box center [635, 701] width 241 height 16
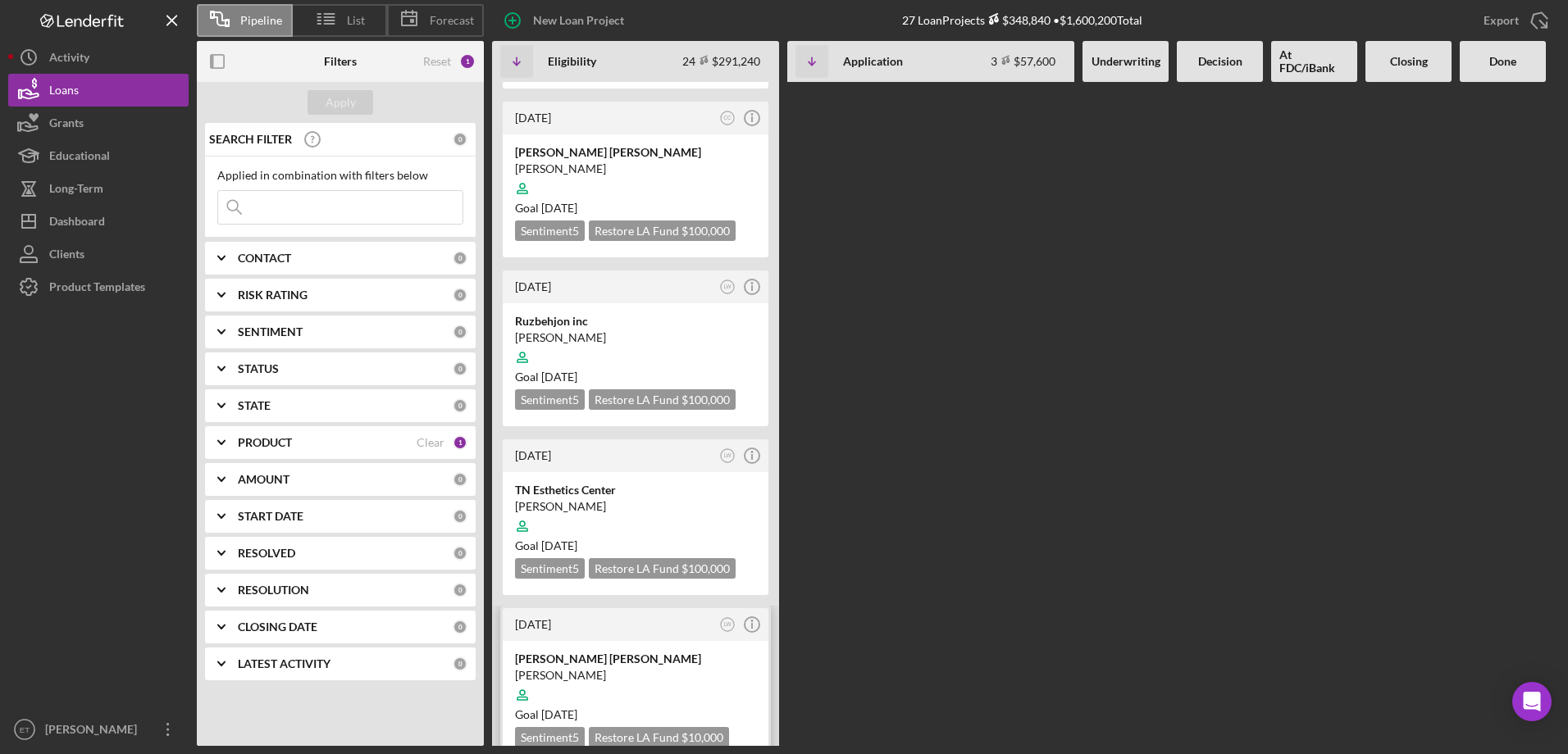
scroll to position [2815, 0]
click at [586, 652] on div "Brandy Michelle Miller" at bounding box center [635, 659] width 241 height 16
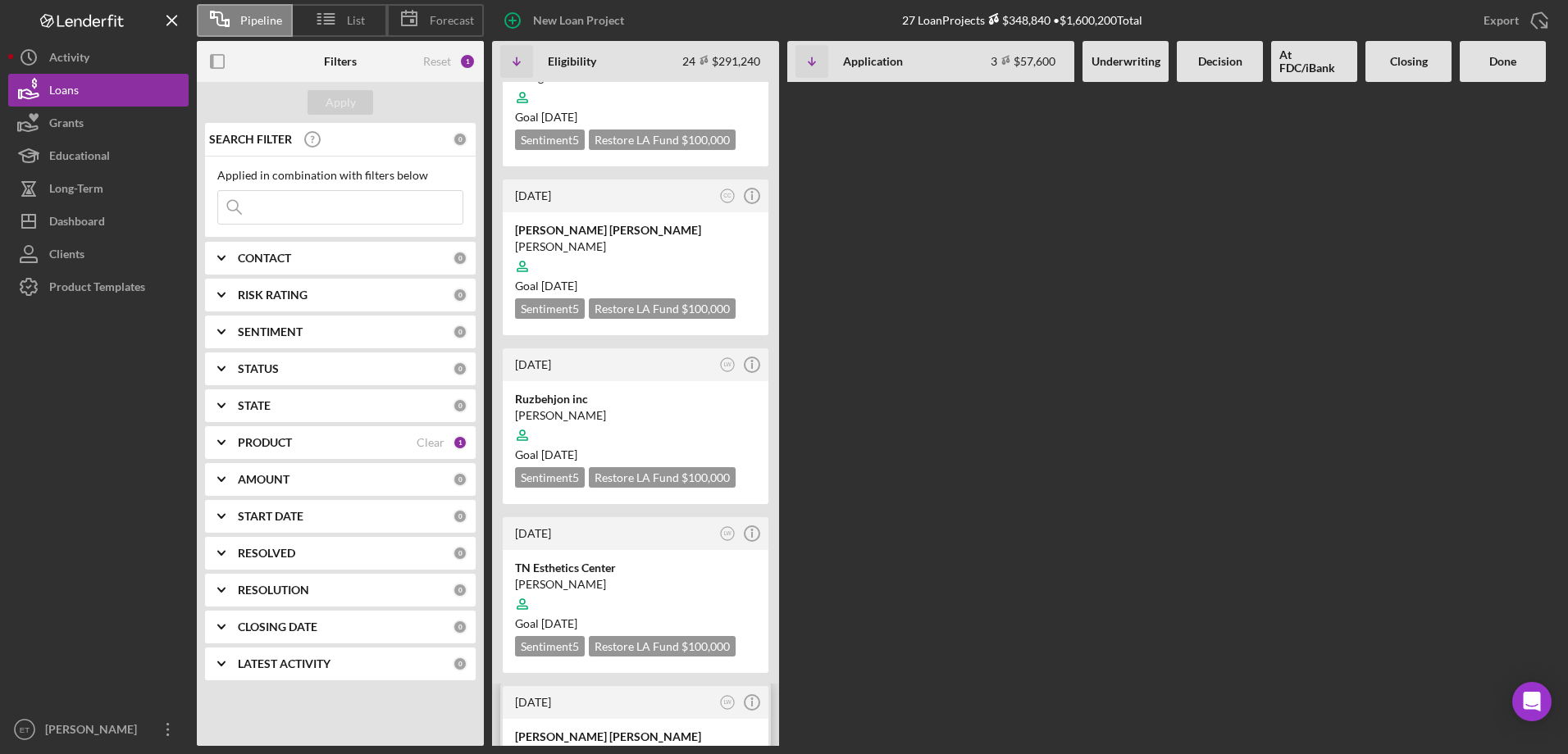
scroll to position [2568, 0]
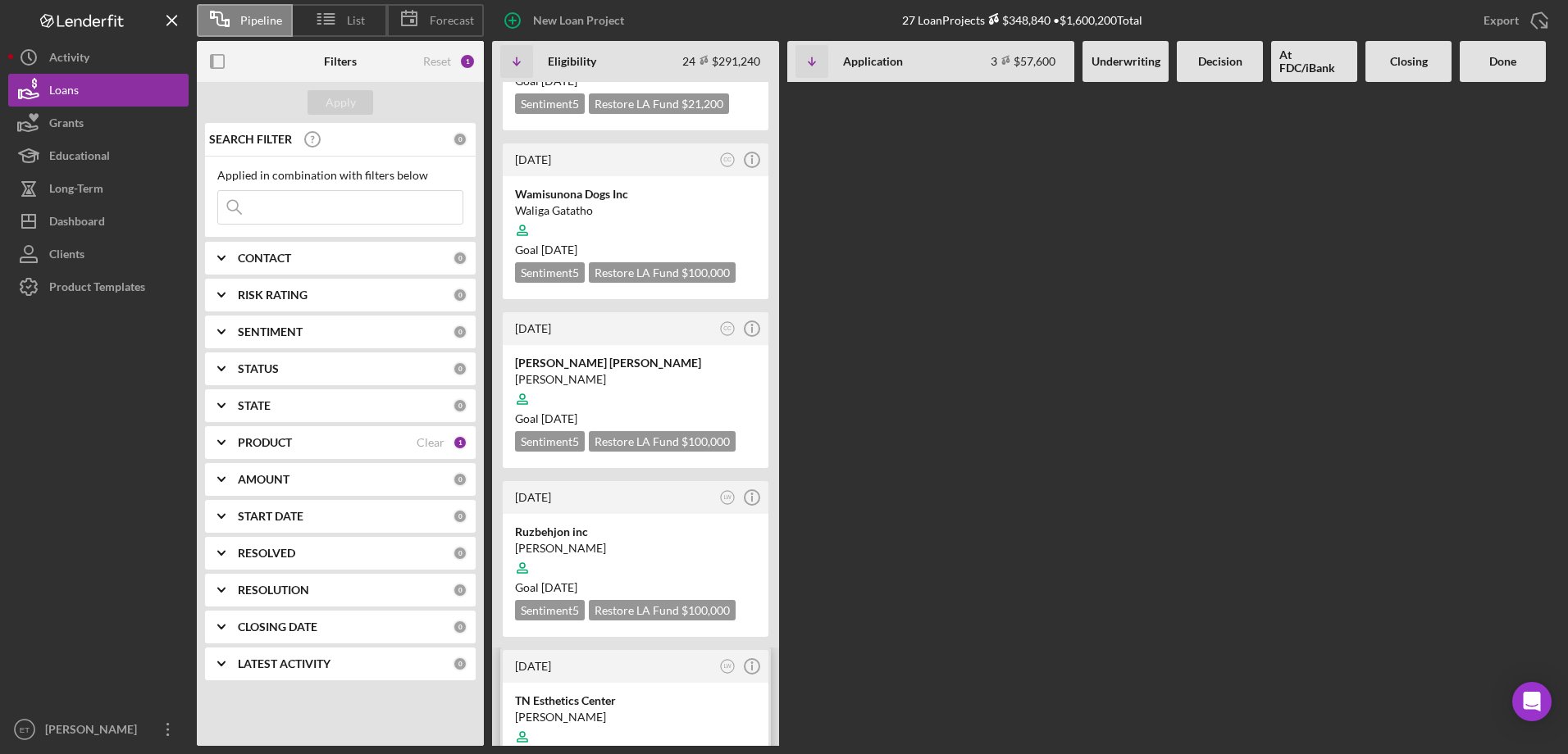
click at [598, 693] on div "TN Esthetics Center" at bounding box center [635, 701] width 241 height 16
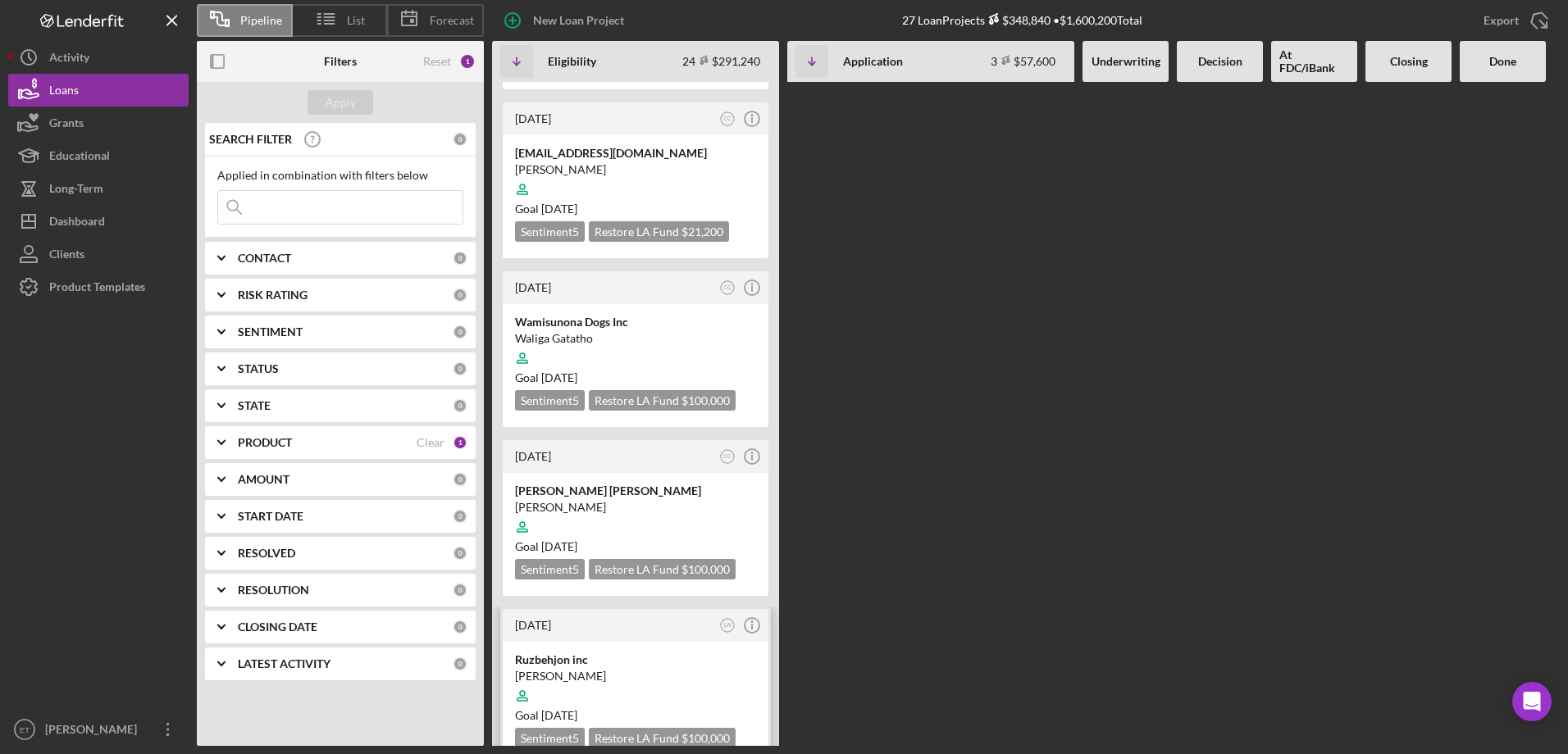
click at [585, 668] on div "Roozbeh Farahanipour" at bounding box center [635, 676] width 241 height 16
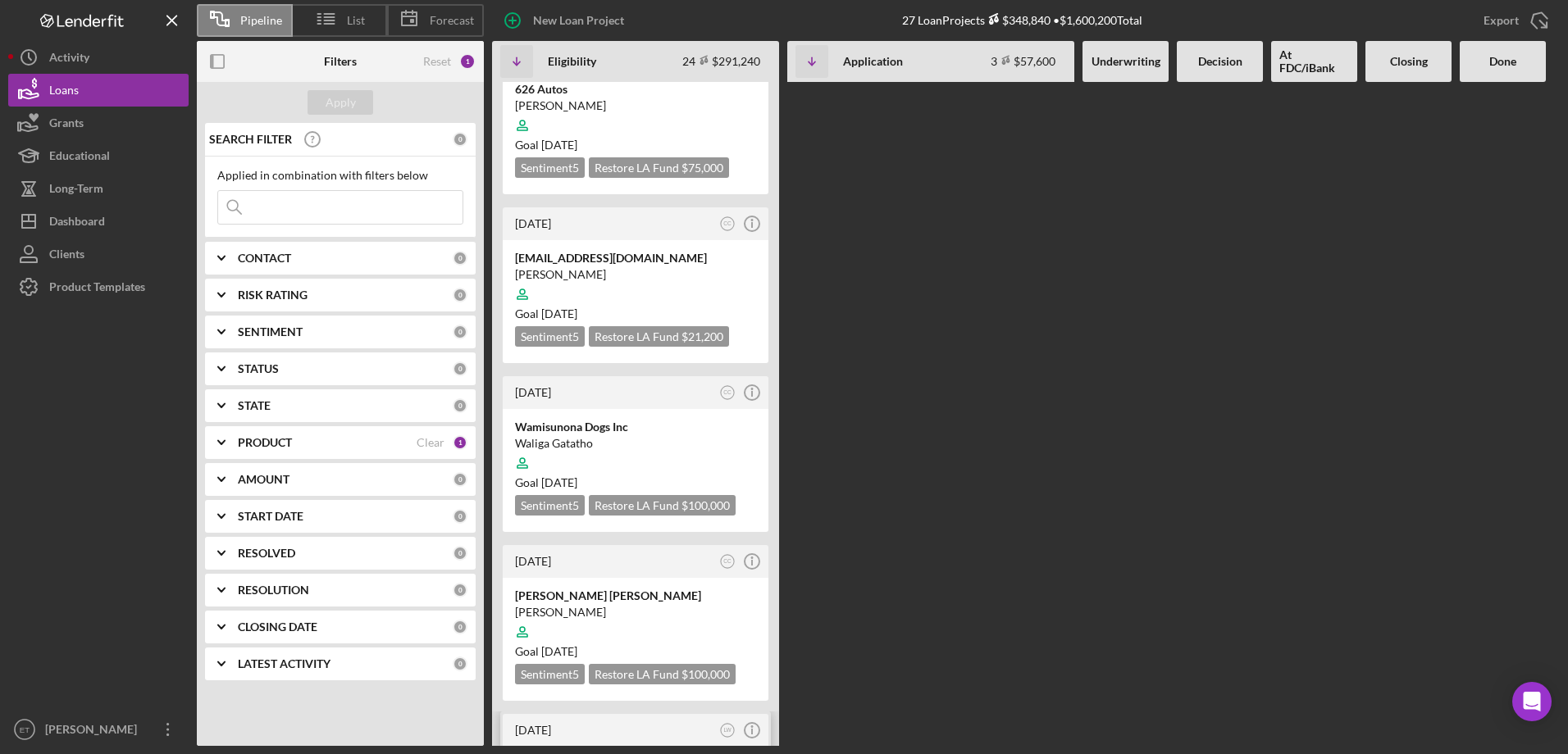
scroll to position [2159, 0]
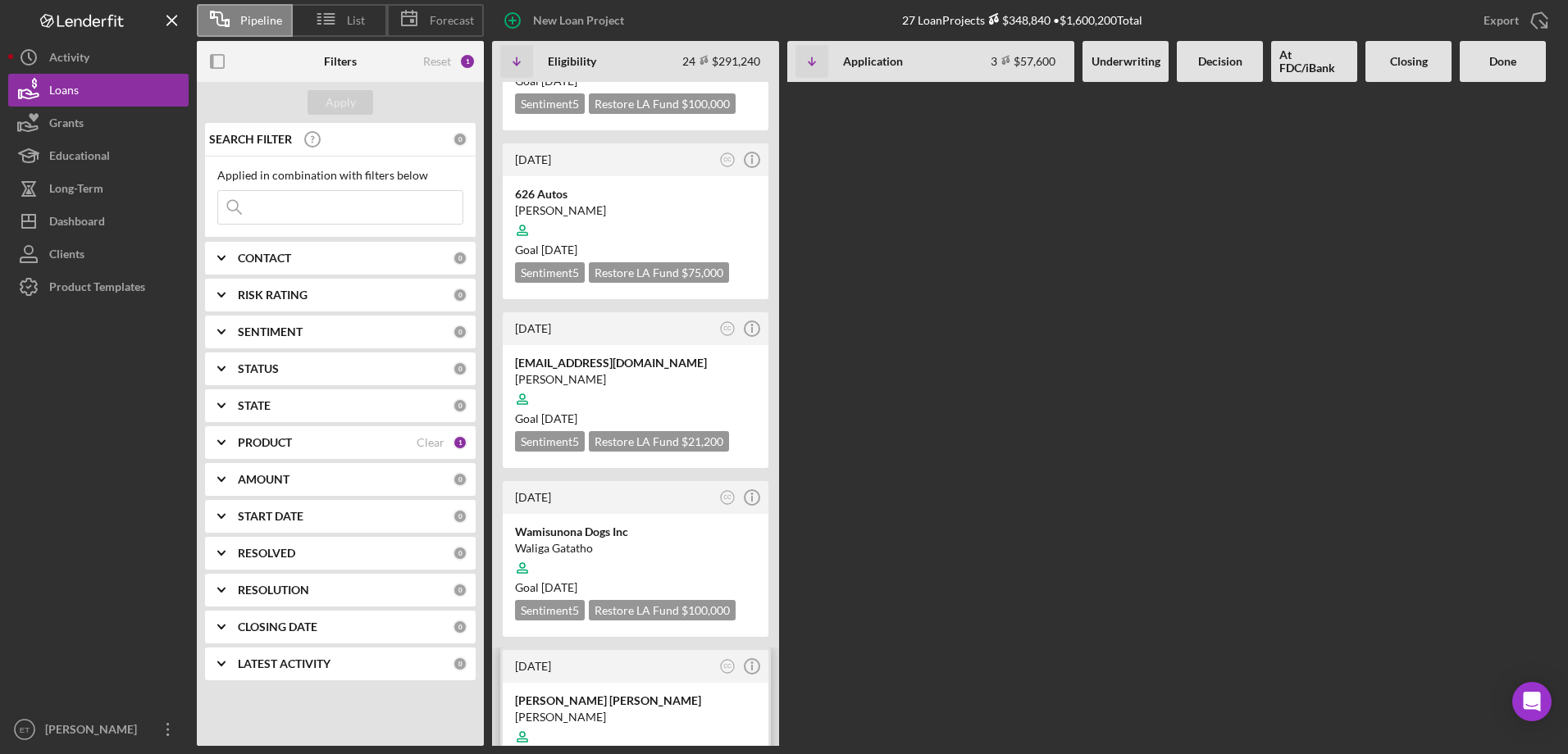
click at [589, 693] on div "Rhea Patel Michel" at bounding box center [635, 701] width 241 height 16
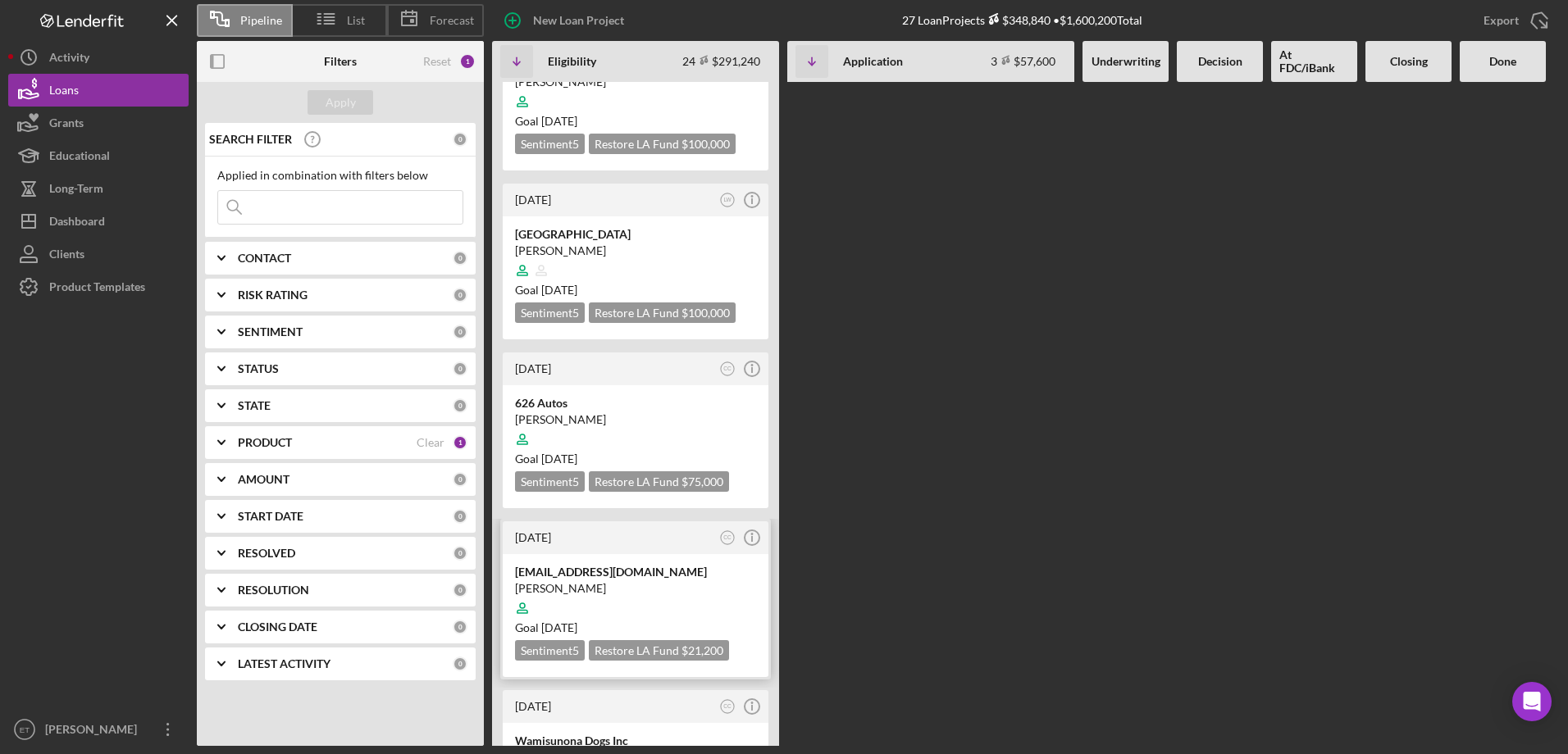
scroll to position [1913, 0]
click at [592, 733] on div "Wamisunona Dogs Inc" at bounding box center [635, 741] width 241 height 16
click at [610, 581] on div "Miracle Thornton" at bounding box center [635, 589] width 241 height 16
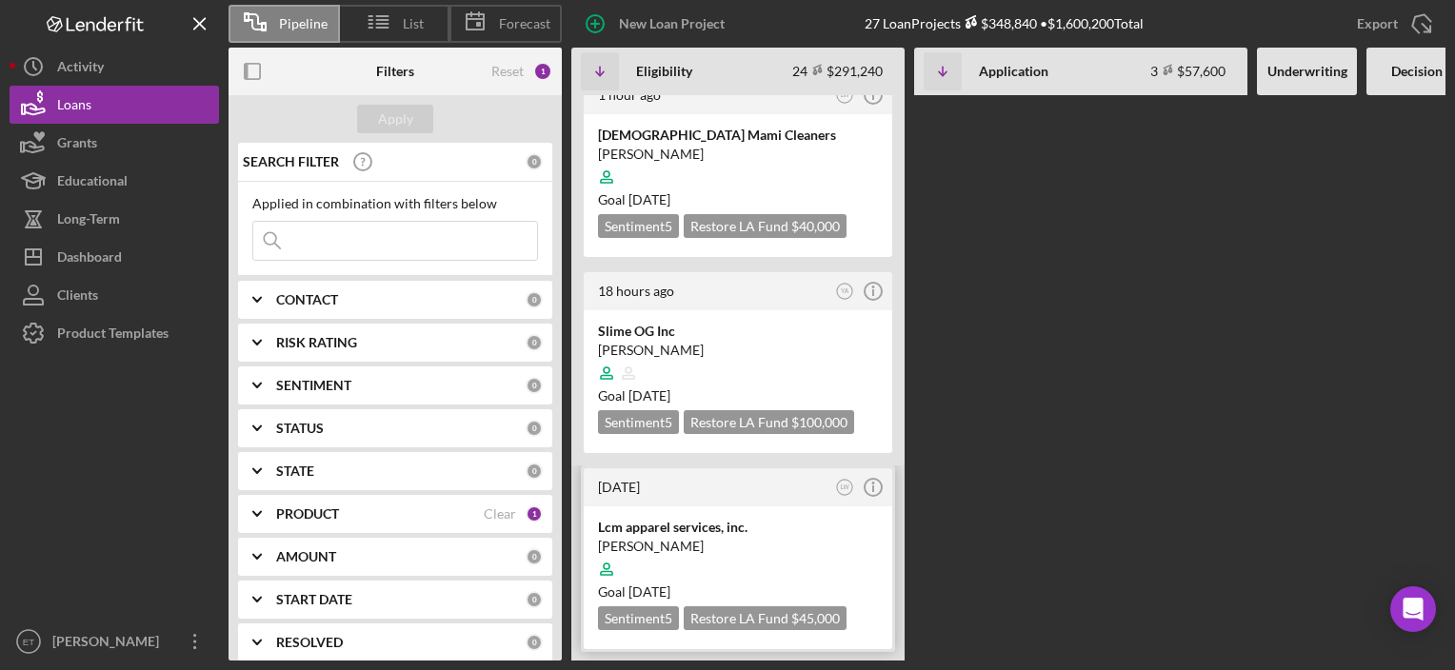
scroll to position [123, 0]
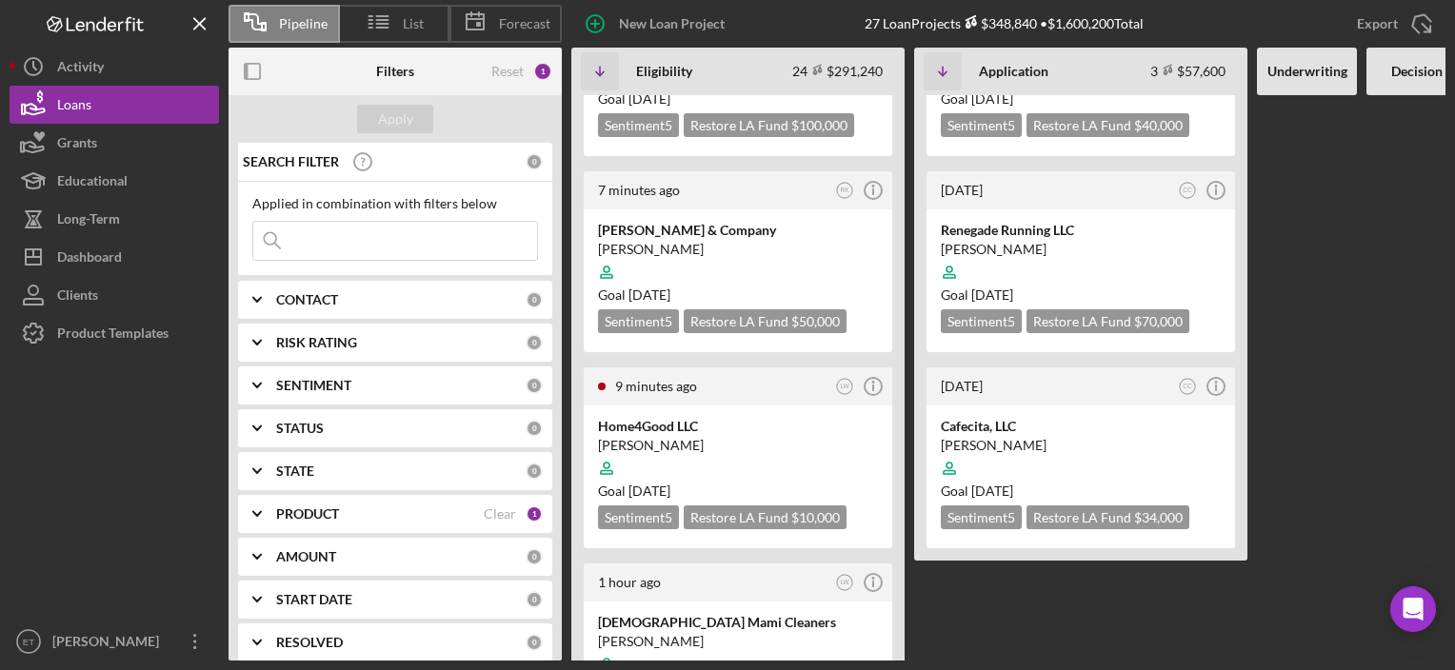
click at [292, 431] on b "STATUS" at bounding box center [300, 428] width 48 height 15
click at [322, 370] on div "SENTIMENT 0" at bounding box center [409, 386] width 267 height 38
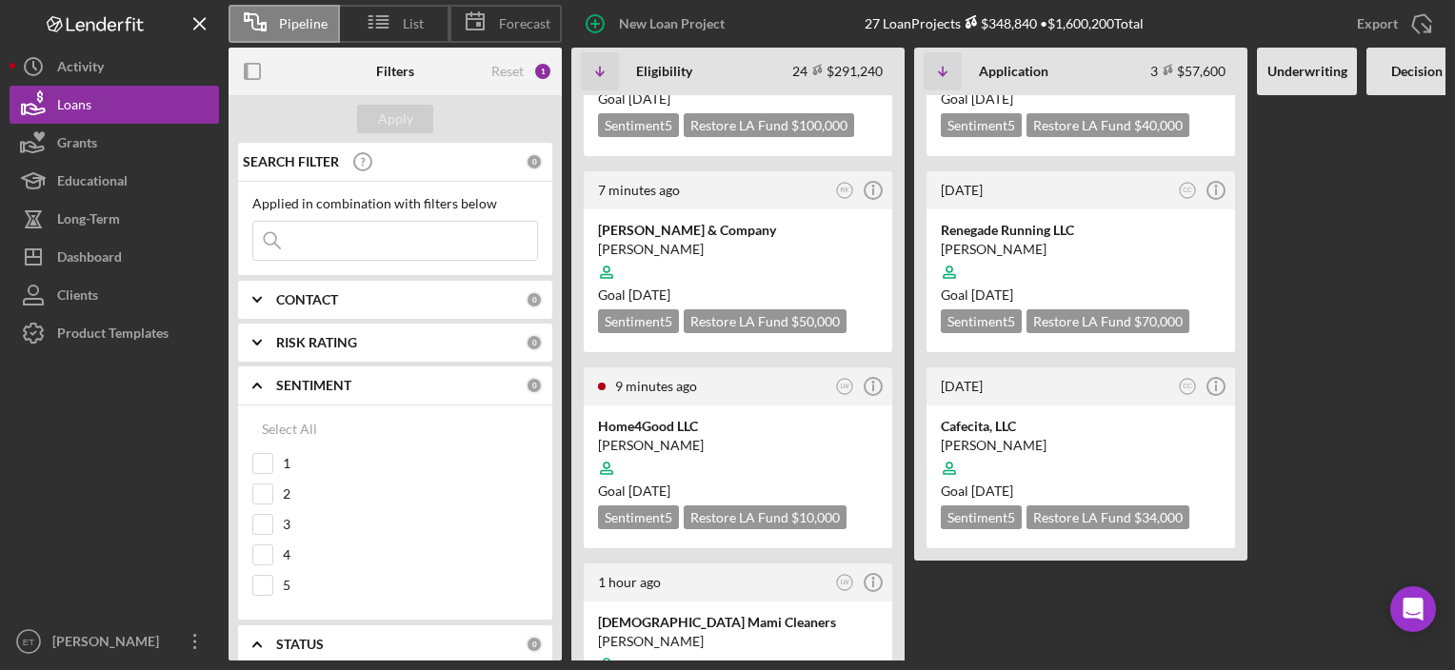
click at [328, 343] on b "RISK RATING" at bounding box center [316, 342] width 81 height 15
click at [343, 301] on div "CONTACT" at bounding box center [400, 299] width 249 height 15
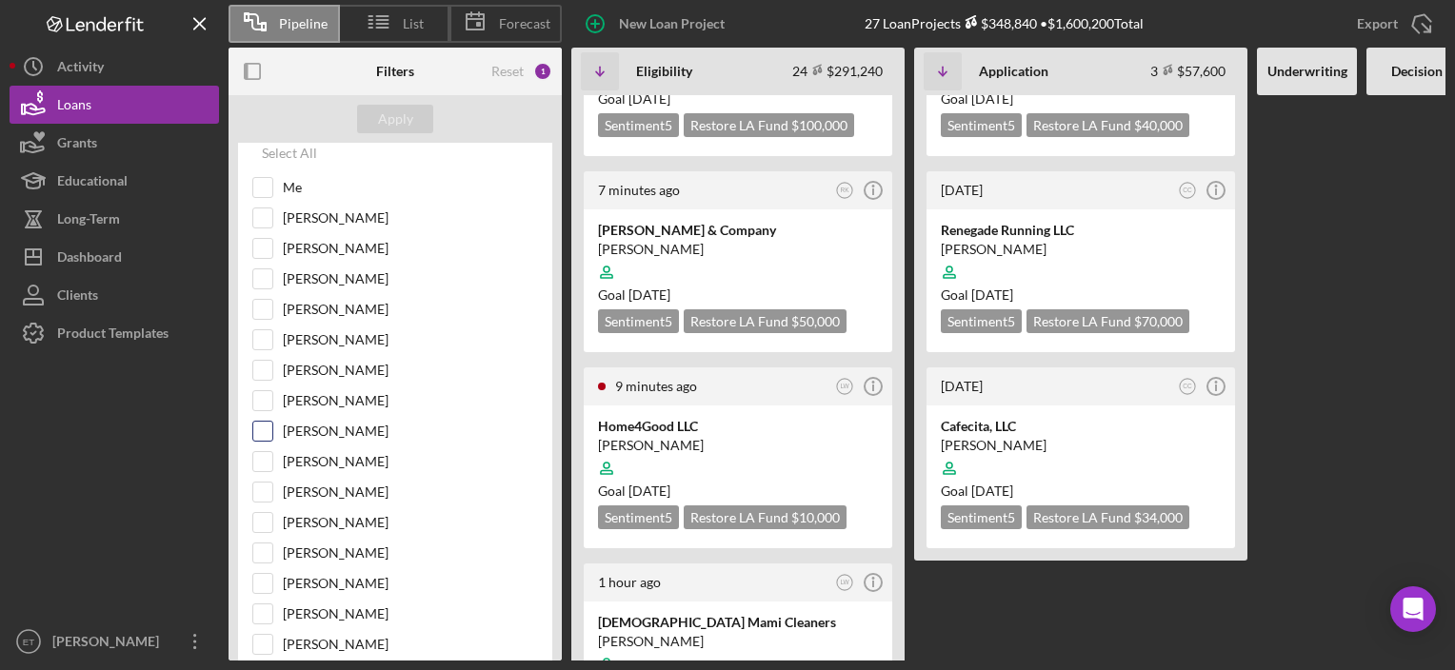
scroll to position [286, 0]
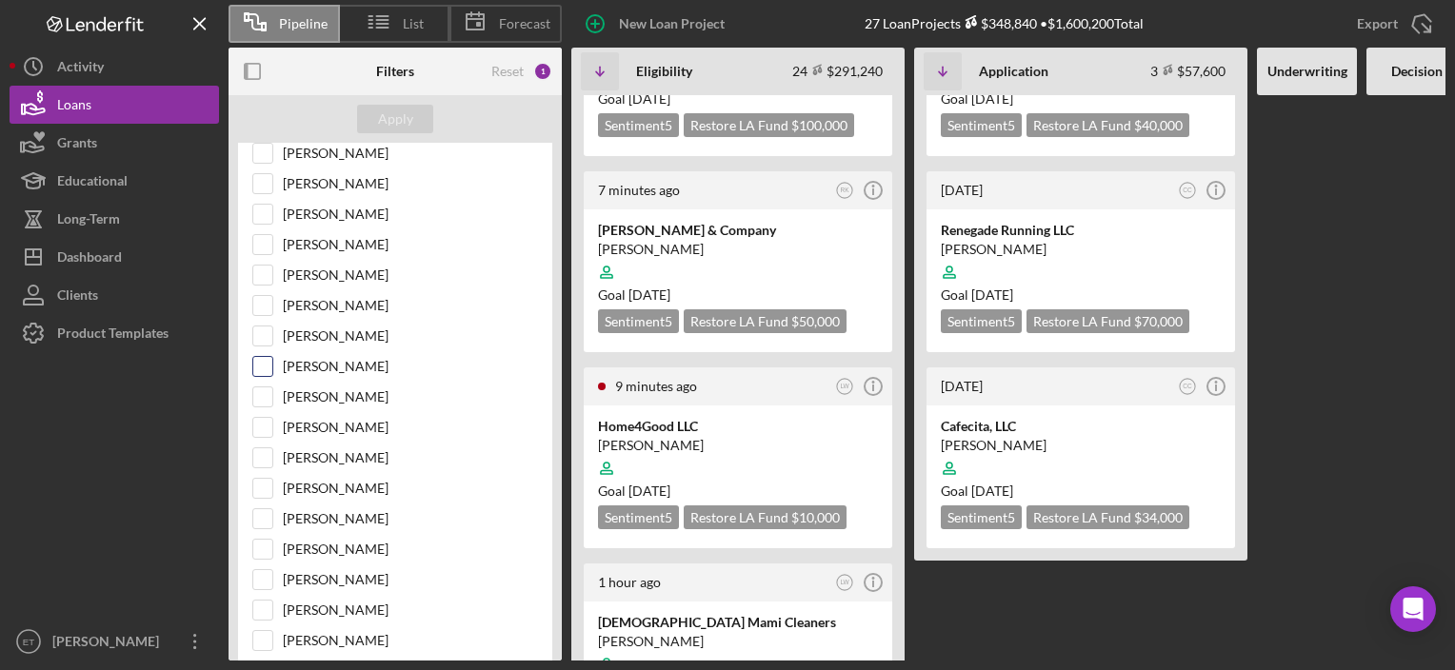
click at [272, 367] on div at bounding box center [262, 366] width 21 height 21
click at [262, 363] on input "Yash Abichandani" at bounding box center [262, 366] width 19 height 19
click at [410, 123] on div "Apply" at bounding box center [395, 119] width 35 height 29
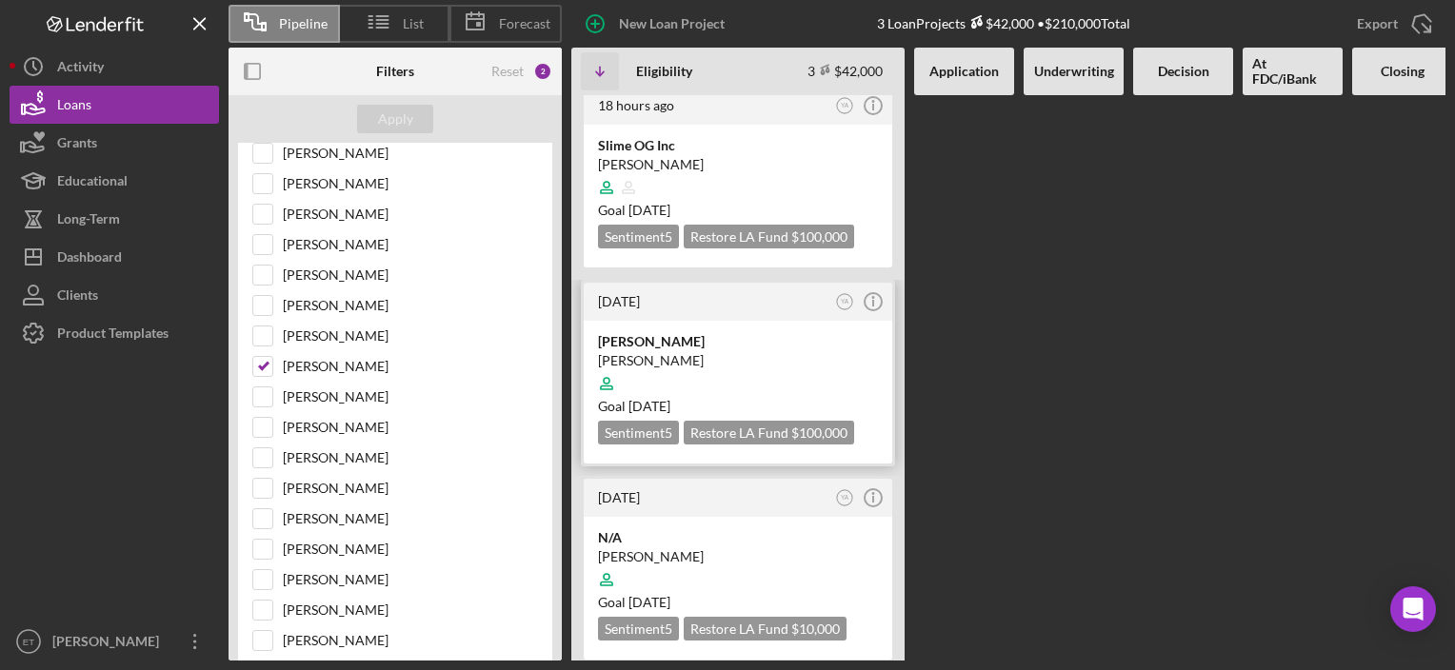
scroll to position [0, 0]
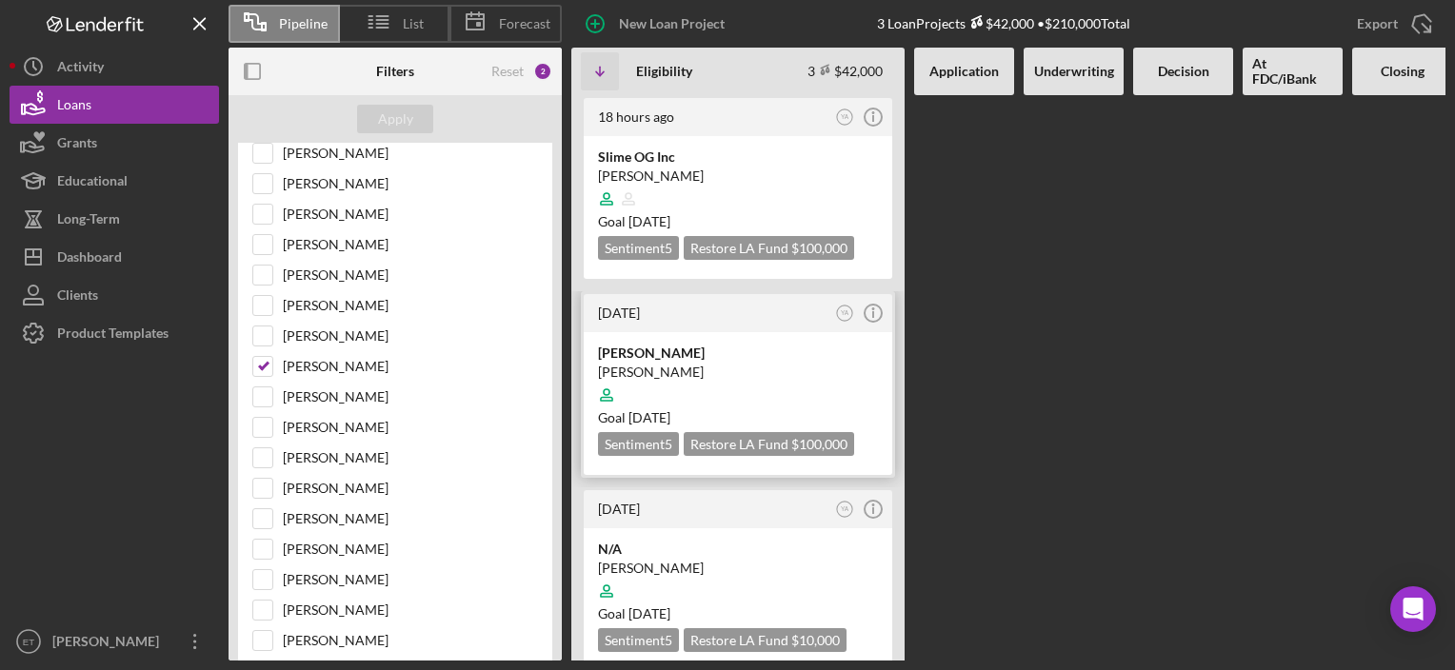
click at [681, 363] on div "Solomon Enobabor" at bounding box center [738, 372] width 280 height 19
click at [686, 187] on div at bounding box center [738, 199] width 280 height 36
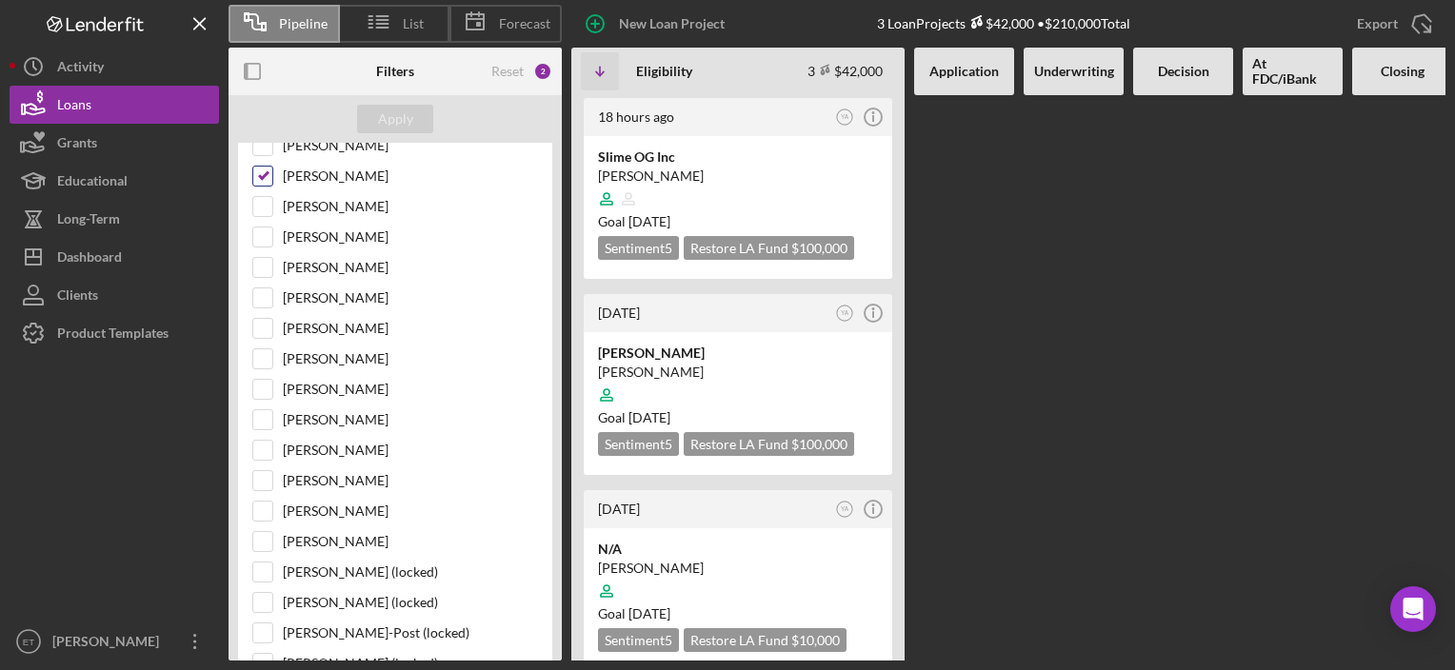
click at [267, 167] on input "Yash Abichandani" at bounding box center [262, 176] width 19 height 19
checkbox input "false"
click at [263, 410] on input "[PERSON_NAME]" at bounding box center [262, 419] width 19 height 19
checkbox input "true"
click at [420, 118] on button "Apply" at bounding box center [395, 119] width 76 height 29
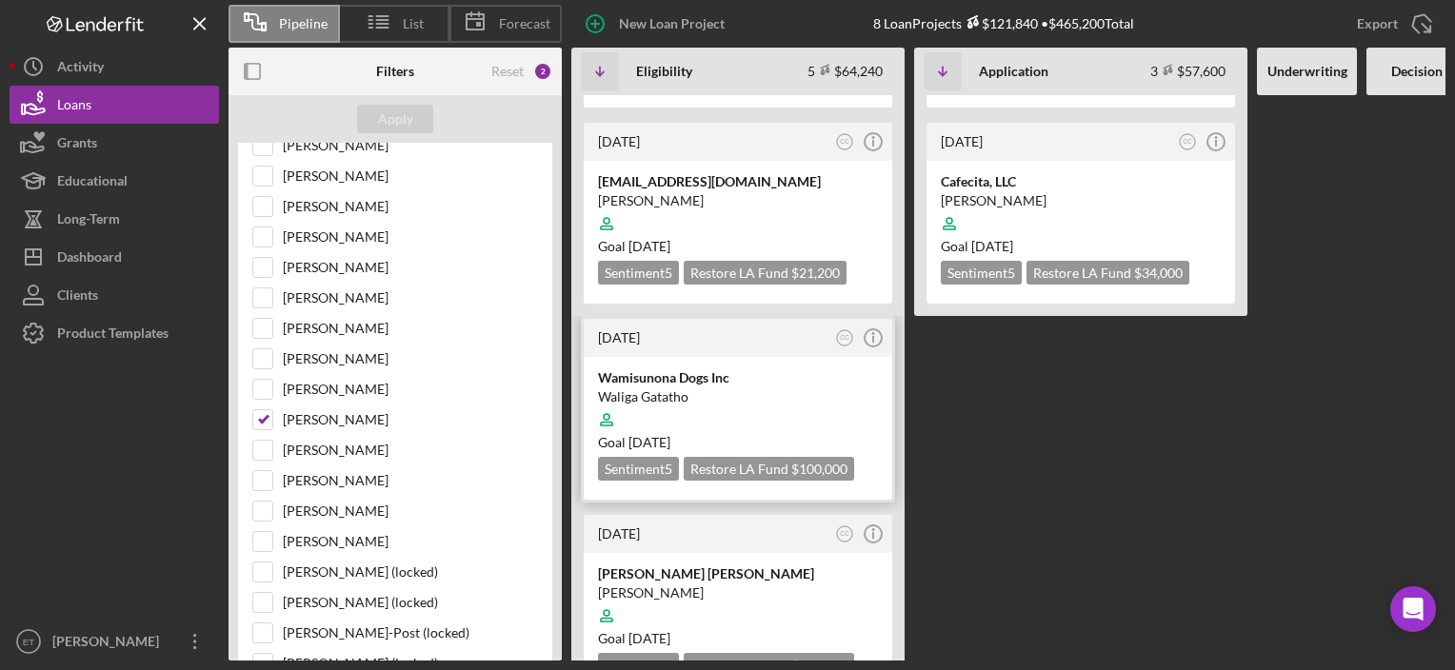
scroll to position [423, 0]
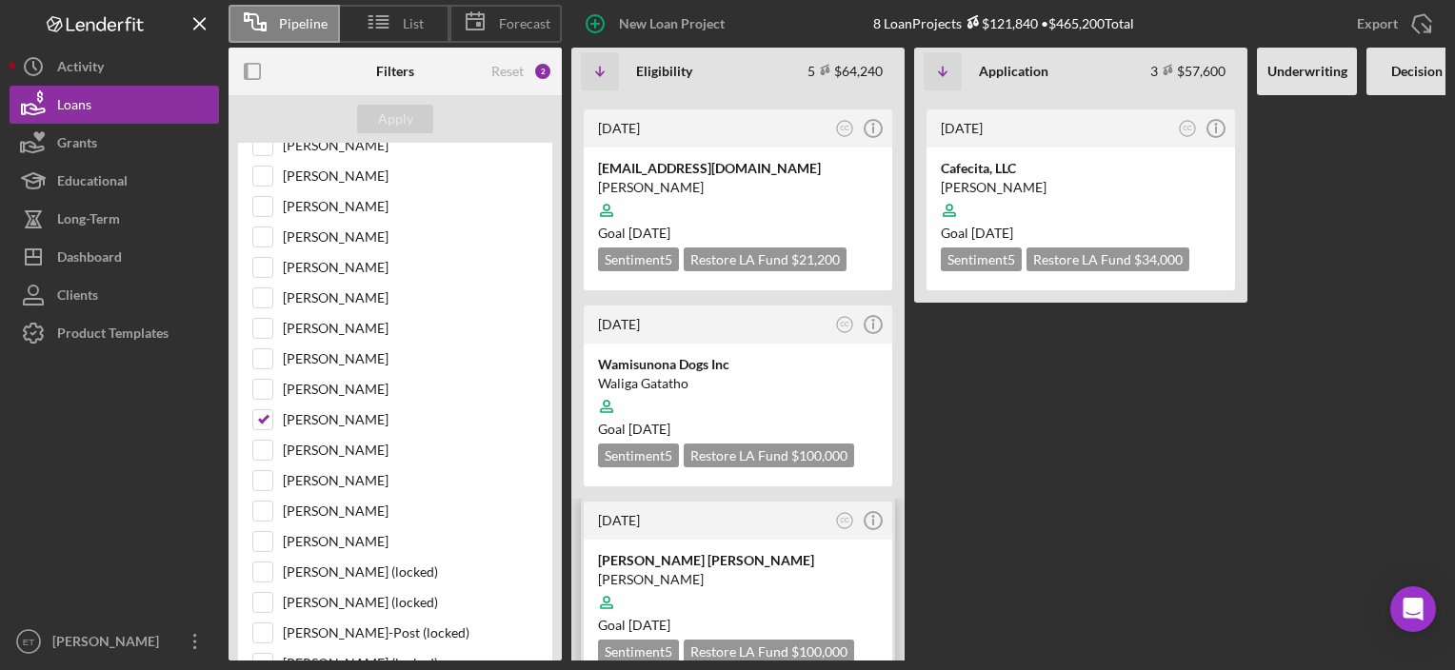
click at [659, 585] on div at bounding box center [738, 603] width 280 height 36
click at [665, 389] on div at bounding box center [738, 407] width 280 height 36
click at [734, 192] on div at bounding box center [738, 210] width 280 height 36
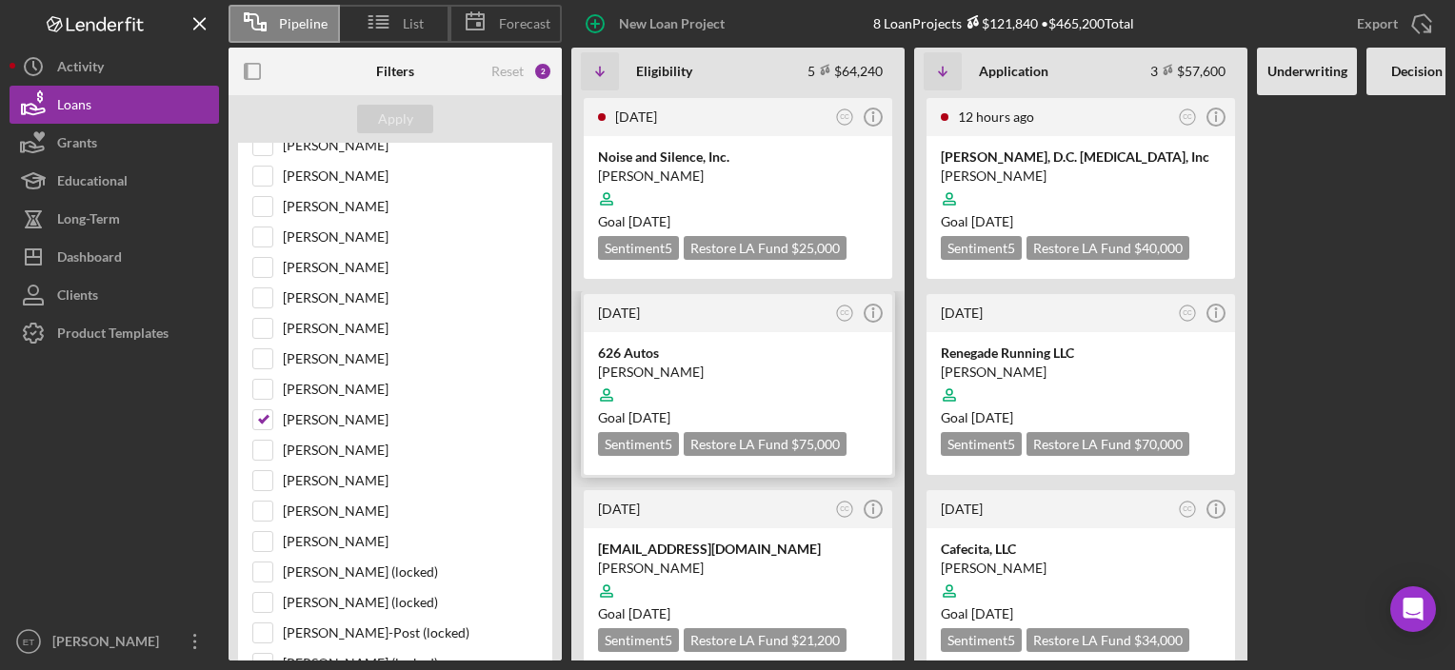
click at [707, 392] on div at bounding box center [738, 395] width 280 height 36
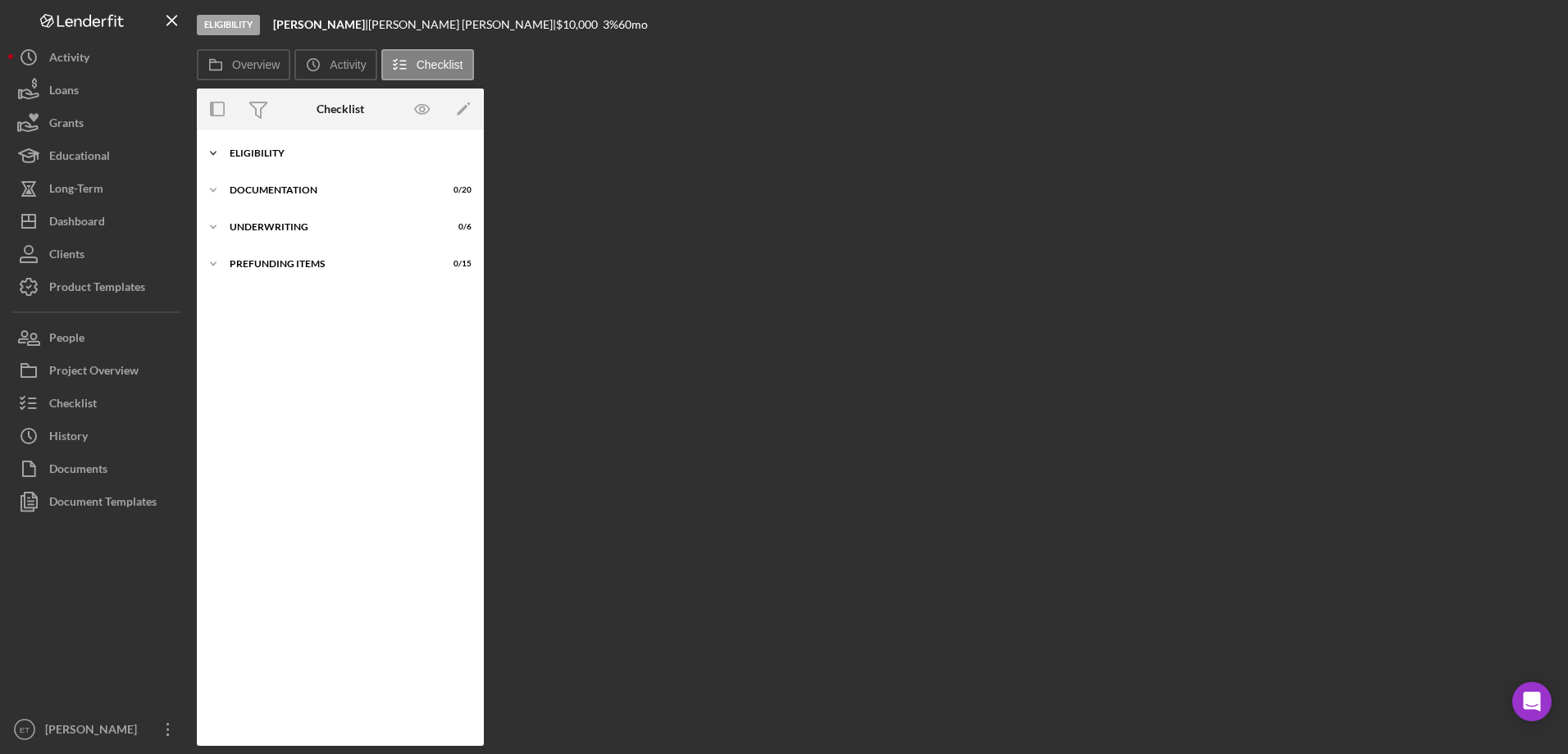
click at [292, 159] on div "Icon/Expander Eligibility 5 / 7" at bounding box center [340, 153] width 287 height 33
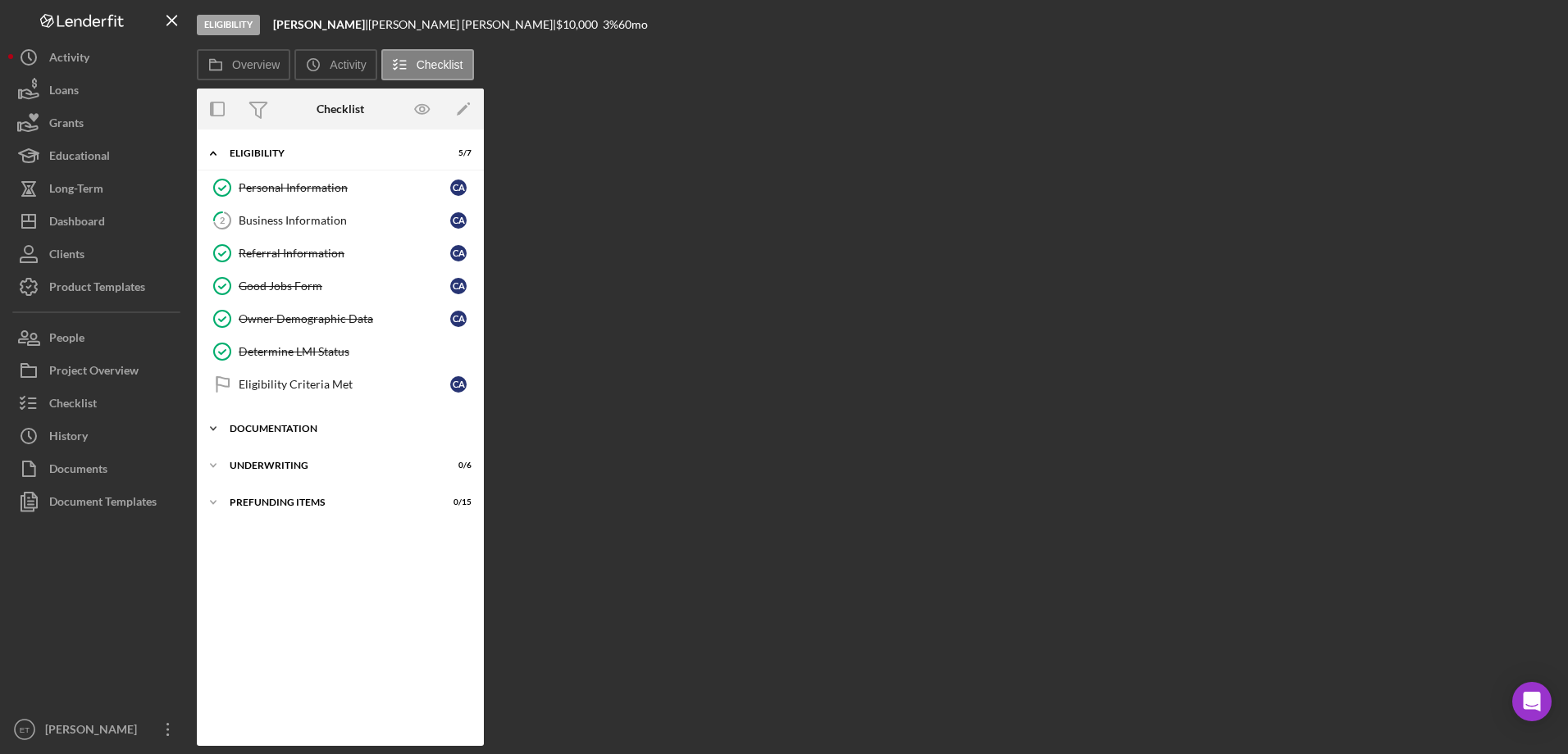
click at [279, 434] on div "Icon/Expander Documentation 0 / 20" at bounding box center [340, 429] width 287 height 33
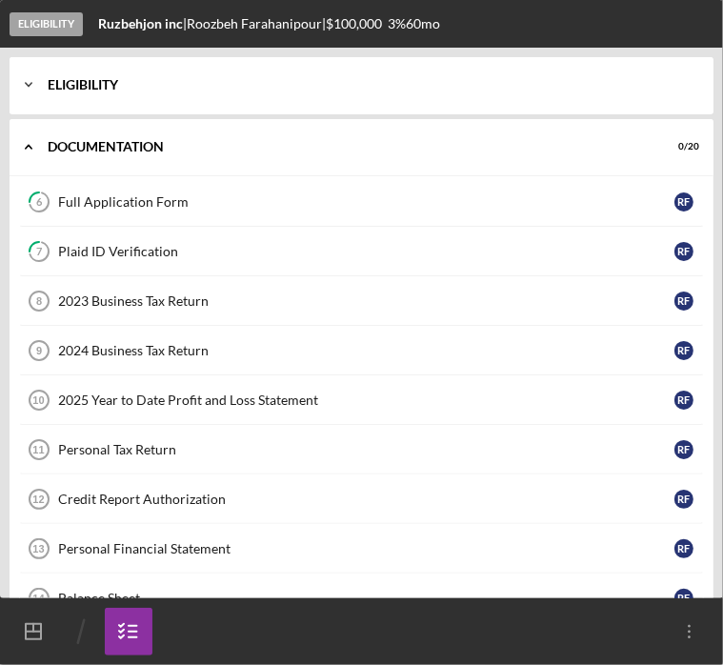
click at [332, 91] on div "Icon/Expander Eligibility 7 / 7" at bounding box center [362, 84] width 704 height 57
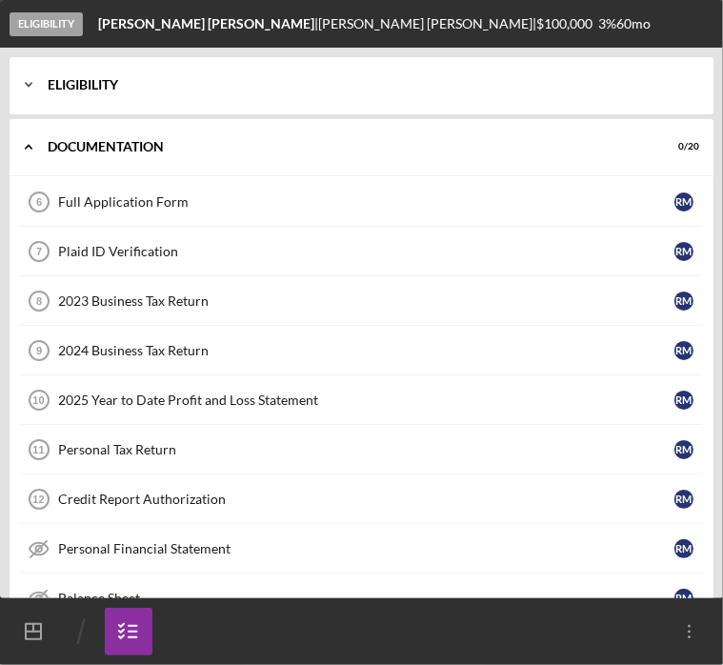
click at [240, 96] on div "Icon/Expander Eligibility 7 / 7" at bounding box center [362, 84] width 704 height 57
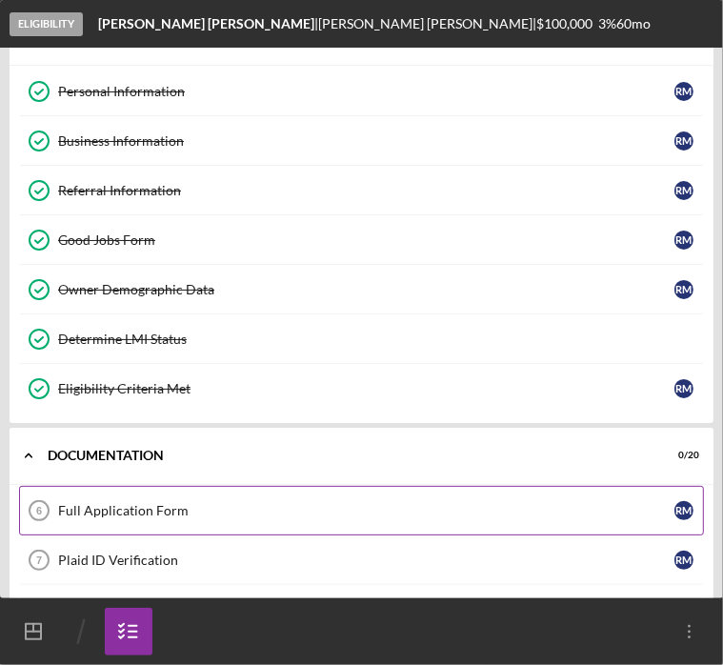
scroll to position [95, 0]
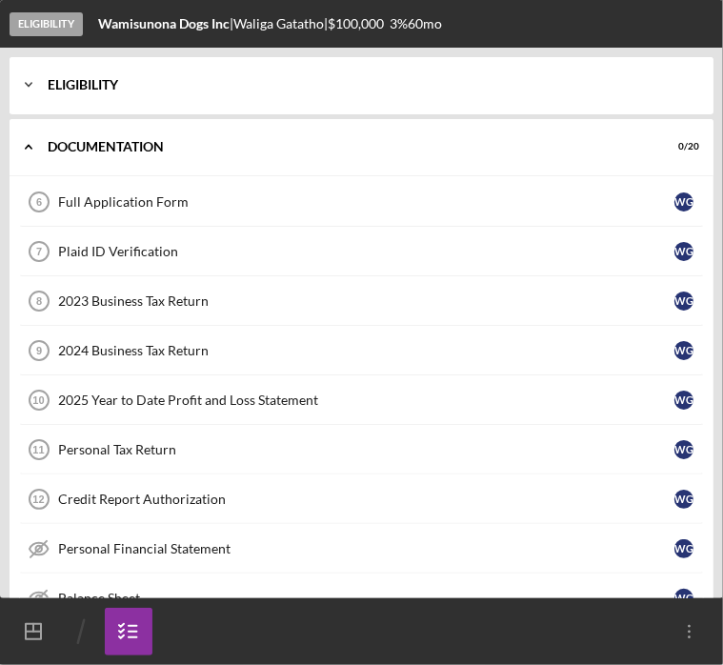
click at [185, 89] on div "Eligibility" at bounding box center [369, 84] width 642 height 11
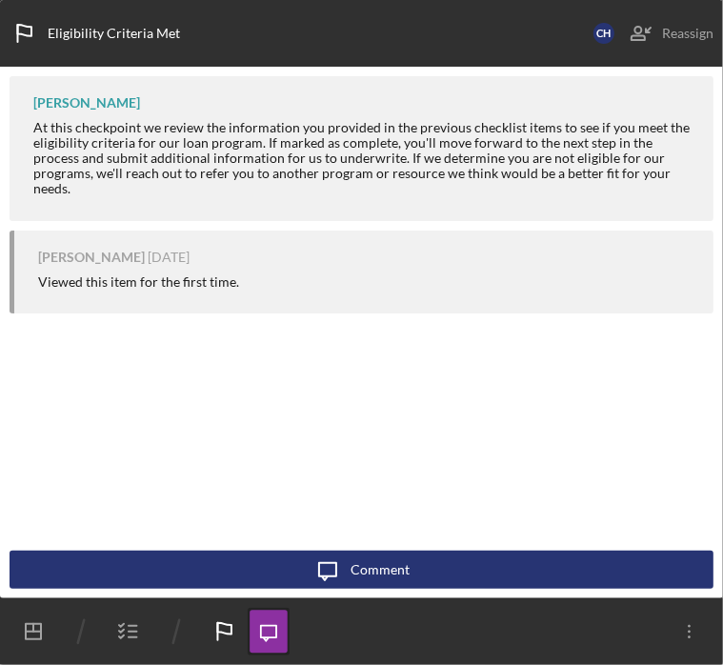
drag, startPoint x: 252, startPoint y: 70, endPoint x: 369, endPoint y: 160, distance: 147.2
click at [252, 70] on div "Visible to Client Internal v Color teal Color pink Remove color Add row above A…" at bounding box center [361, 332] width 723 height 531
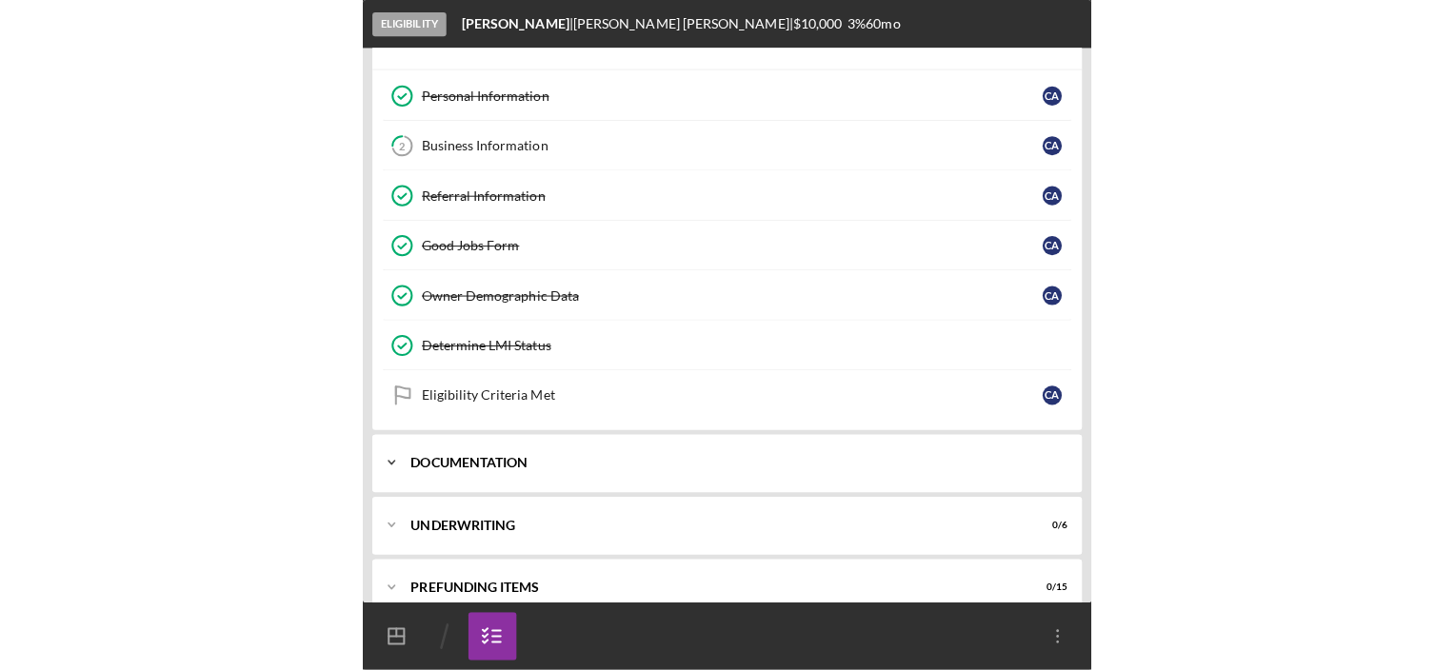
scroll to position [65, 0]
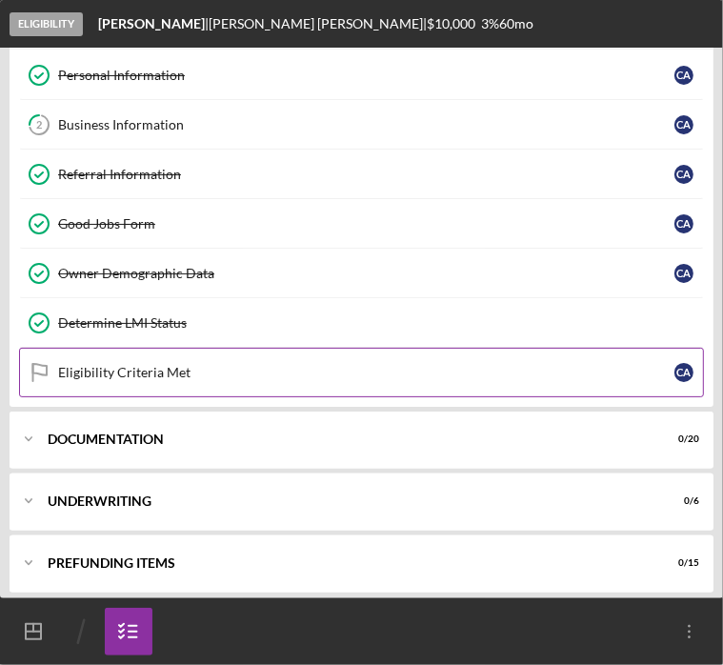
click at [198, 377] on link "Eligibility Criteria Met Eligibility Criteria Met C A" at bounding box center [361, 373] width 685 height 50
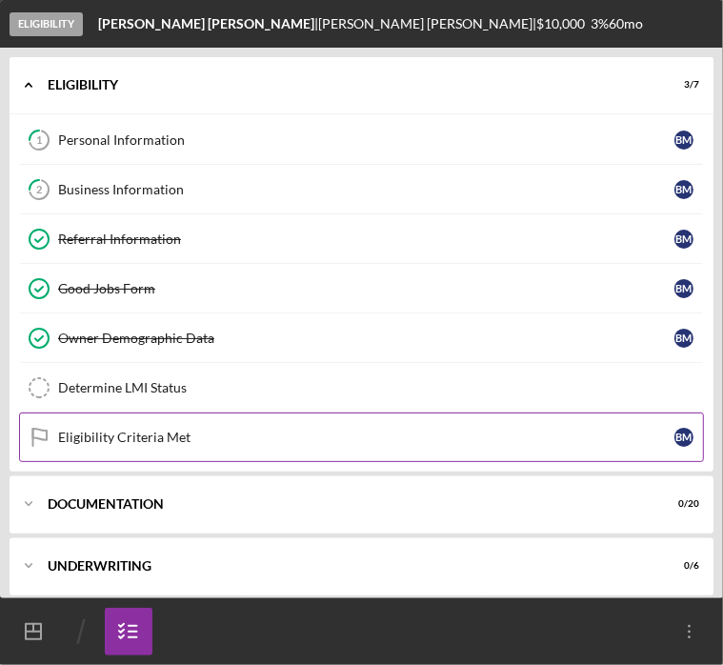
click at [153, 429] on div "Eligibility Criteria Met" at bounding box center [366, 436] width 616 height 15
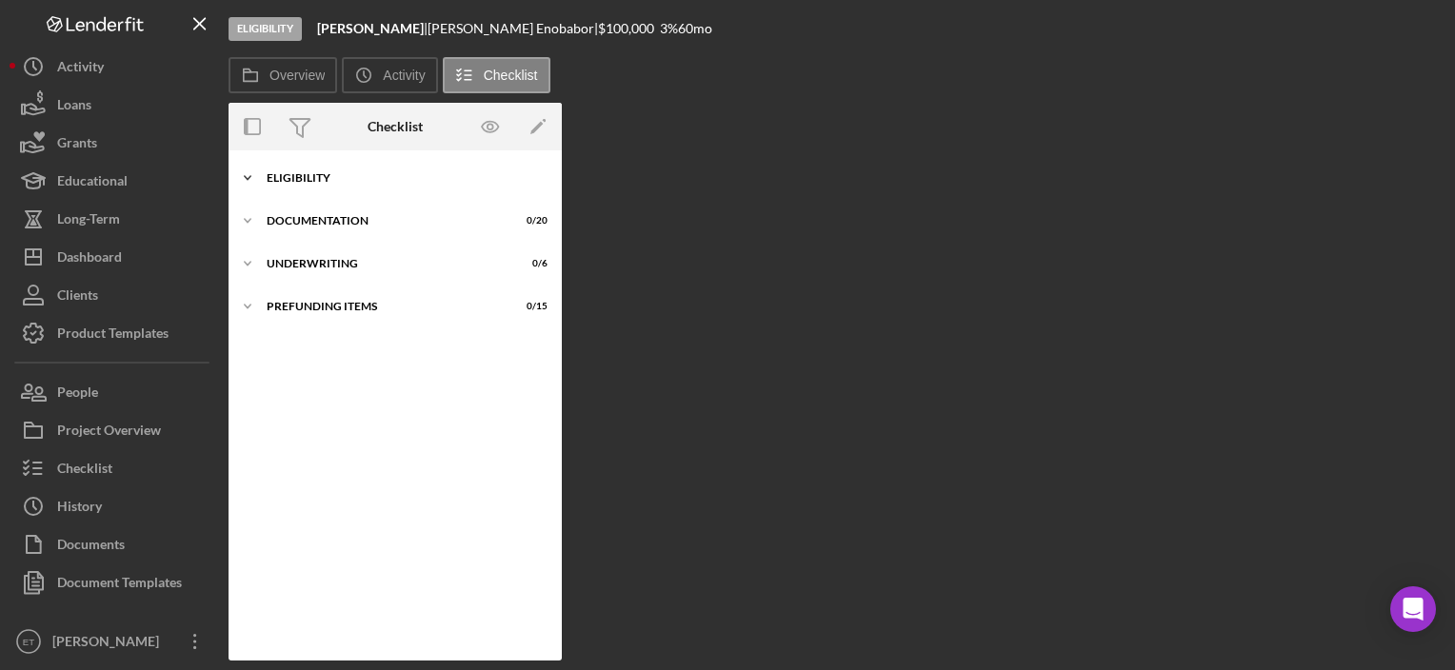
click at [349, 173] on div "Eligibility" at bounding box center [402, 177] width 271 height 11
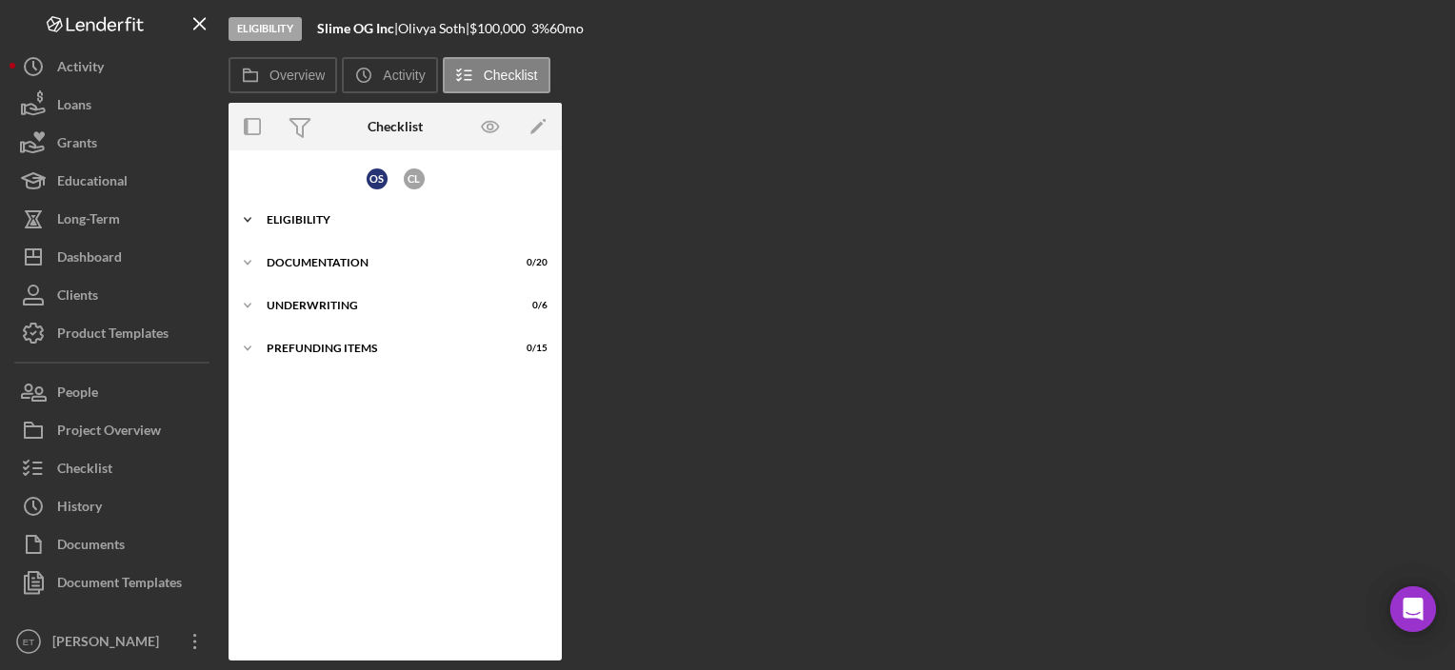
click at [270, 232] on div "Icon/Expander Eligibility 7 / 7" at bounding box center [395, 220] width 333 height 38
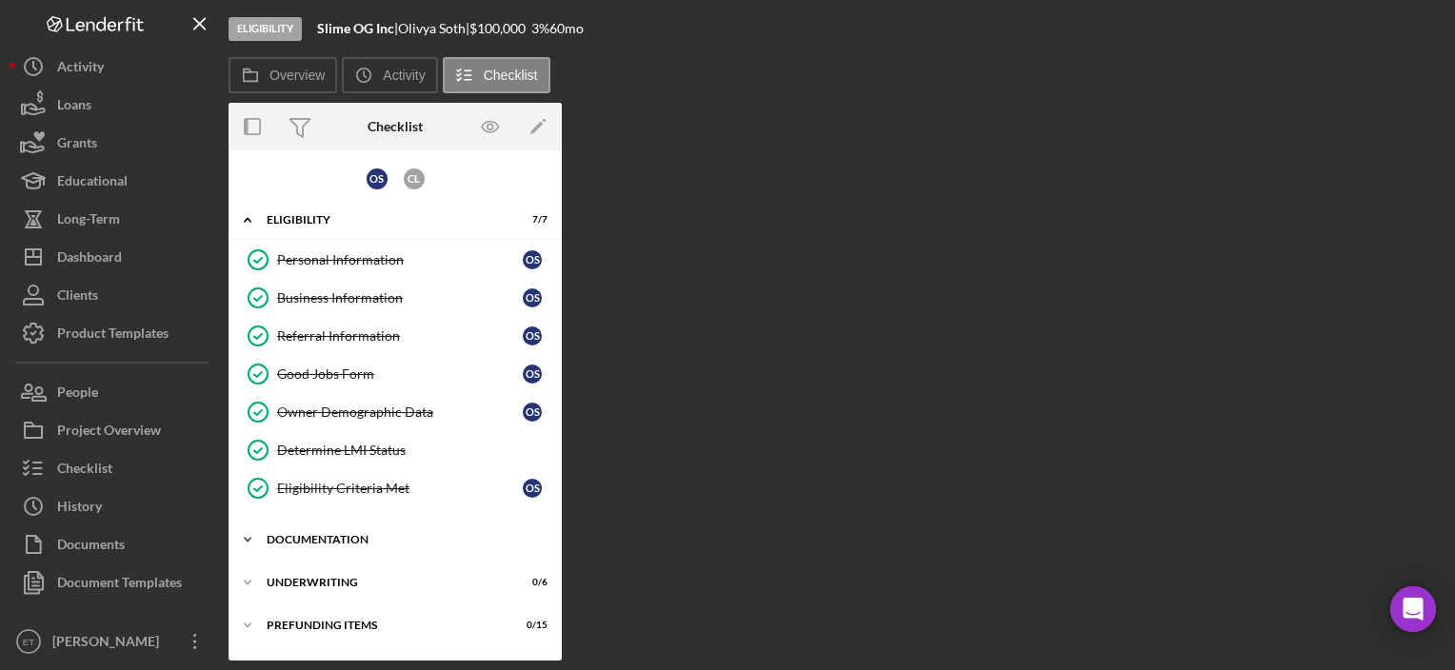
click at [338, 535] on div "Documentation" at bounding box center [402, 539] width 271 height 11
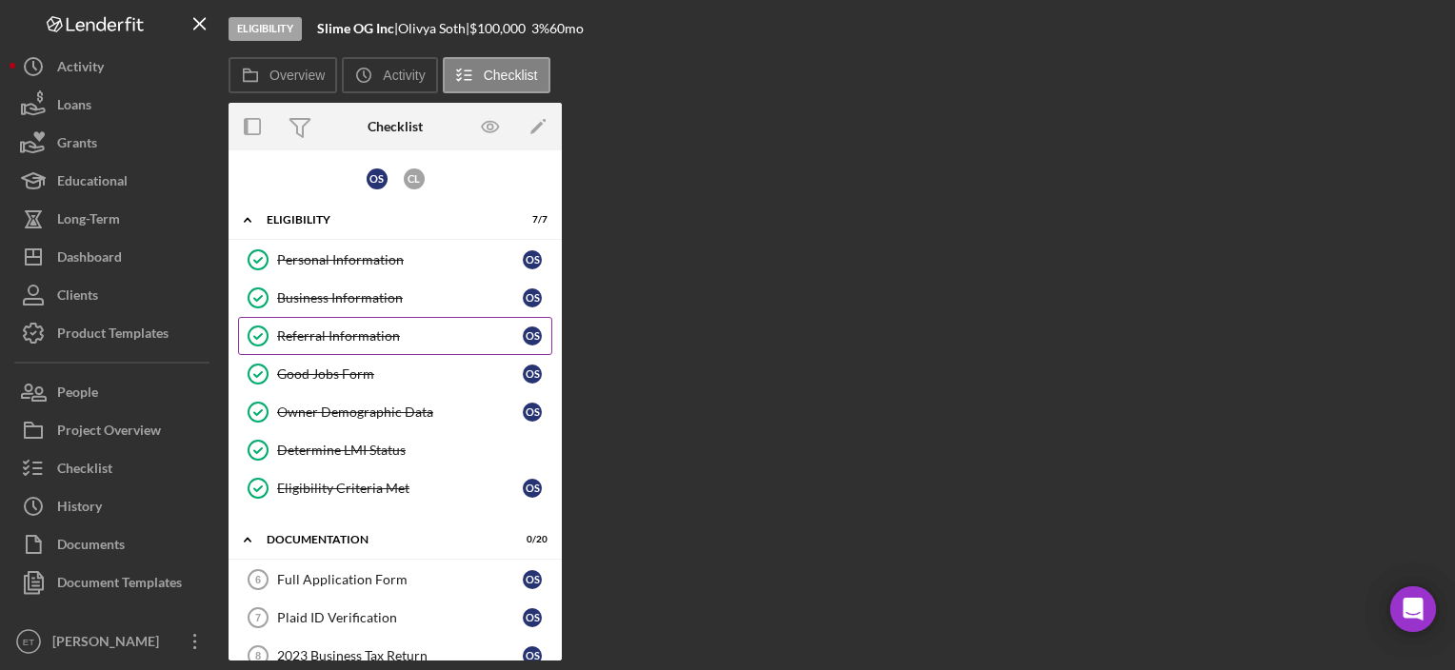
scroll to position [286, 0]
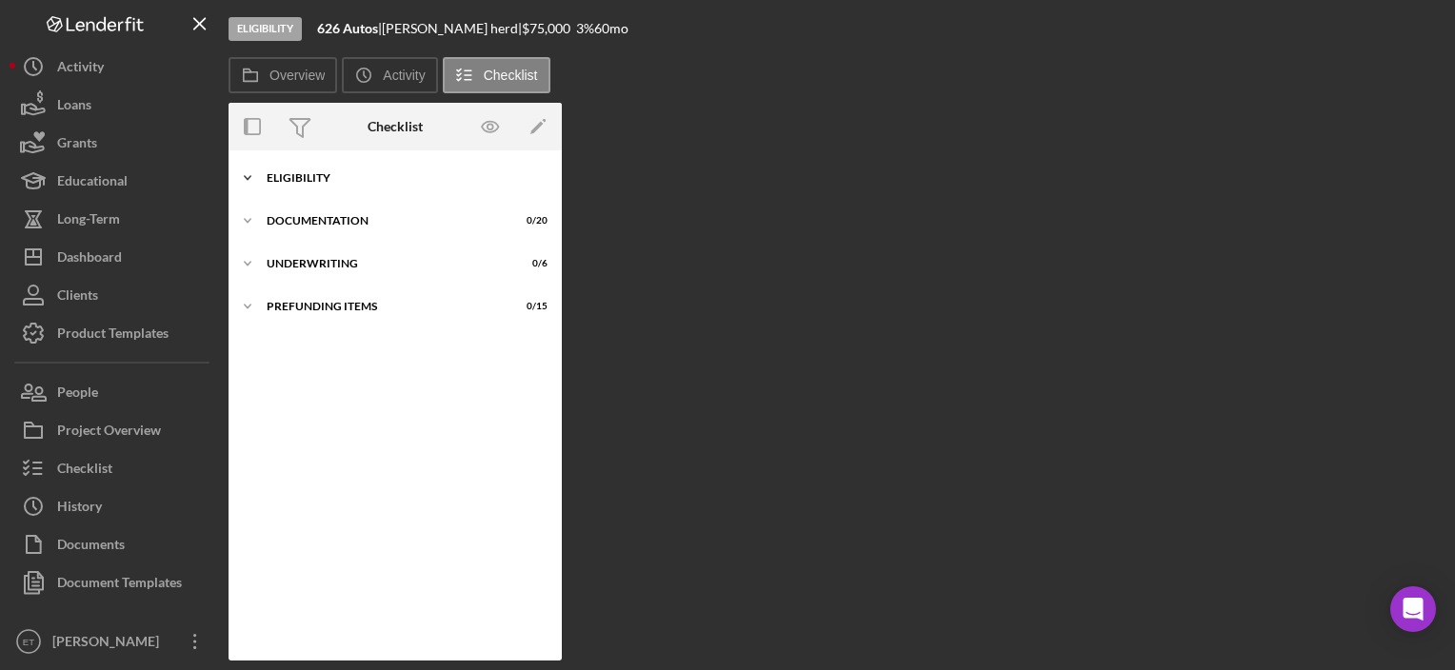
click at [349, 181] on div "Eligibility" at bounding box center [402, 177] width 271 height 11
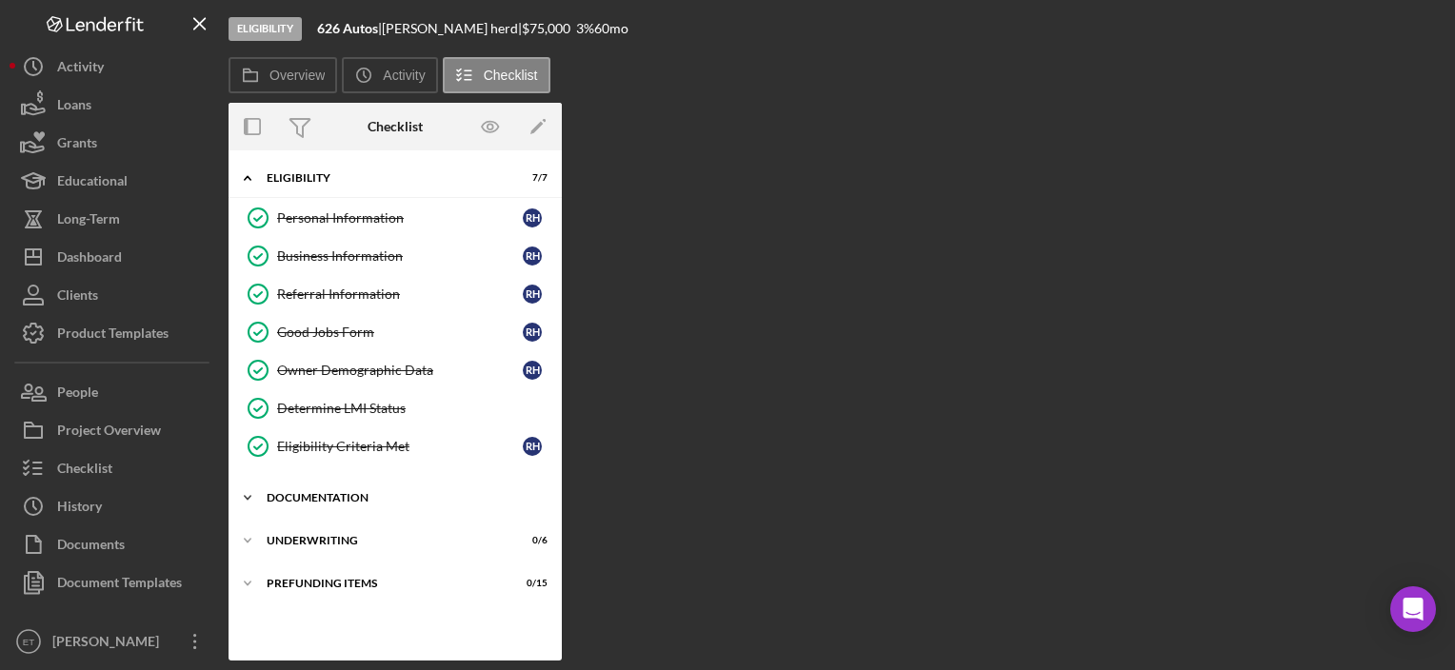
click at [320, 497] on div "Documentation" at bounding box center [402, 497] width 271 height 11
